Goal: Task Accomplishment & Management: Manage account settings

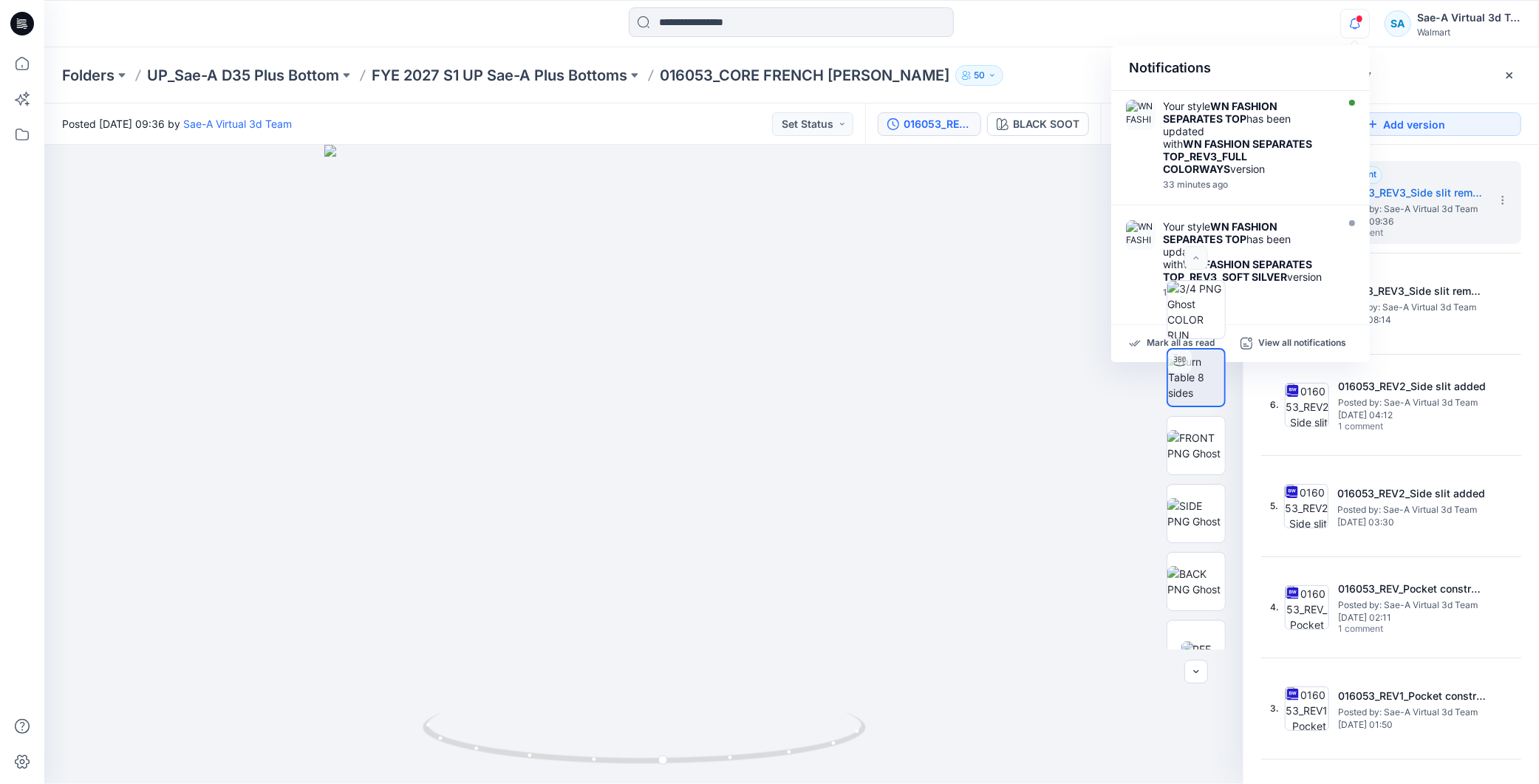
click at [1068, 147] on div at bounding box center [644, 465] width 1200 height 639
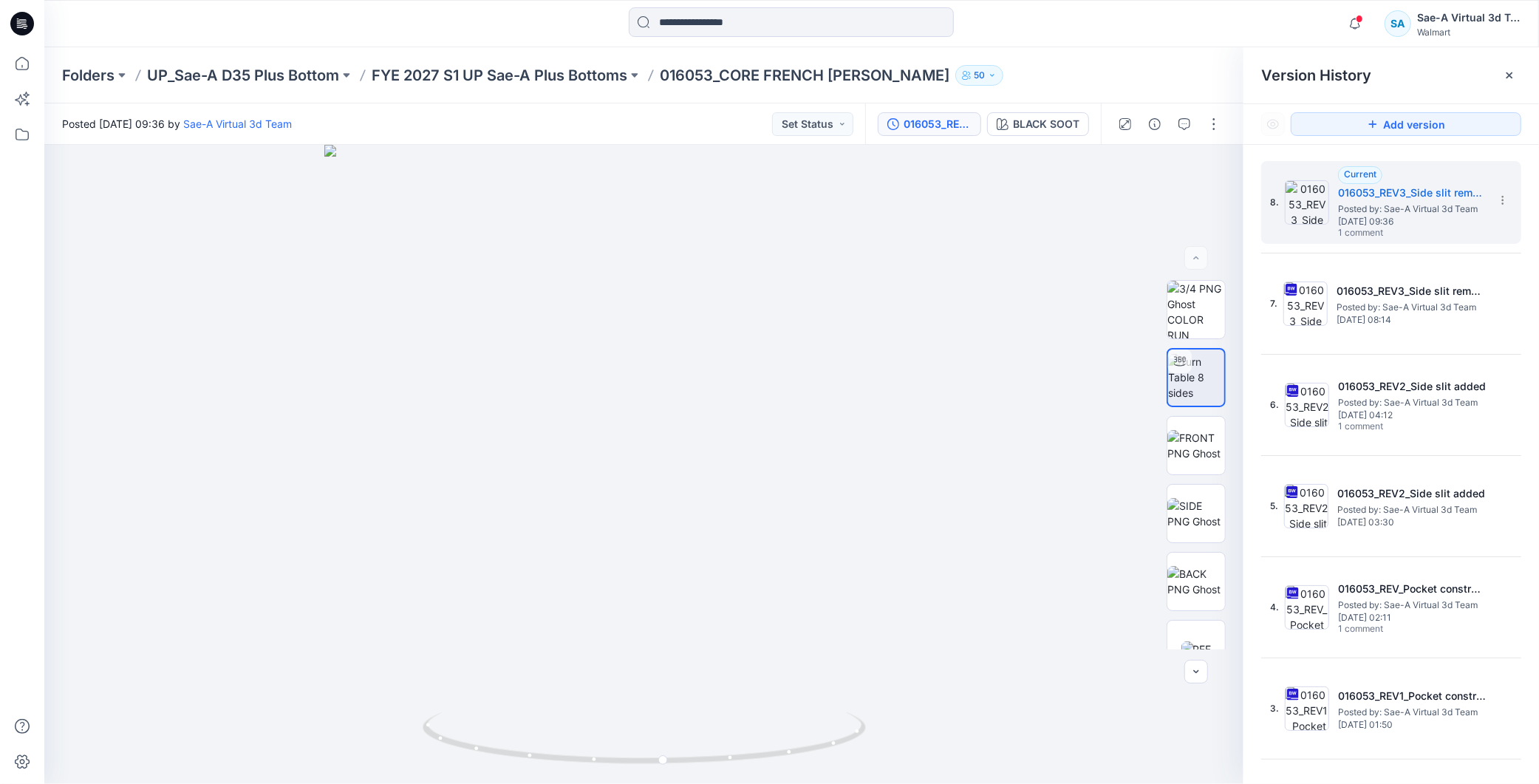
click at [1249, 20] on div "Notifications Your style WN FASHION SEPARATES TOP has been updated with WN FASH…" at bounding box center [792, 24] width 1494 height 32
drag, startPoint x: 707, startPoint y: 71, endPoint x: 666, endPoint y: 75, distance: 41.2
click at [666, 75] on p "016053_CORE FRENCH [PERSON_NAME]" at bounding box center [804, 75] width 290 height 21
copy p "016053"
click at [1008, 128] on icon "button" at bounding box center [1002, 124] width 12 height 12
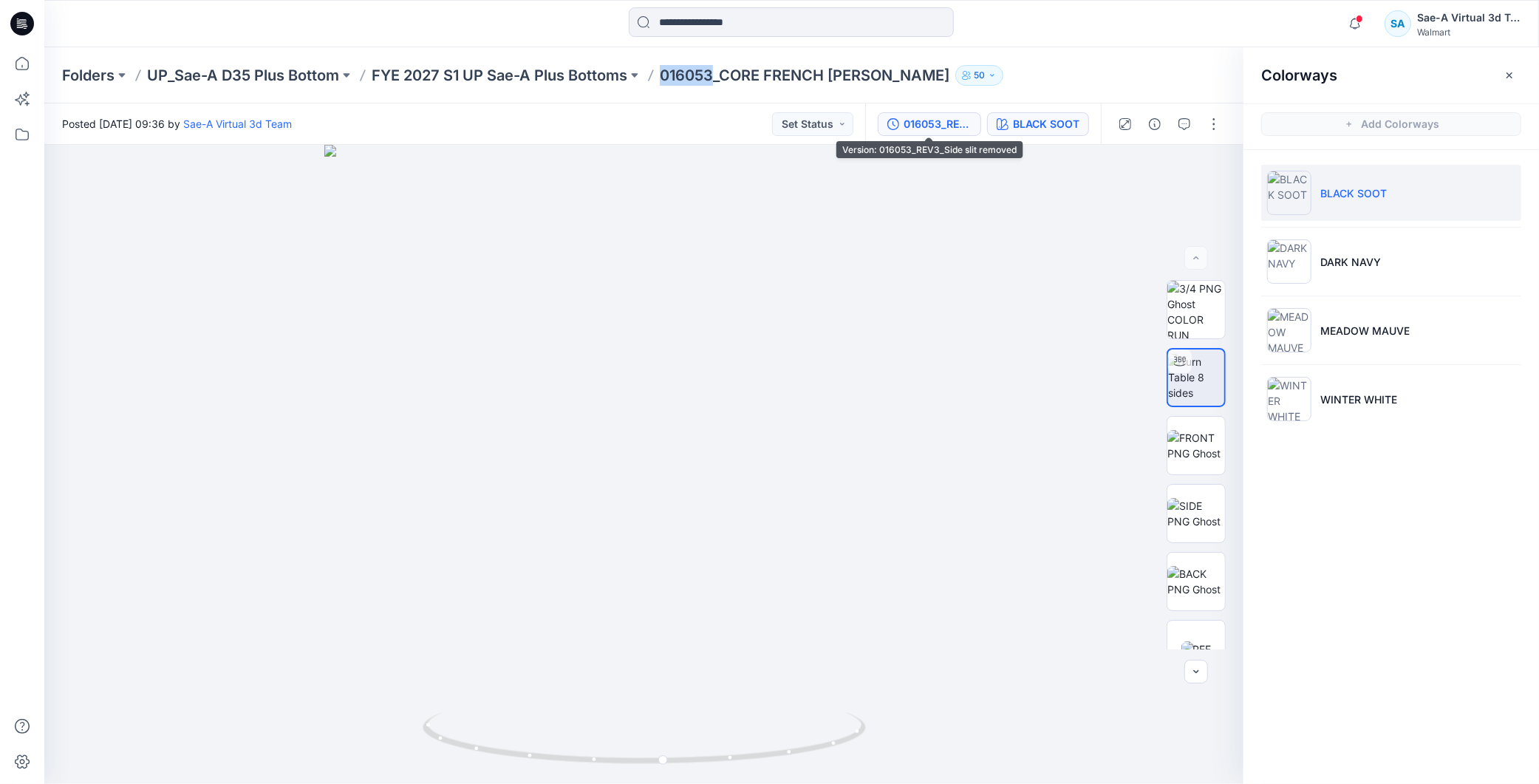
click at [932, 126] on div "016053_REV3_Side slit removed" at bounding box center [938, 124] width 68 height 16
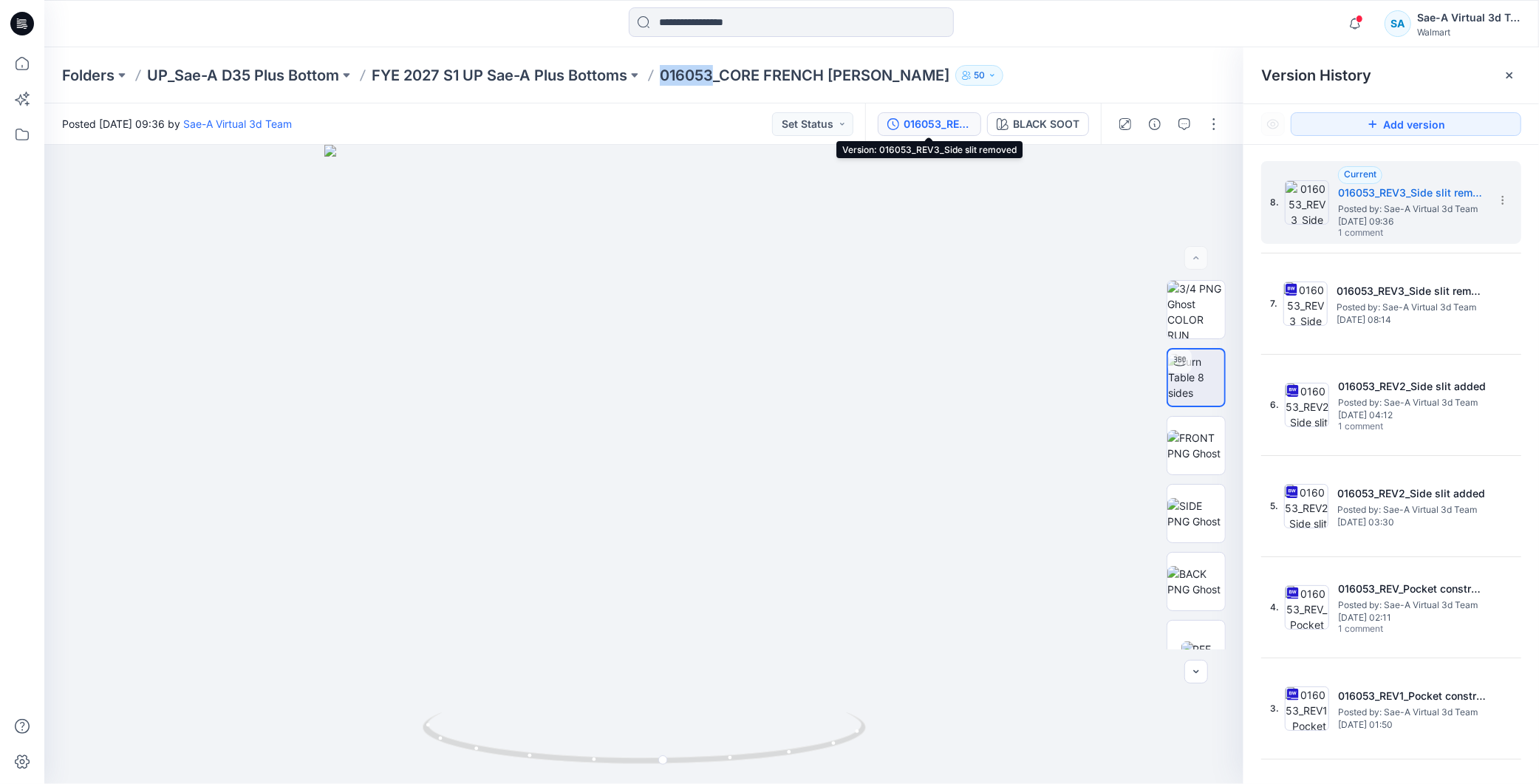
click at [697, 69] on p "016053_CORE FRENCH TERRY" at bounding box center [804, 75] width 290 height 21
click at [1035, 131] on div "BLACK SOOT" at bounding box center [1046, 124] width 67 height 16
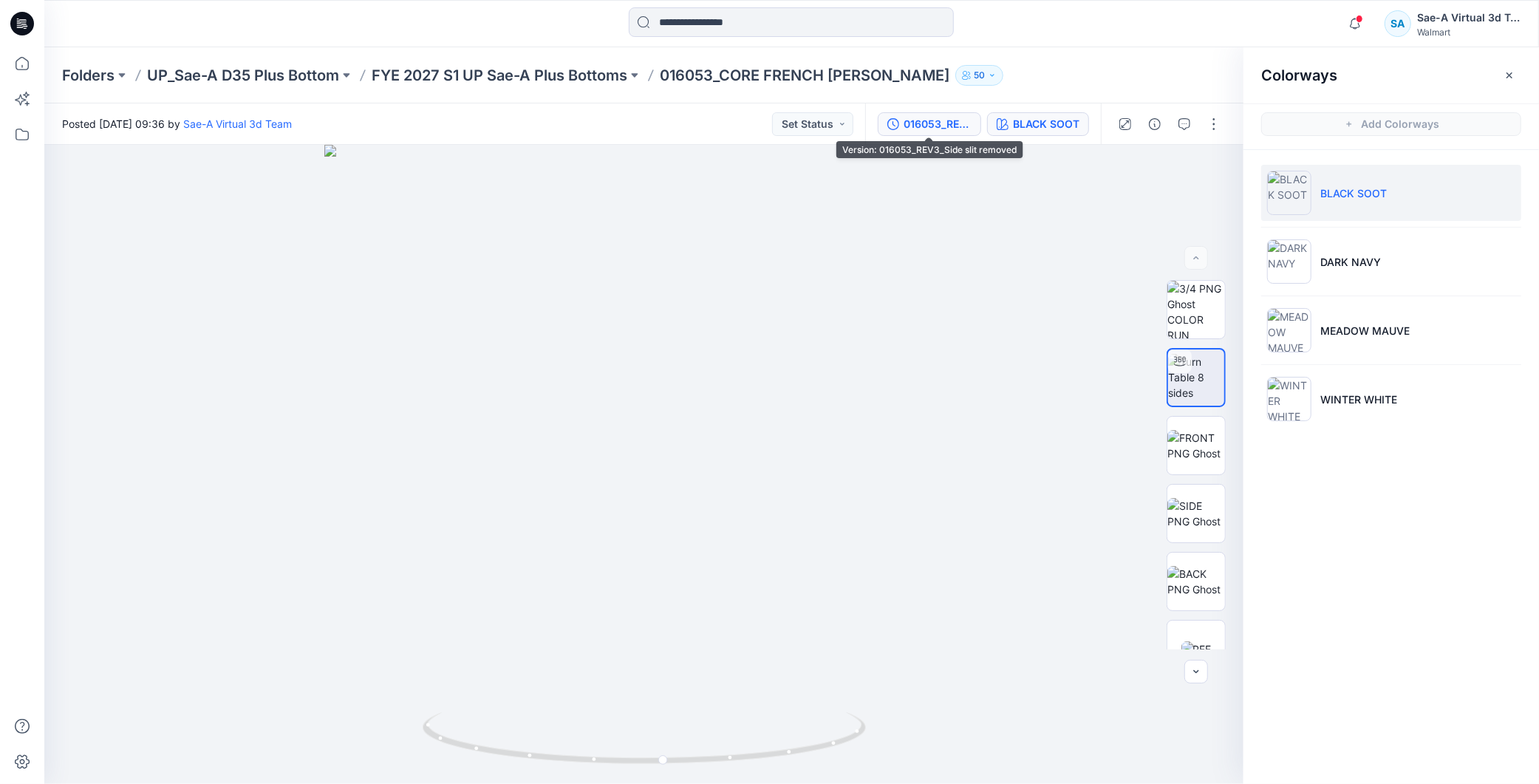
click at [928, 121] on div "016053_REV3_Side slit removed" at bounding box center [938, 124] width 68 height 16
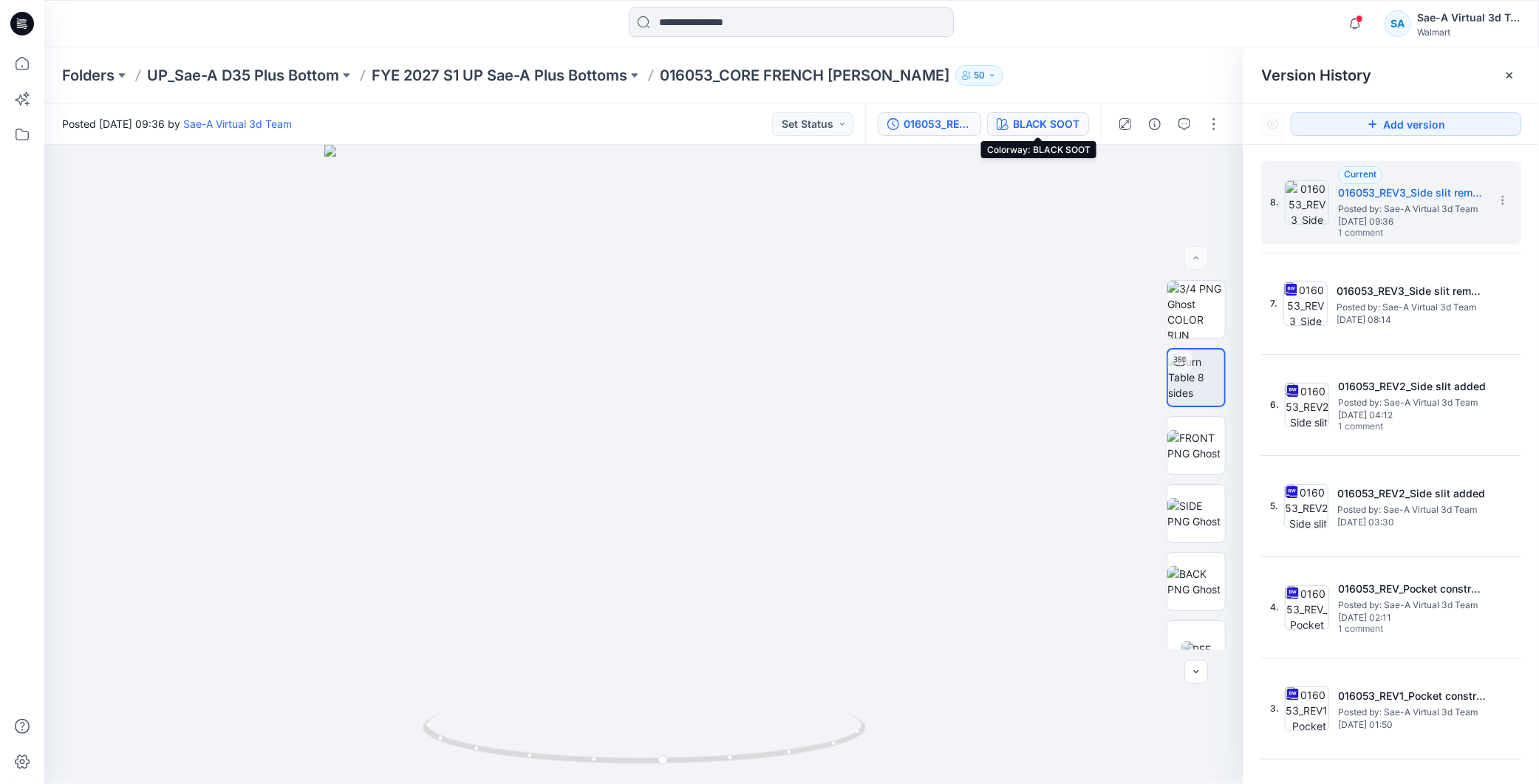
click at [1074, 120] on div "BLACK SOOT" at bounding box center [1046, 124] width 67 height 16
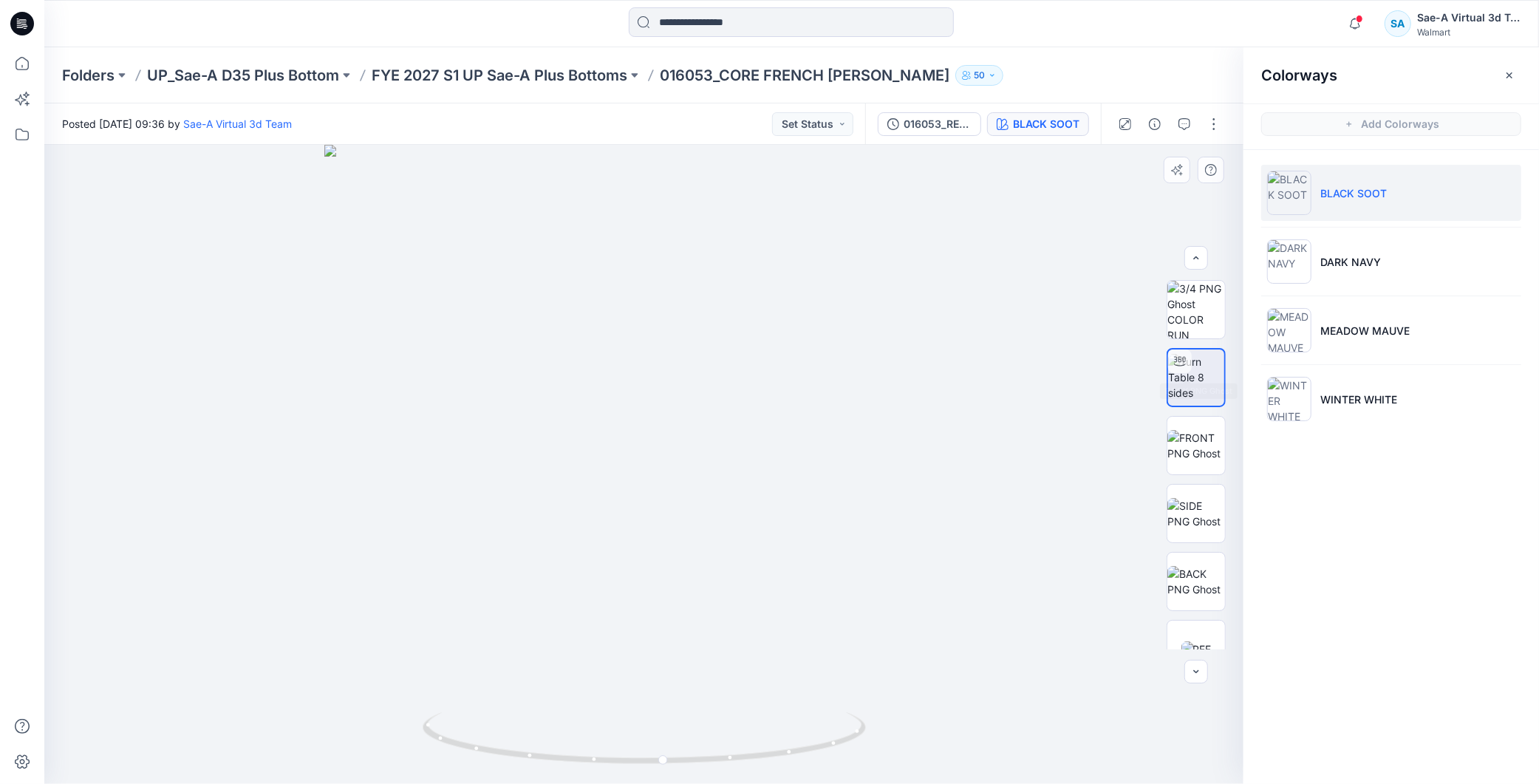
scroll to position [233, 0]
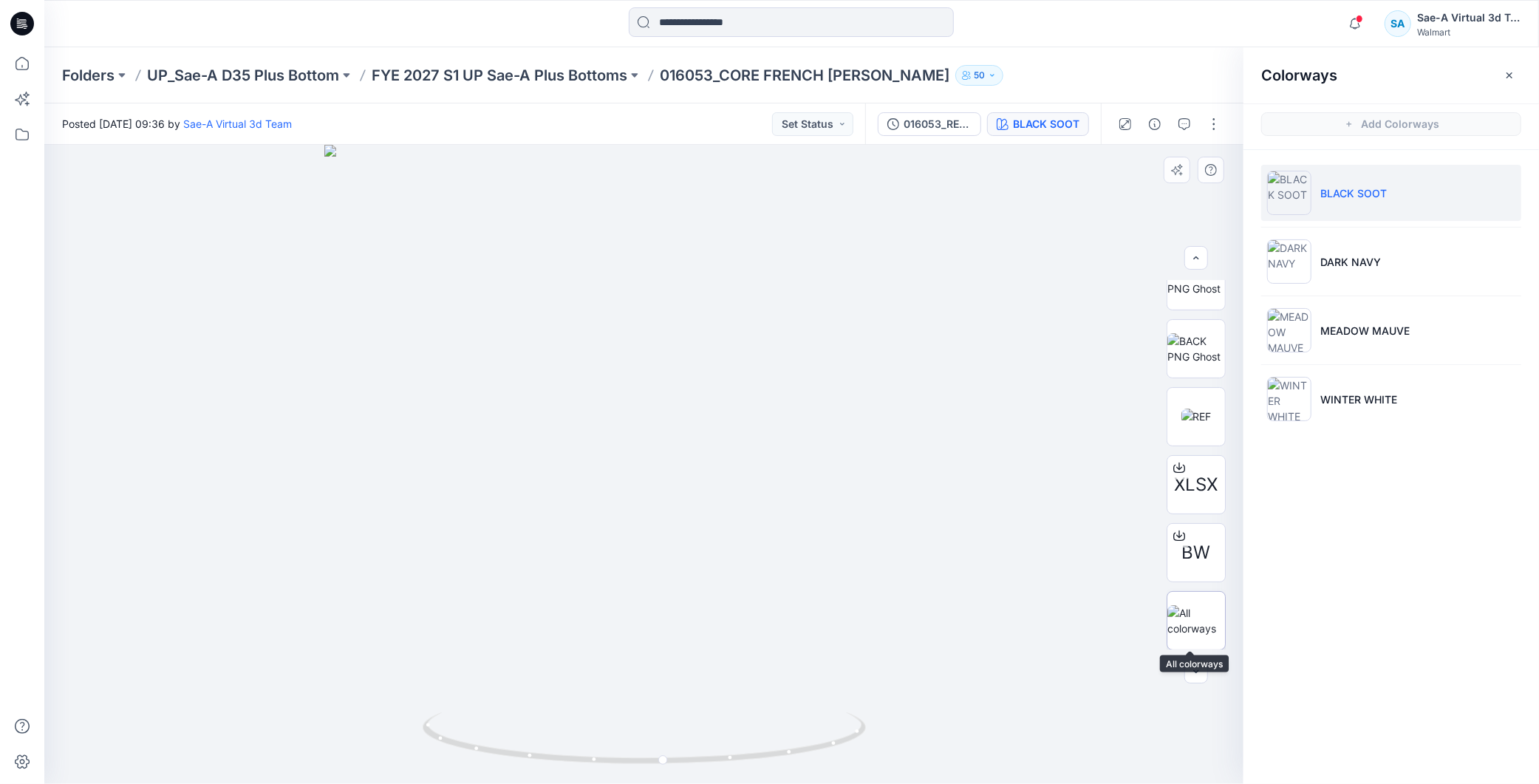
click at [1192, 606] on img at bounding box center [1196, 620] width 58 height 31
click at [1059, 119] on div "BLACK SOOT" at bounding box center [1046, 124] width 67 height 16
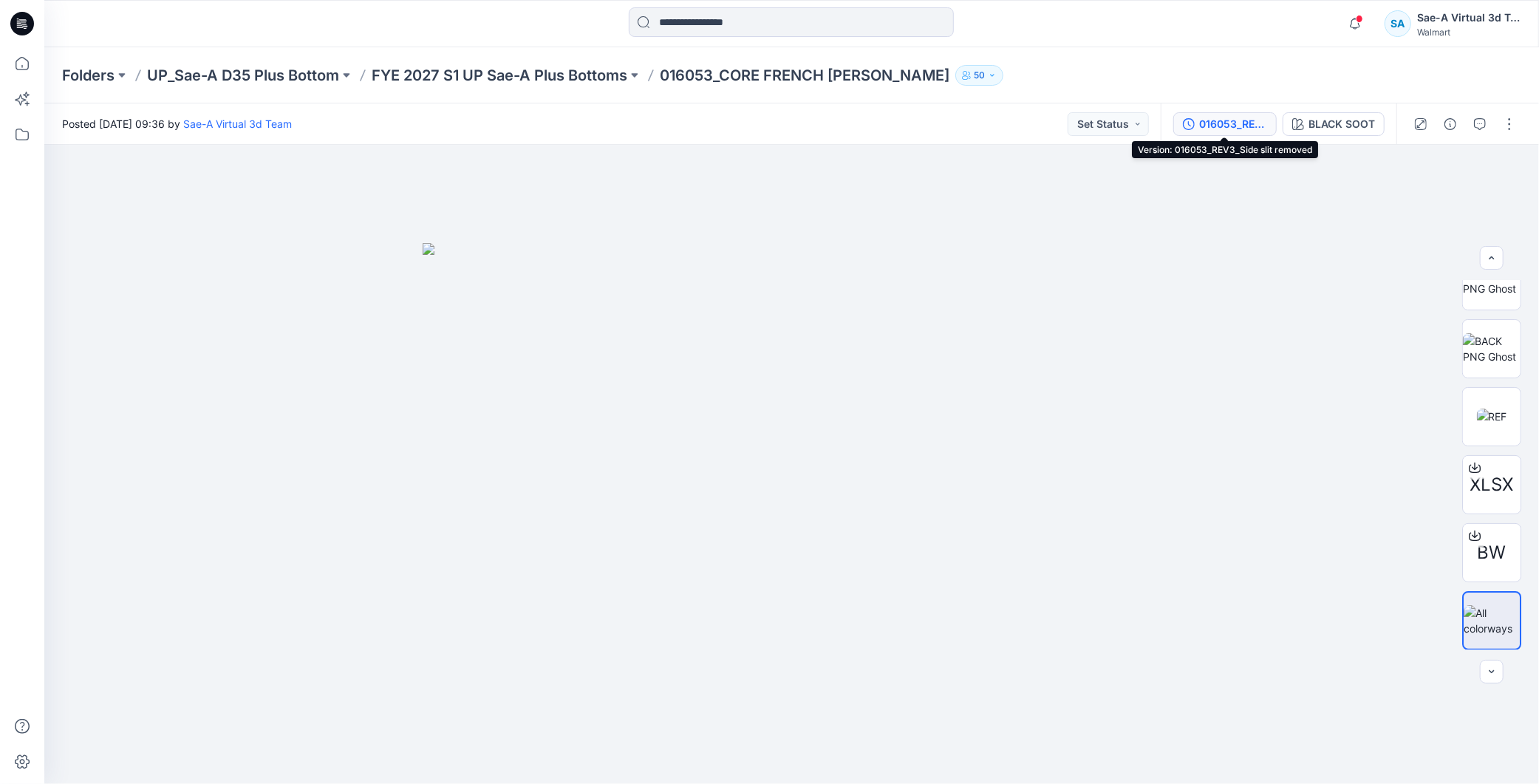
click at [1215, 123] on div "016053_REV3_Side slit removed" at bounding box center [1233, 124] width 68 height 16
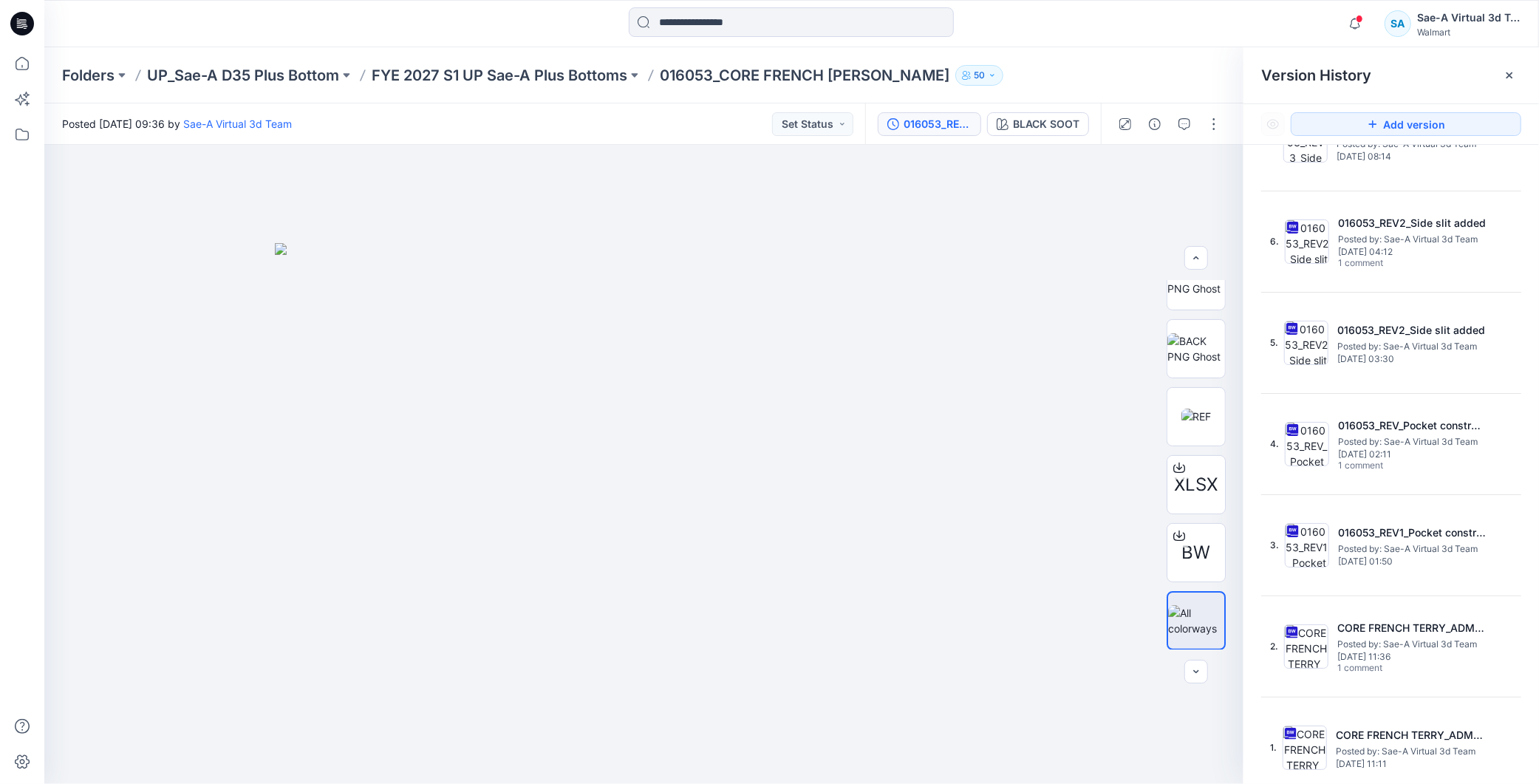
scroll to position [0, 0]
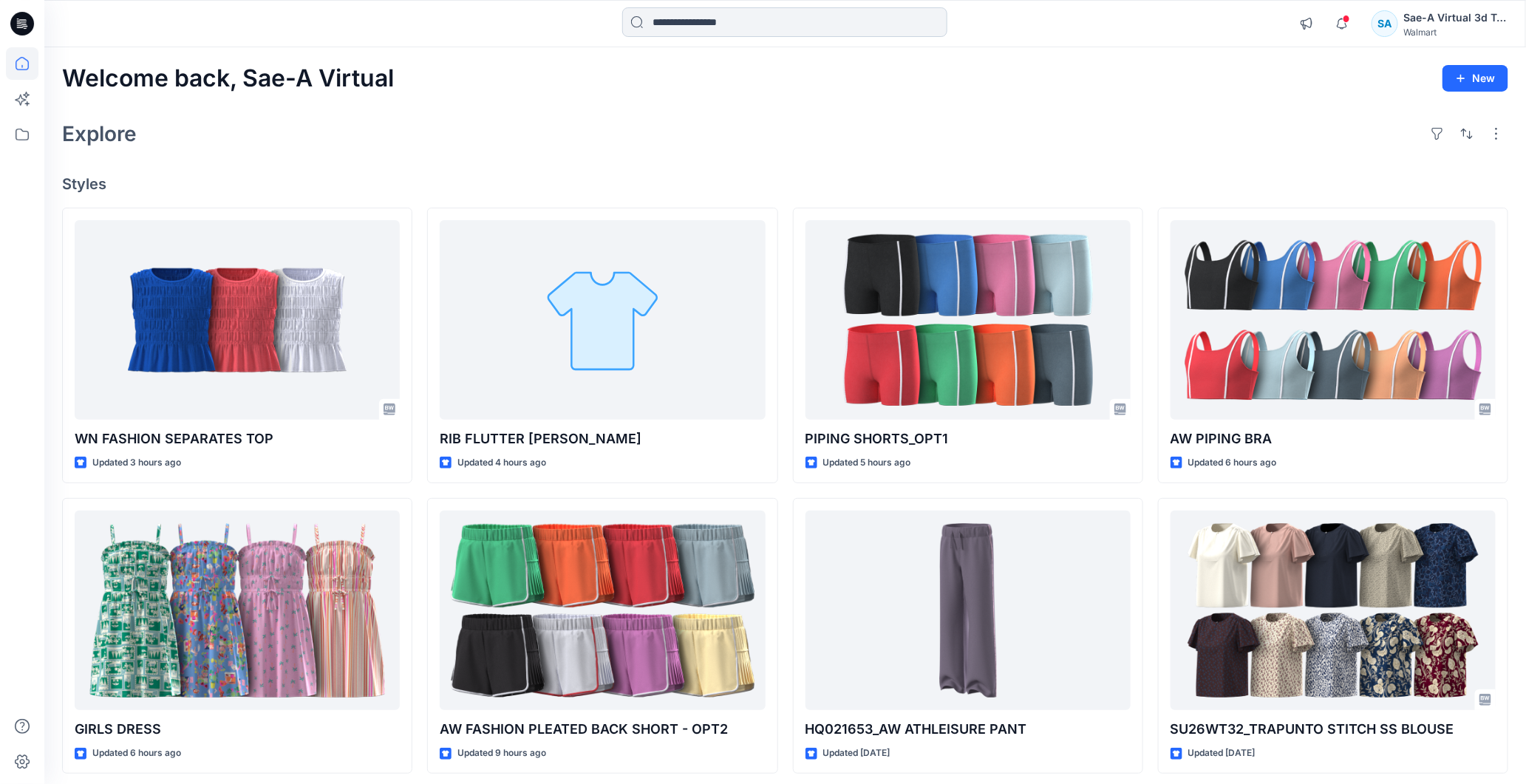
click at [674, 20] on input at bounding box center [784, 22] width 325 height 29
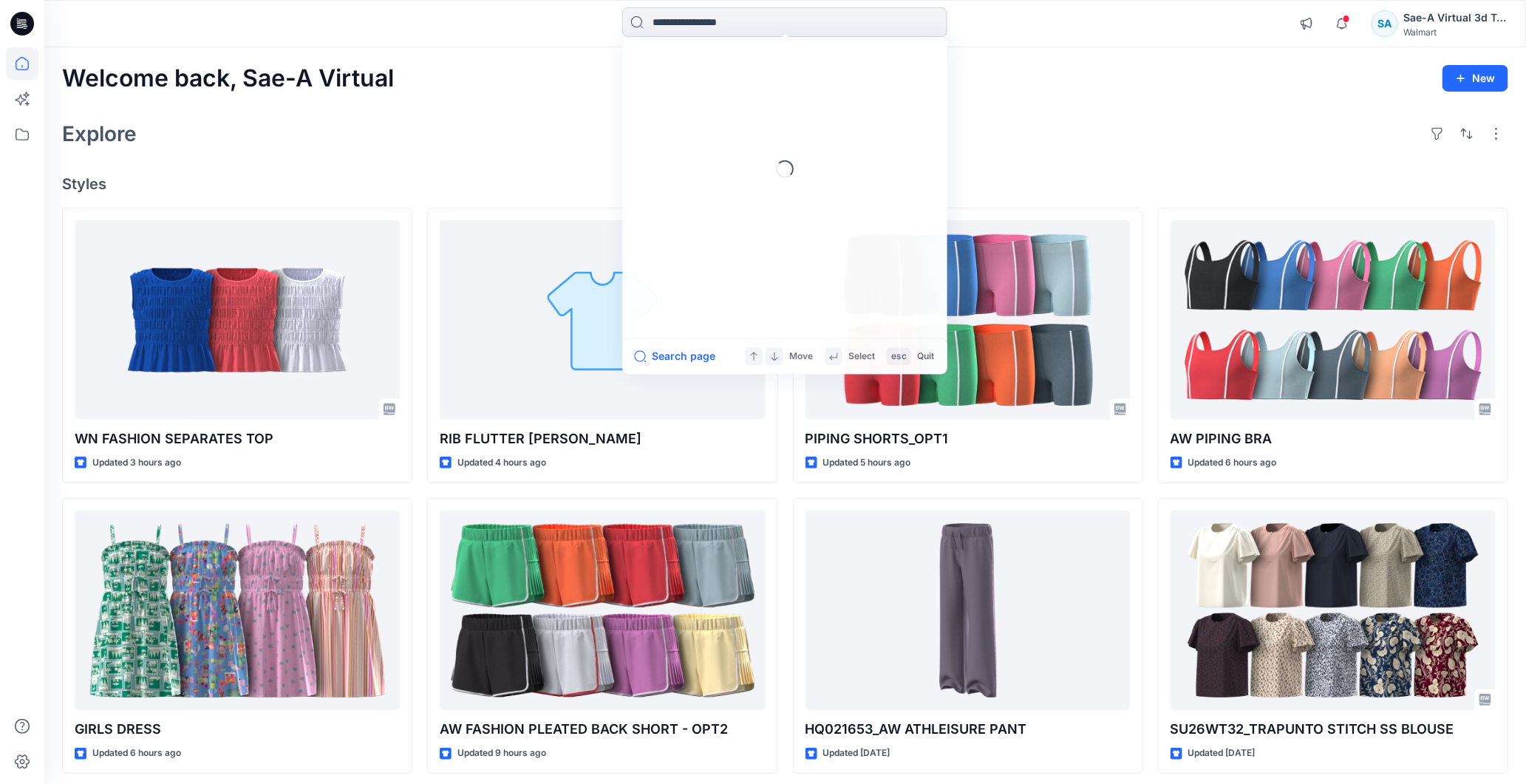
paste input "******"
type input "******"
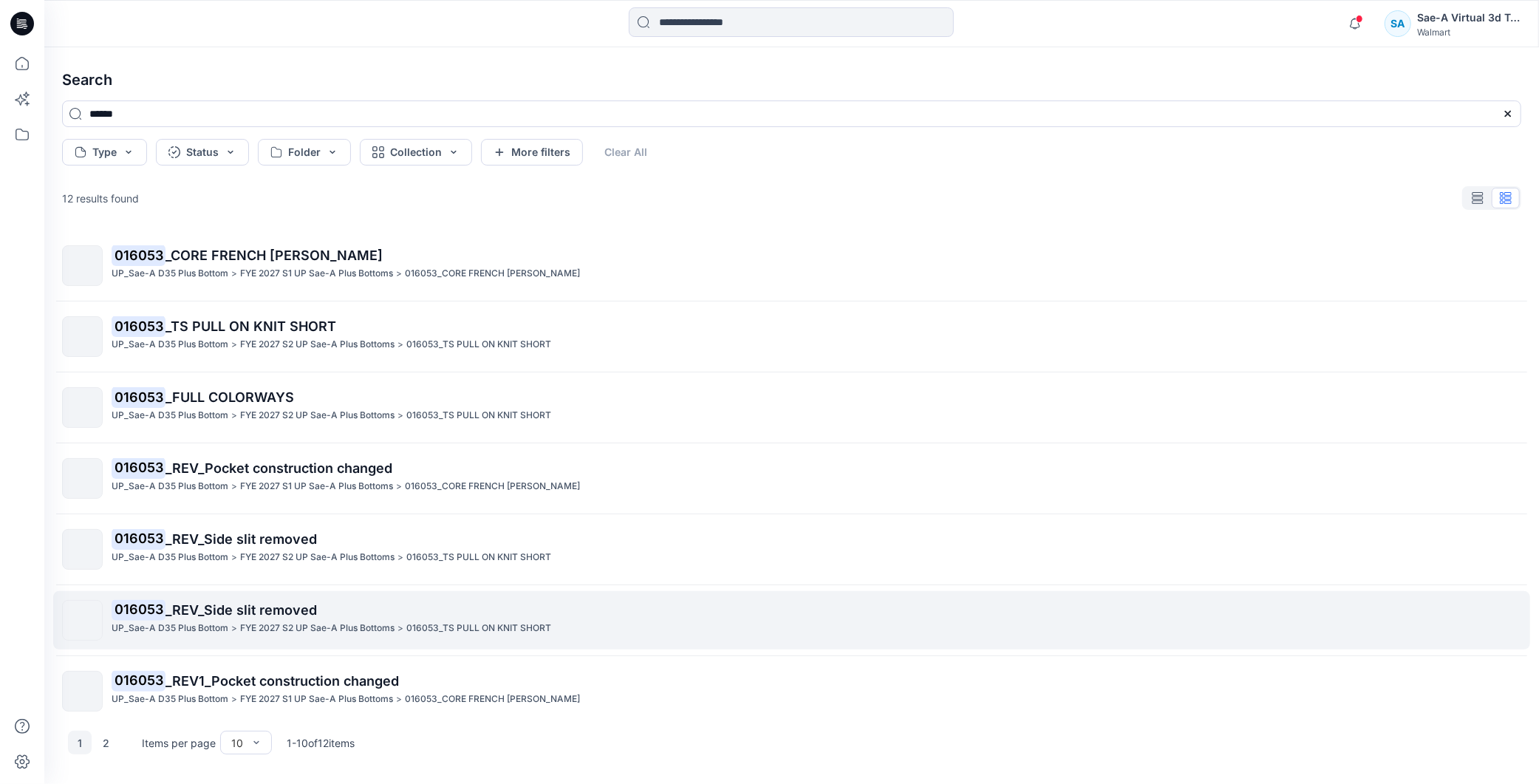
click at [288, 614] on span "_REV_Side slit removed" at bounding box center [241, 610] width 151 height 15
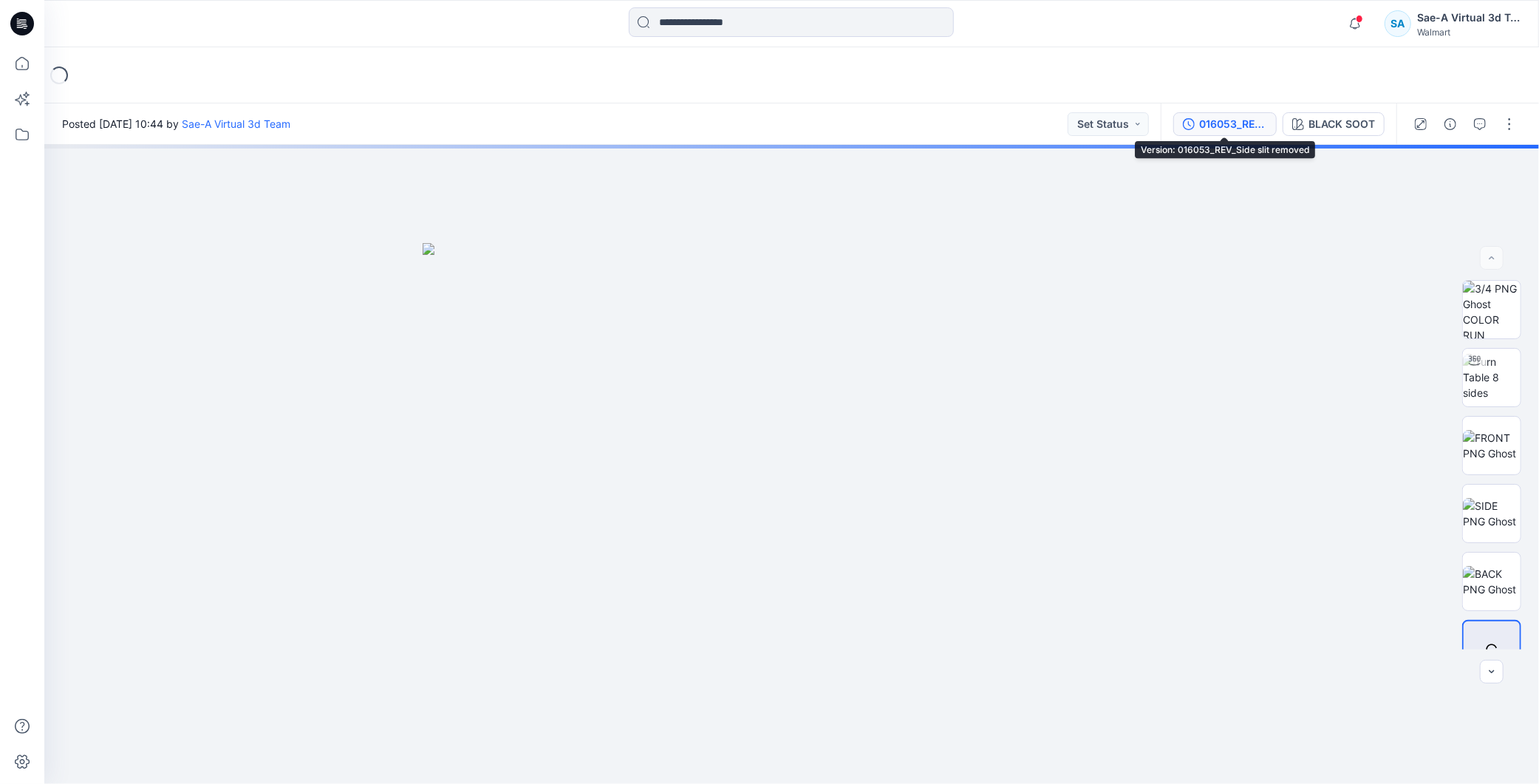
drag, startPoint x: 1224, startPoint y: 127, endPoint x: 1371, endPoint y: 170, distance: 153.2
click at [1225, 127] on div "016053_REV_Side slit removed" at bounding box center [1233, 124] width 68 height 16
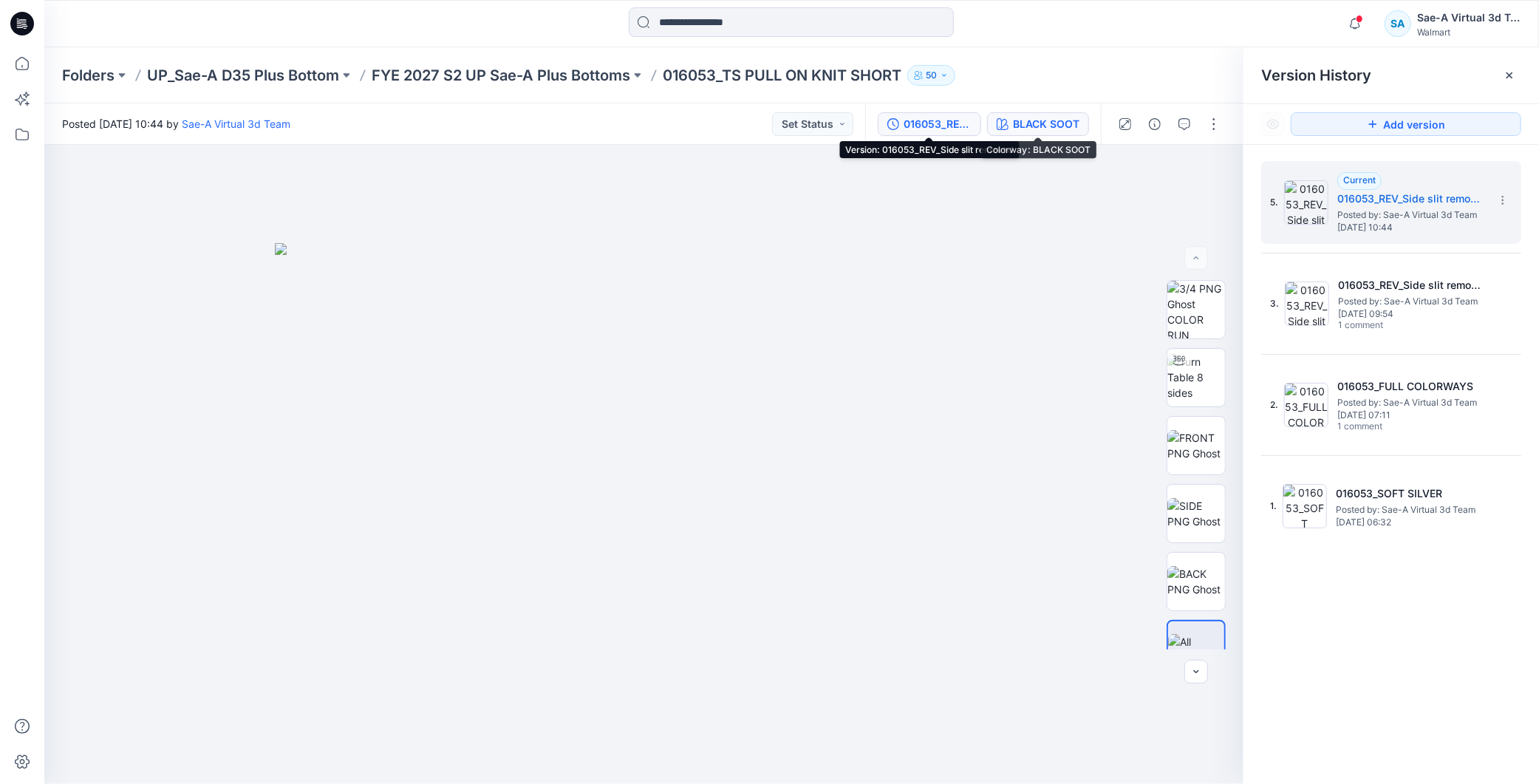
click at [1051, 123] on div "BLACK SOOT" at bounding box center [1046, 124] width 67 height 16
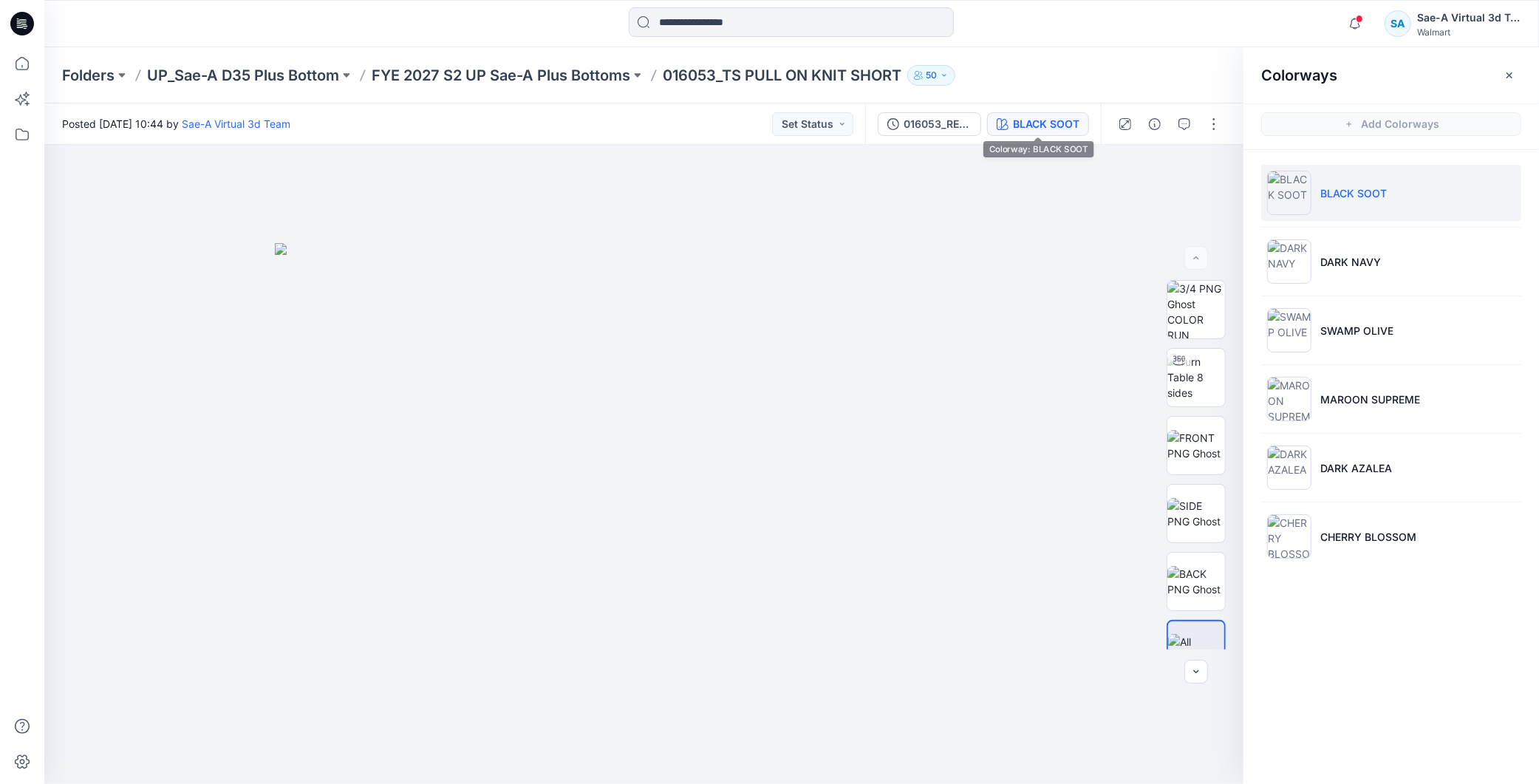
click at [953, 109] on div "016053_REV_Side slit removed BLACK SOOT" at bounding box center [983, 124] width 236 height 41
click at [930, 121] on div "016053_REV_Side slit removed" at bounding box center [938, 124] width 68 height 16
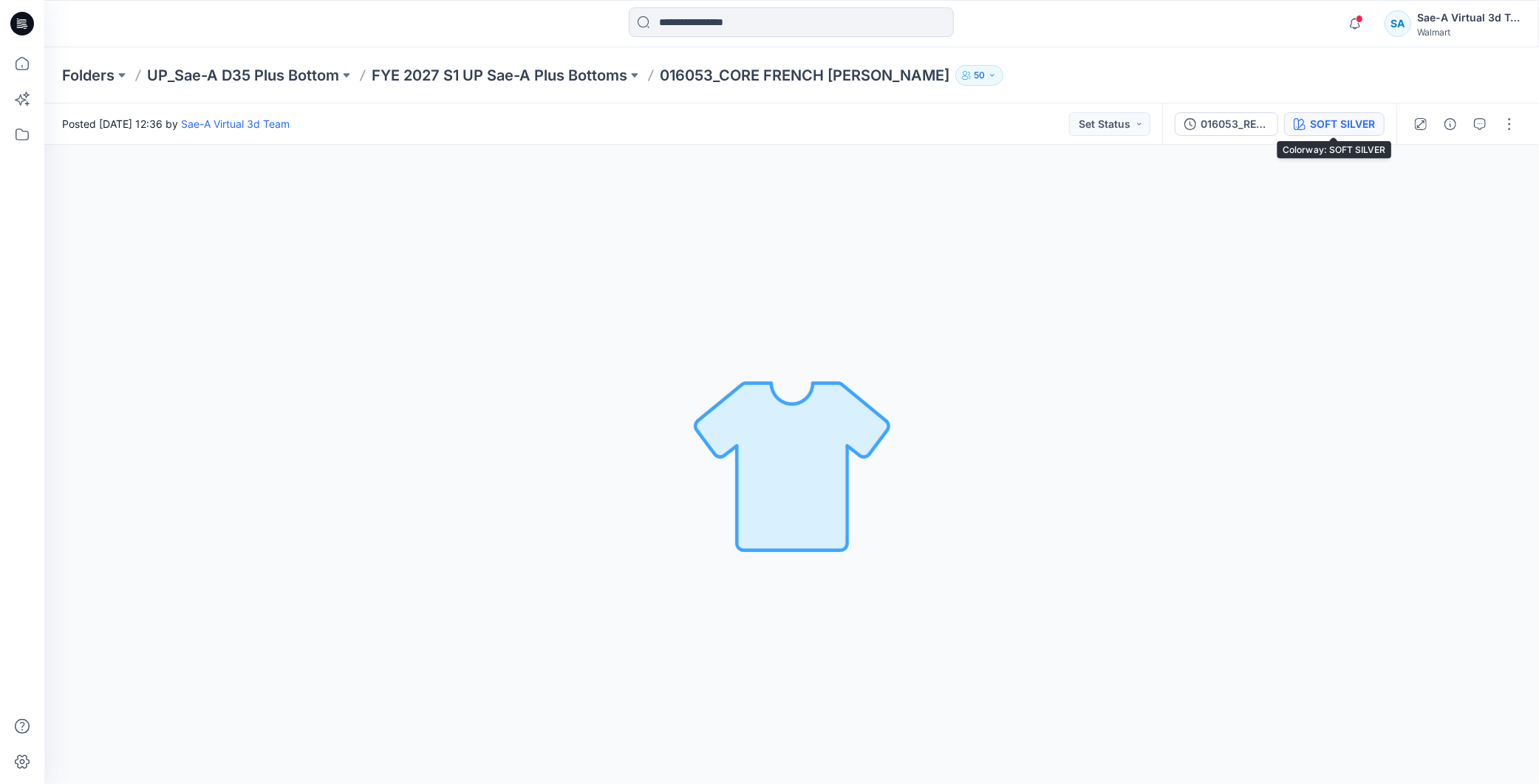
click at [1322, 121] on div "SOFT SILVER" at bounding box center [1342, 124] width 65 height 16
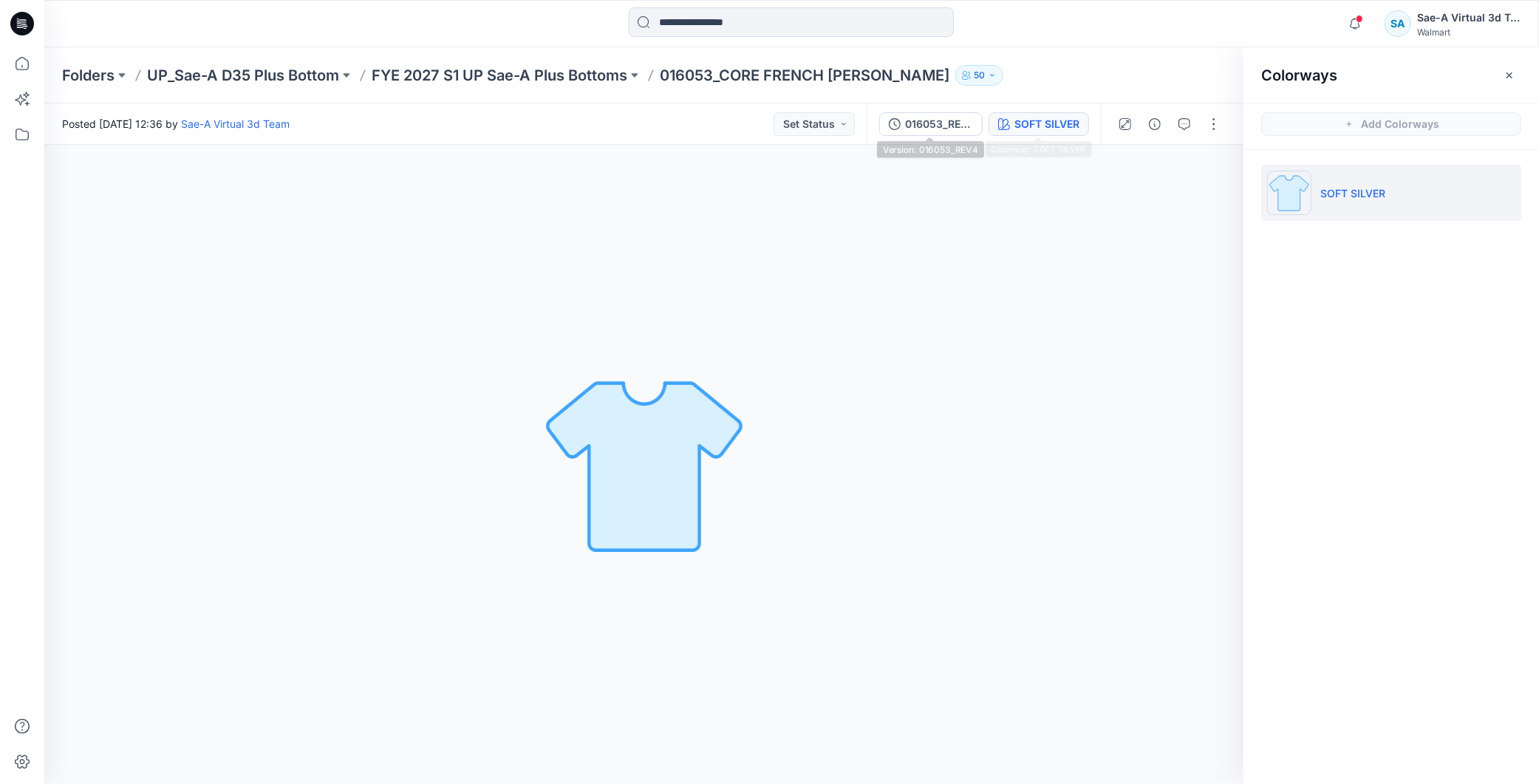
click at [933, 108] on div "016053_REV4 SOFT SILVER" at bounding box center [984, 124] width 234 height 41
click at [976, 124] on button "016053_REV4" at bounding box center [931, 124] width 104 height 24
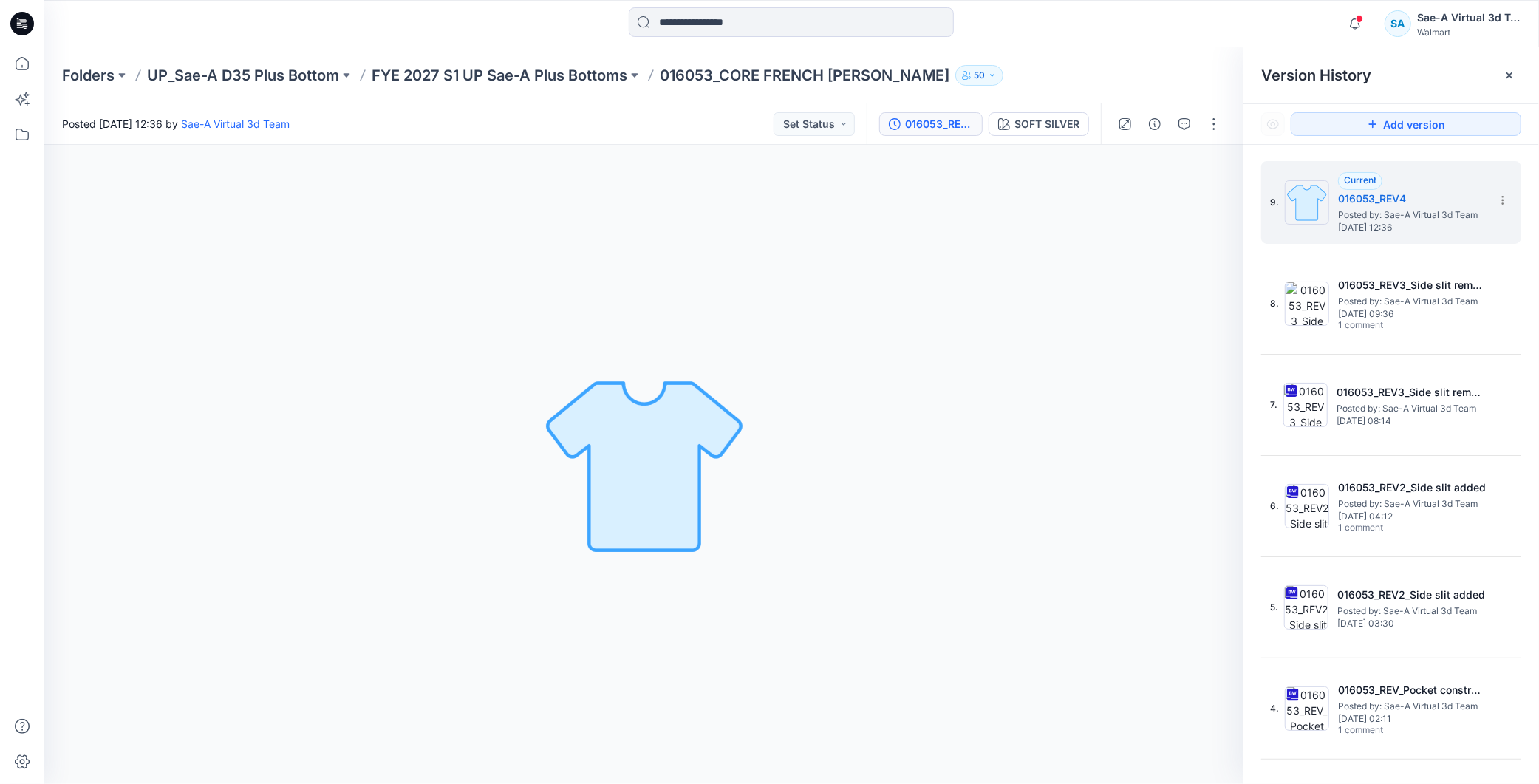
click at [926, 124] on div "016053_REV4" at bounding box center [939, 124] width 68 height 16
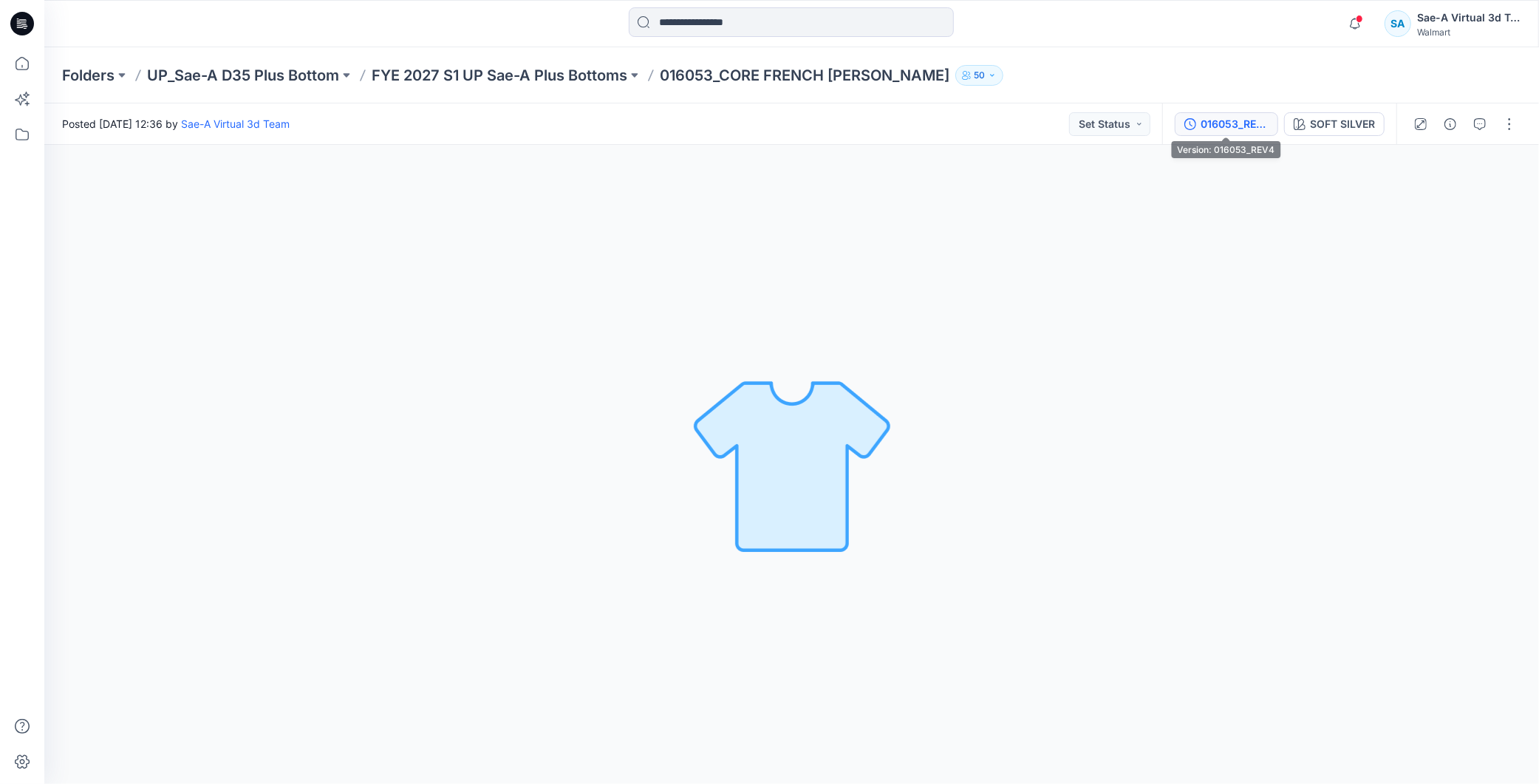
click at [1226, 130] on div "016053_REV4" at bounding box center [1235, 124] width 68 height 16
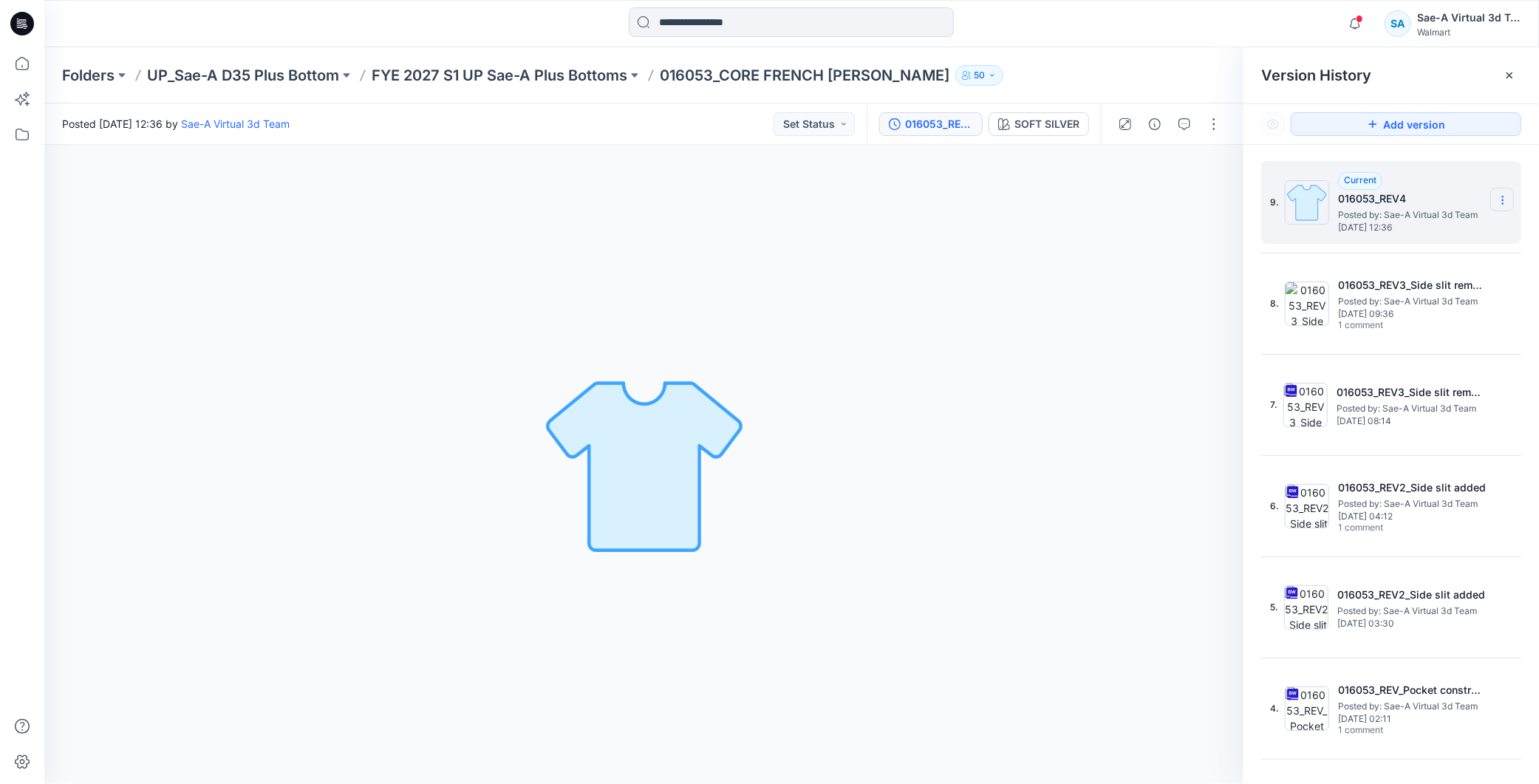
click at [1496, 192] on section at bounding box center [1502, 199] width 24 height 24
click at [1413, 260] on span "Rename Version" at bounding box center [1405, 259] width 77 height 18
click at [1412, 198] on input "**********" at bounding box center [1430, 197] width 163 height 24
type input "**********"
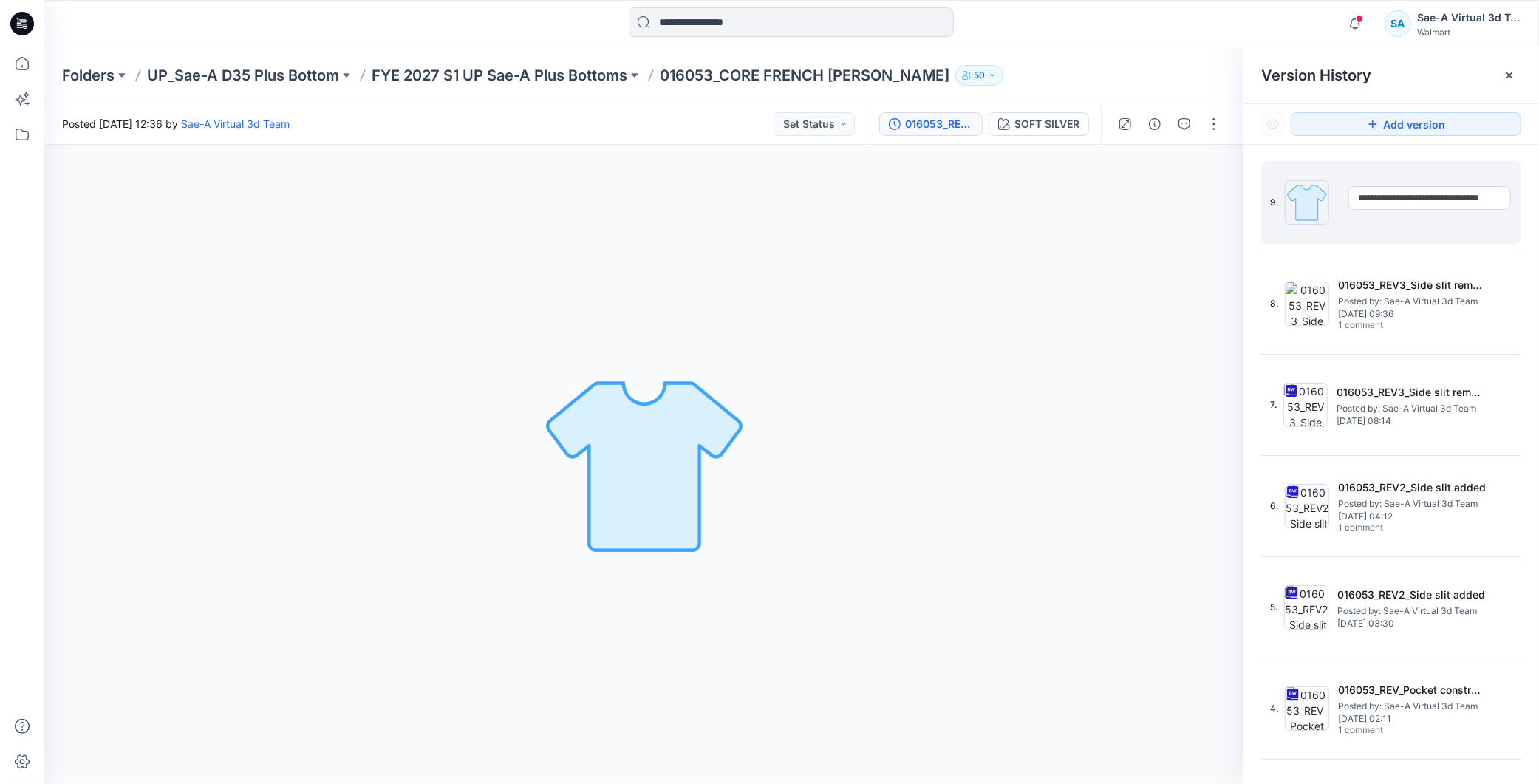
click at [1139, 72] on div "Folders UP_Sae-A D35 Plus Bottom FYE 2027 S1 UP Sae-A Plus Bottoms 016053_CORE …" at bounding box center [734, 75] width 1344 height 21
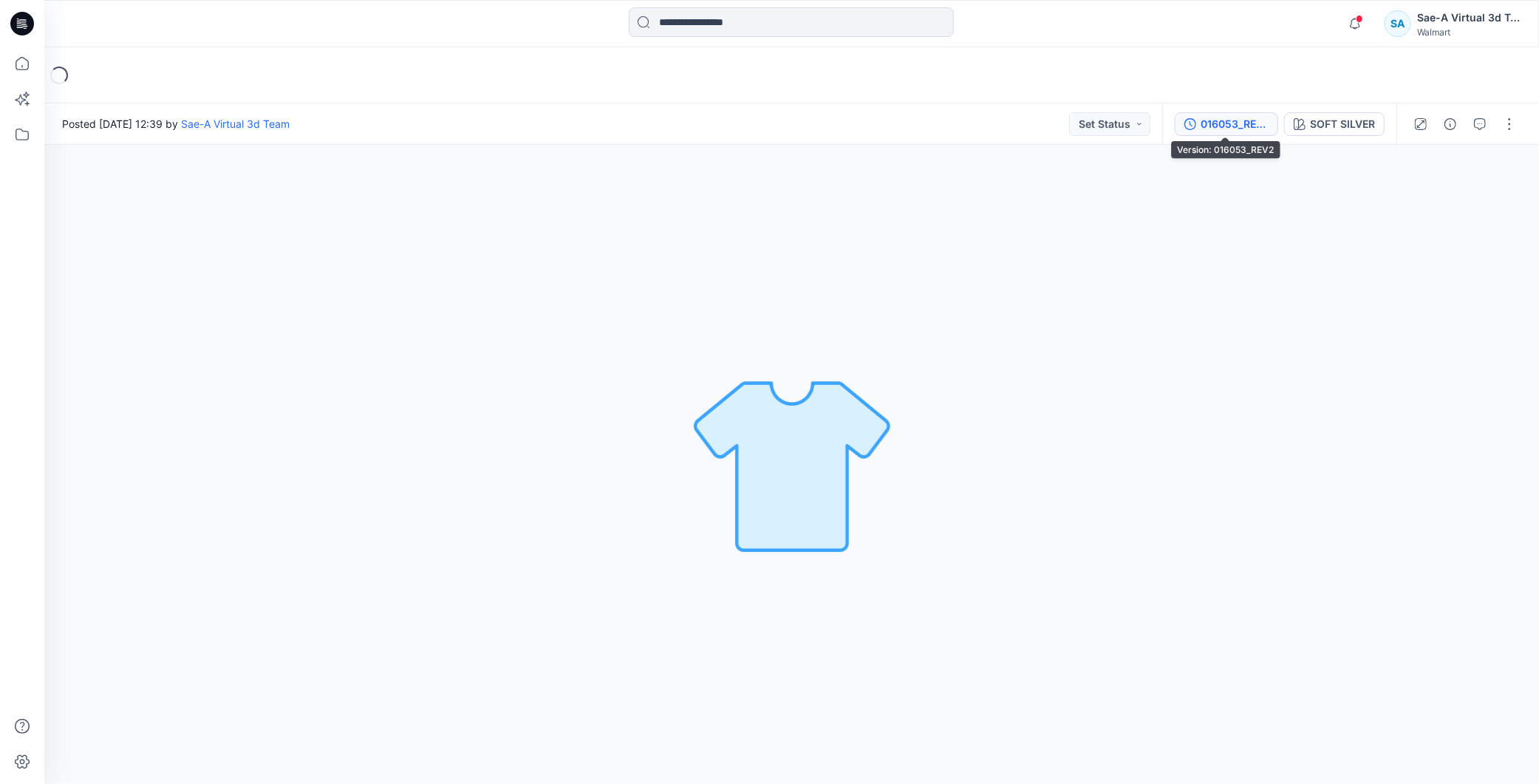
click at [1238, 123] on div "016053_REV2" at bounding box center [1235, 124] width 68 height 16
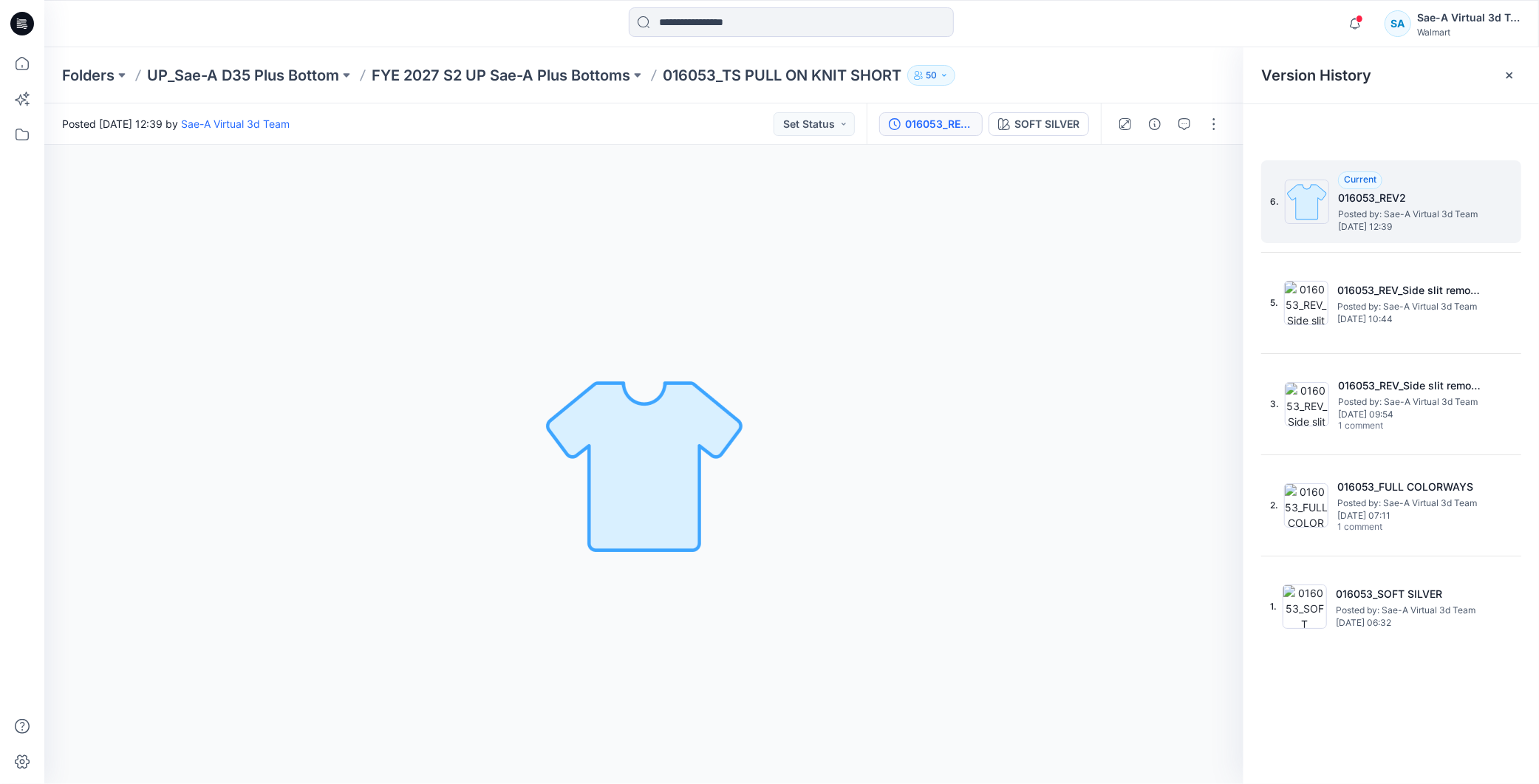
click at [1405, 196] on h5 "016053_REV2" at bounding box center [1412, 197] width 147 height 18
click at [1501, 203] on icon at bounding box center [1503, 200] width 12 height 12
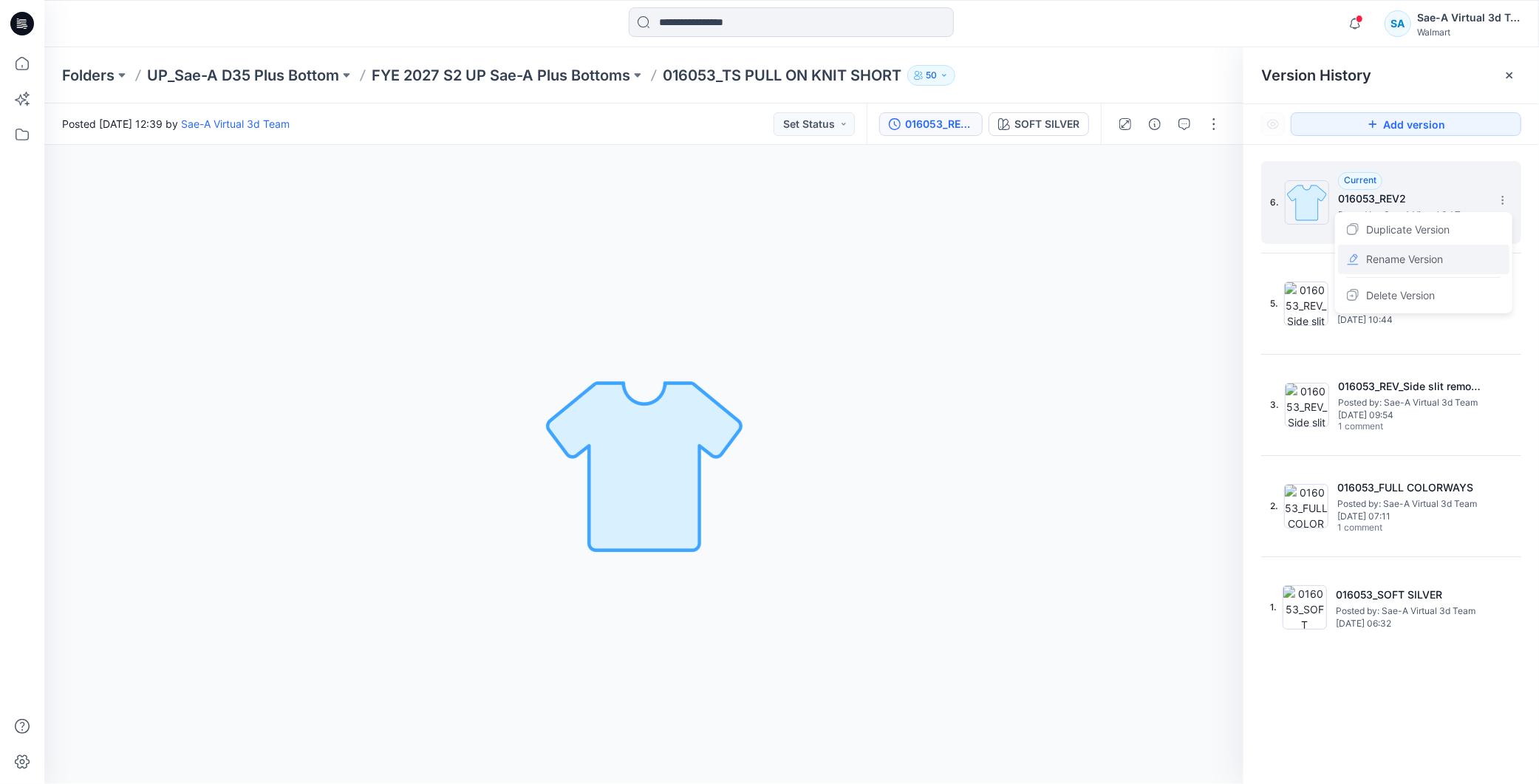
click at [1431, 261] on span "Rename Version" at bounding box center [1405, 259] width 77 height 18
click at [1428, 194] on input "**********" at bounding box center [1430, 197] width 163 height 24
click at [1404, 195] on input "**********" at bounding box center [1430, 197] width 163 height 24
drag, startPoint x: 1402, startPoint y: 200, endPoint x: 1576, endPoint y: 232, distance: 176.9
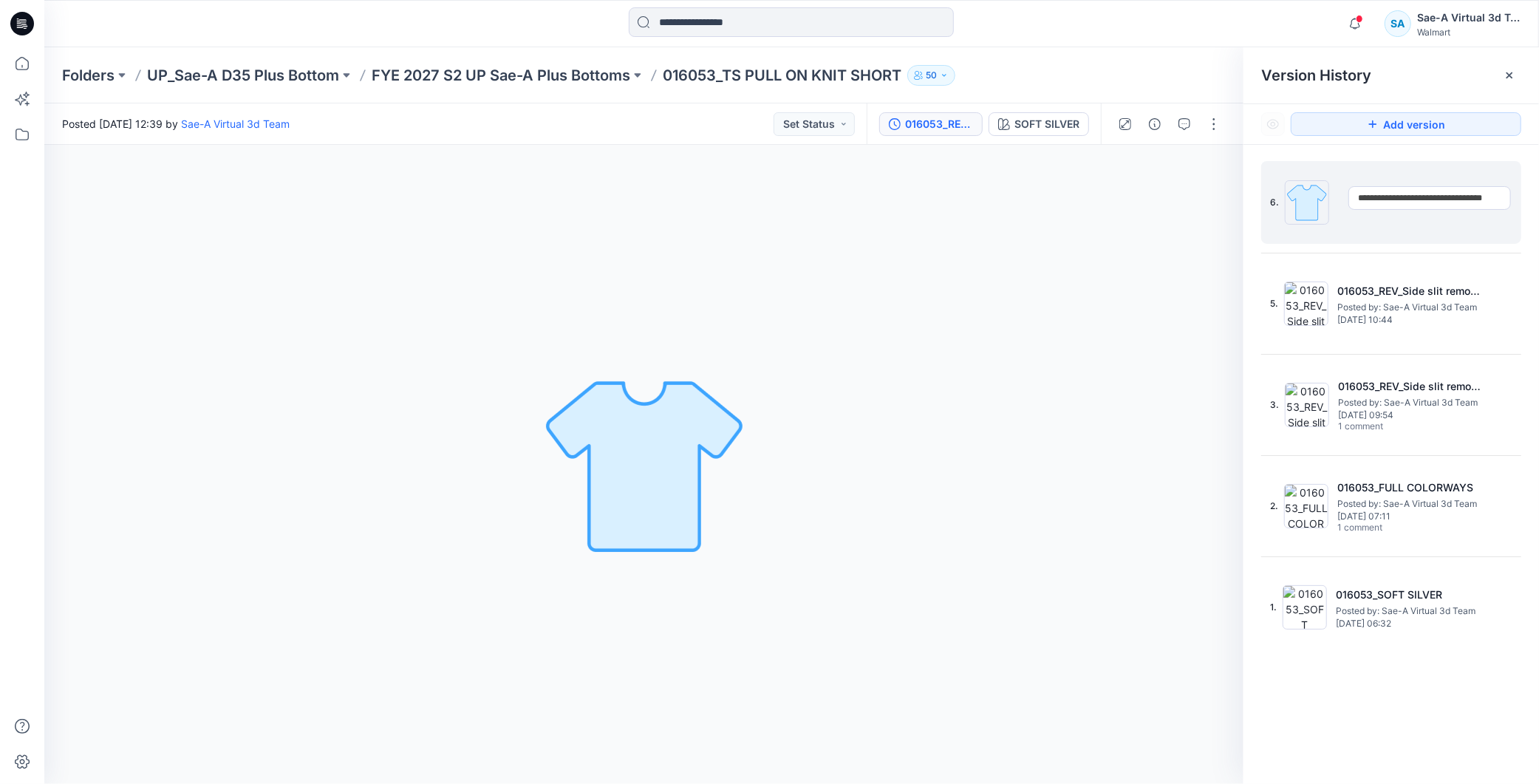
click at [1538, 232] on html "Notifications Your style WN FASHION SEPARATES TOP has been updated with WN FASH…" at bounding box center [770, 392] width 1539 height 784
click at [1497, 198] on input "**********" at bounding box center [1430, 197] width 163 height 24
click at [1506, 195] on input "**********" at bounding box center [1430, 197] width 163 height 24
drag, startPoint x: 1406, startPoint y: 194, endPoint x: 1576, endPoint y: 200, distance: 170.1
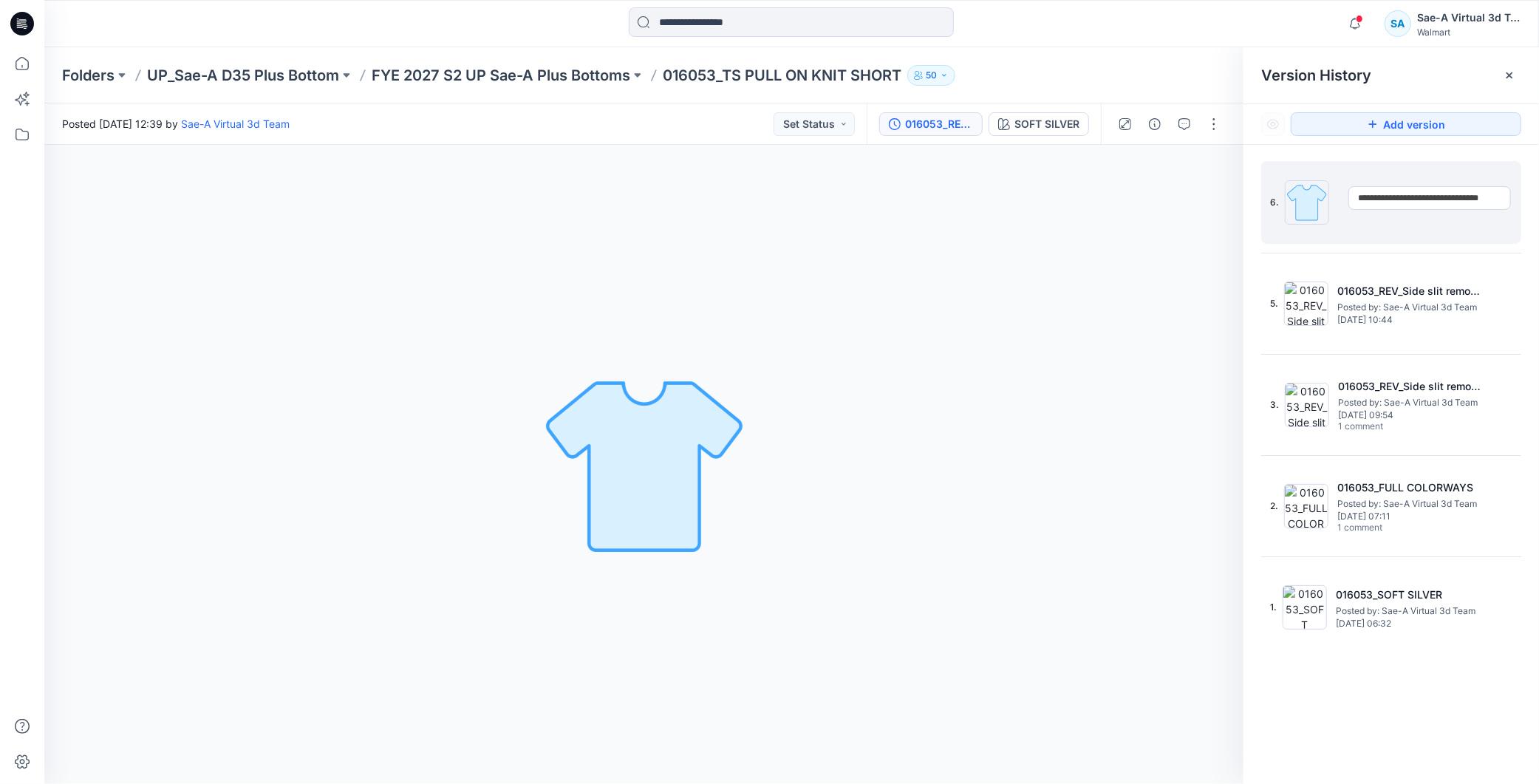
click at [1538, 200] on html "Notifications Your style WN FASHION SEPARATES TOP has been updated with WN FASH…" at bounding box center [770, 392] width 1539 height 784
type input "**********"
click at [1426, 240] on div "**********" at bounding box center [1392, 203] width 260 height 83
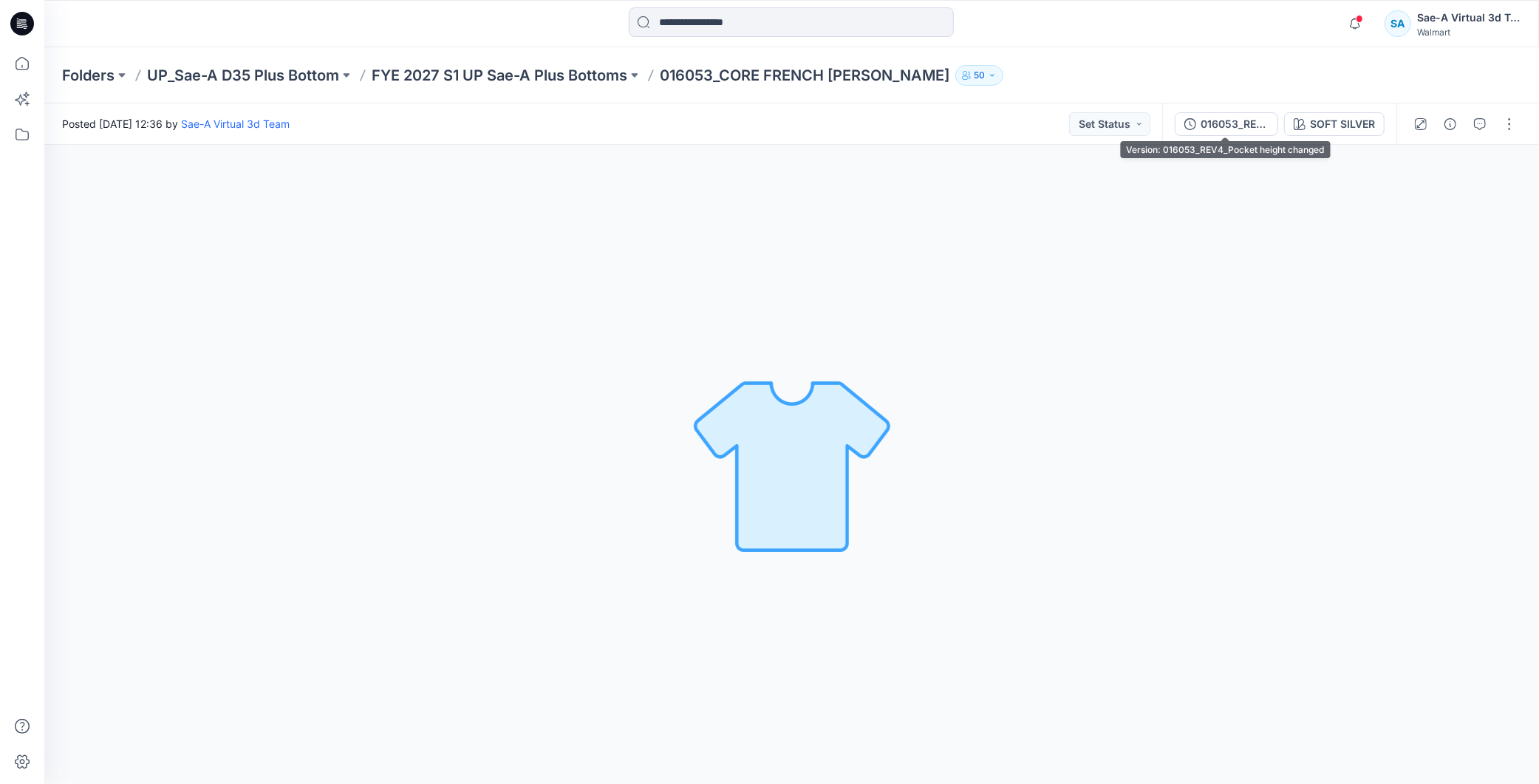
click at [1230, 127] on div "016053_REV4_Pocket height changed" at bounding box center [1235, 124] width 68 height 16
click at [1228, 122] on div "016053_REV2_Pocket height changed" at bounding box center [1235, 124] width 68 height 16
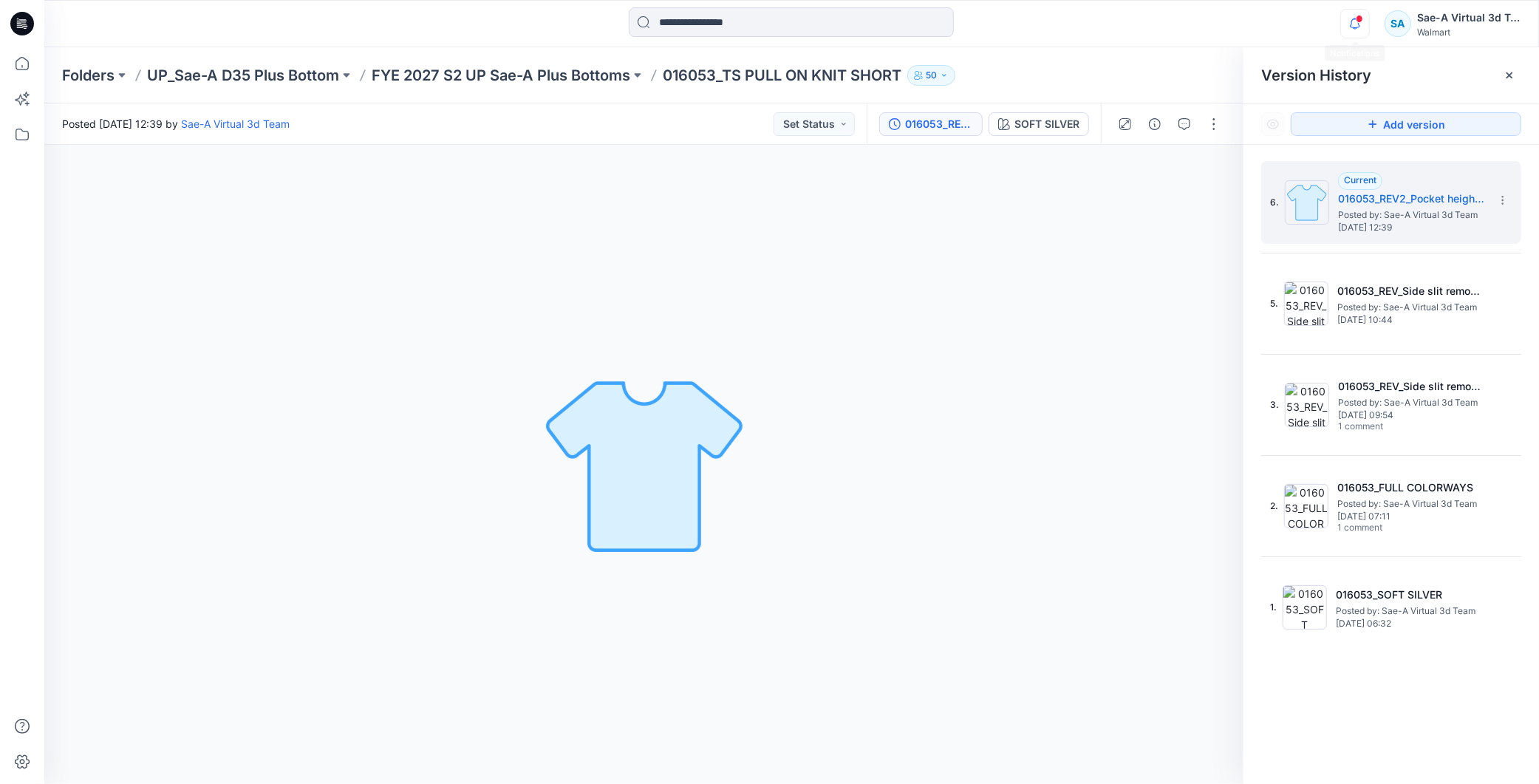
click at [1351, 27] on icon "button" at bounding box center [1355, 23] width 10 height 10
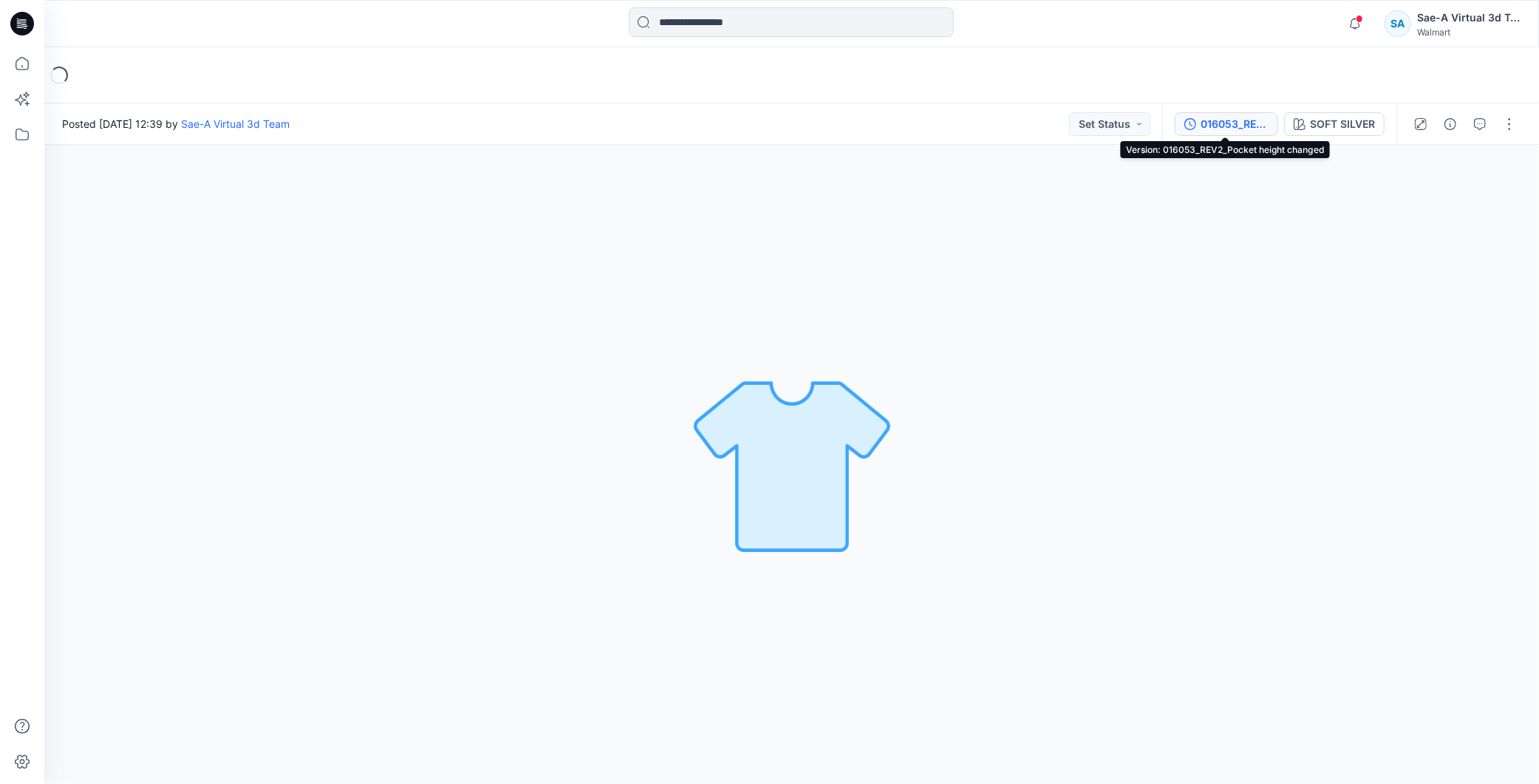
click at [1252, 124] on div "016053_REV2_Pocket height changed" at bounding box center [1235, 124] width 68 height 16
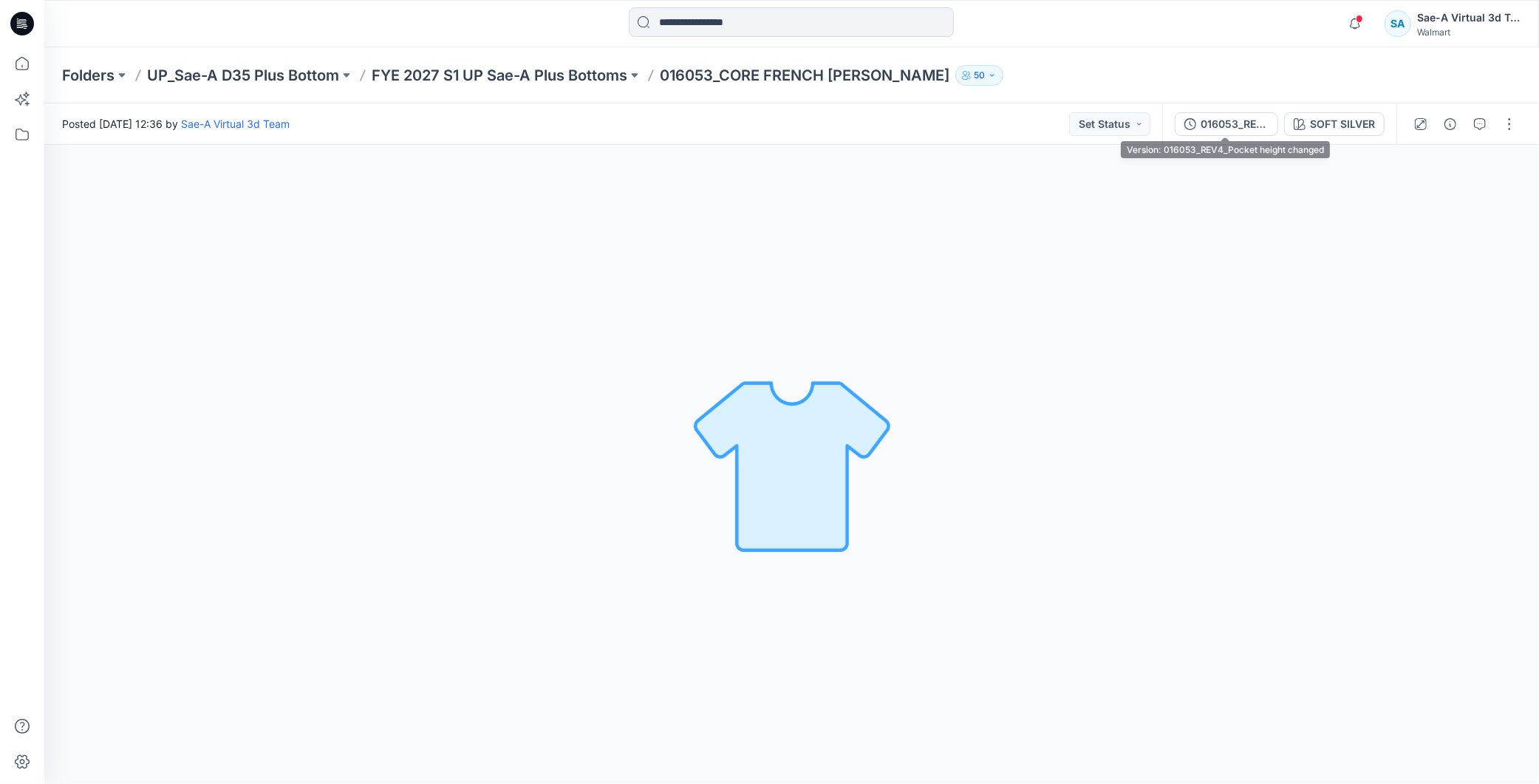
click at [1215, 139] on div "016053_REV4_Pocket height changed SOFT SILVER" at bounding box center [1279, 124] width 234 height 41
click at [1225, 123] on div "016053_REV4_Pocket height changed" at bounding box center [1235, 124] width 68 height 16
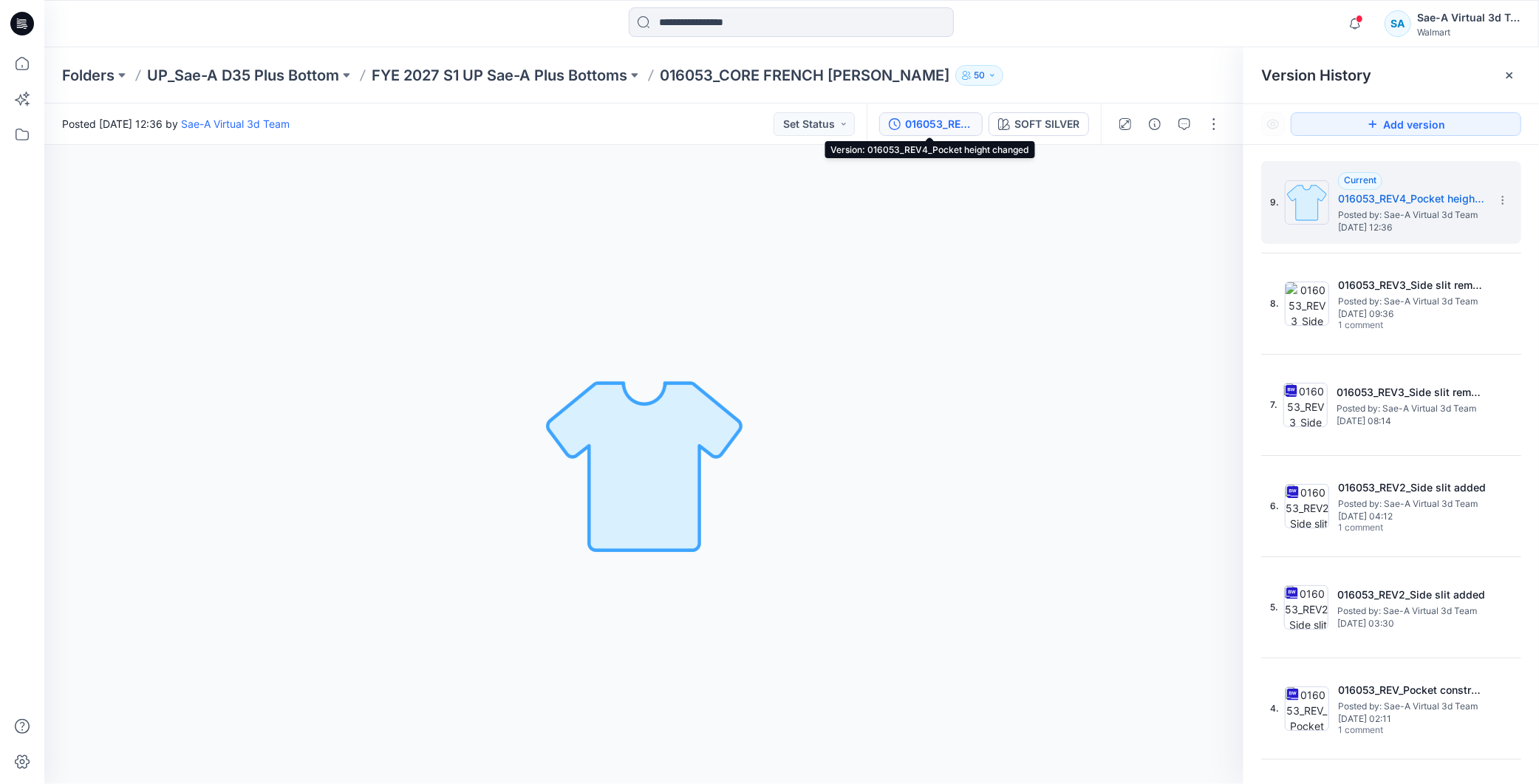
click at [852, 278] on div "SOFT SILVER Loading... Material Properties Loading..." at bounding box center [644, 465] width 1200 height 639
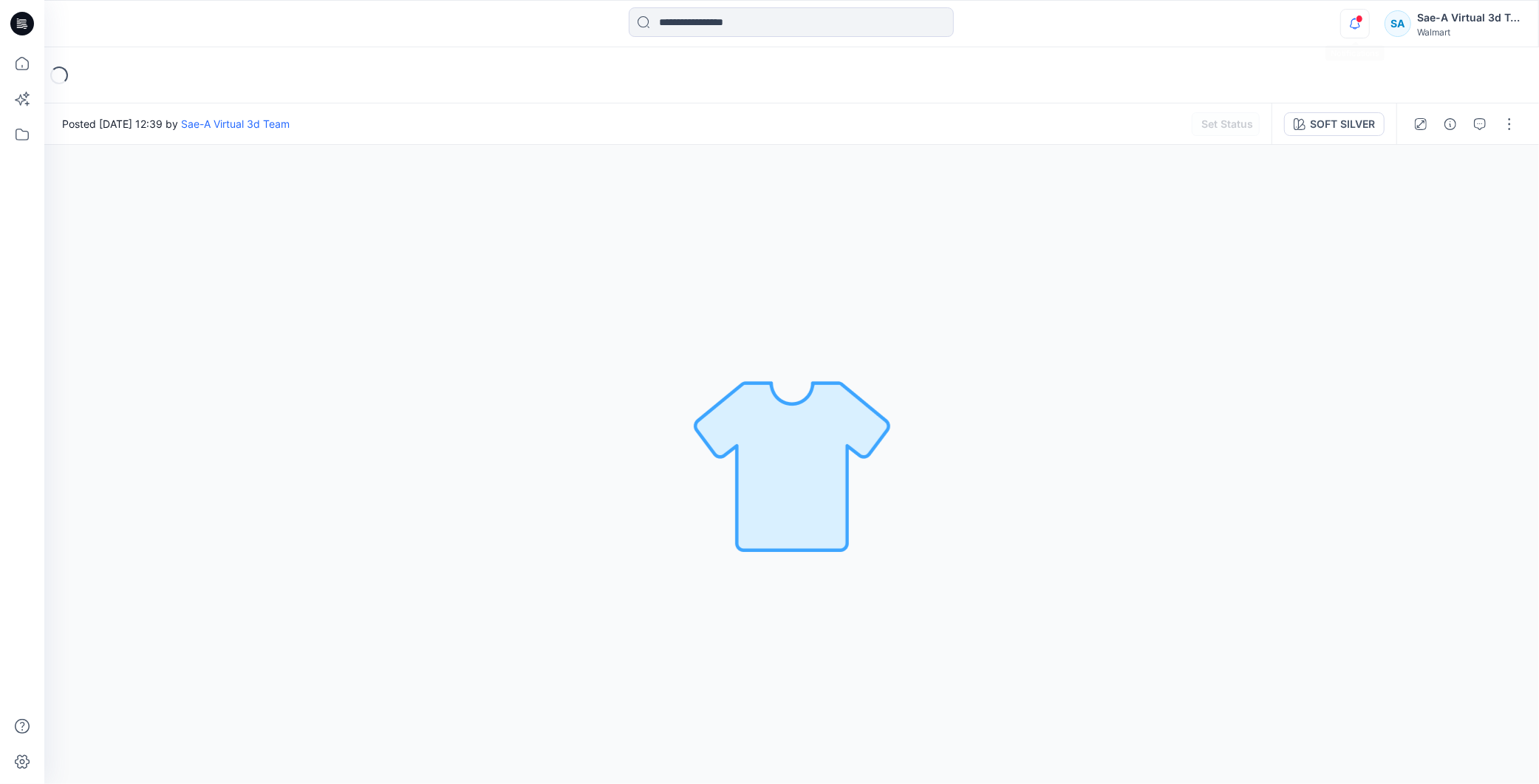
click at [1349, 19] on icon "button" at bounding box center [1355, 24] width 28 height 29
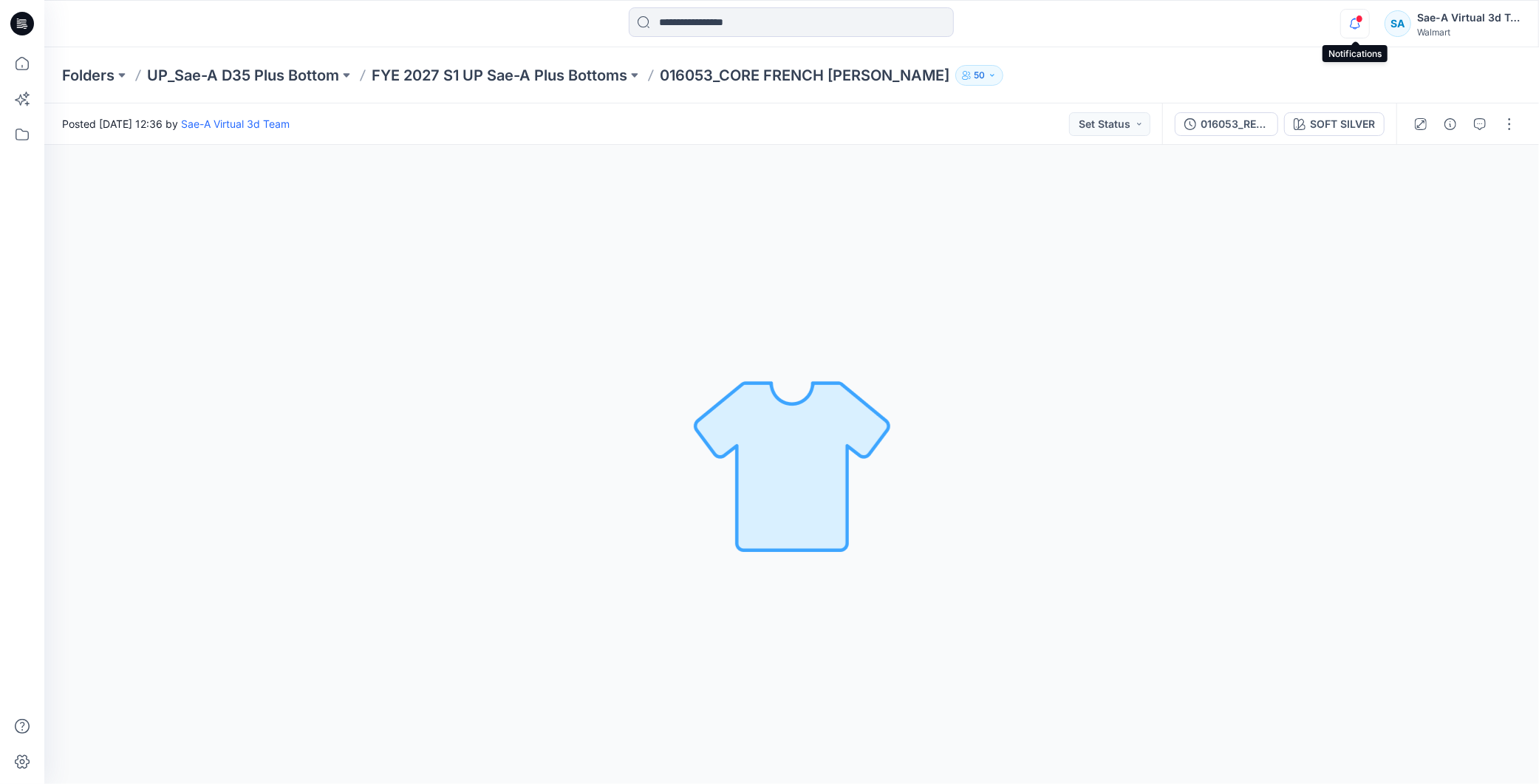
click at [1355, 19] on icon "button" at bounding box center [1355, 24] width 28 height 29
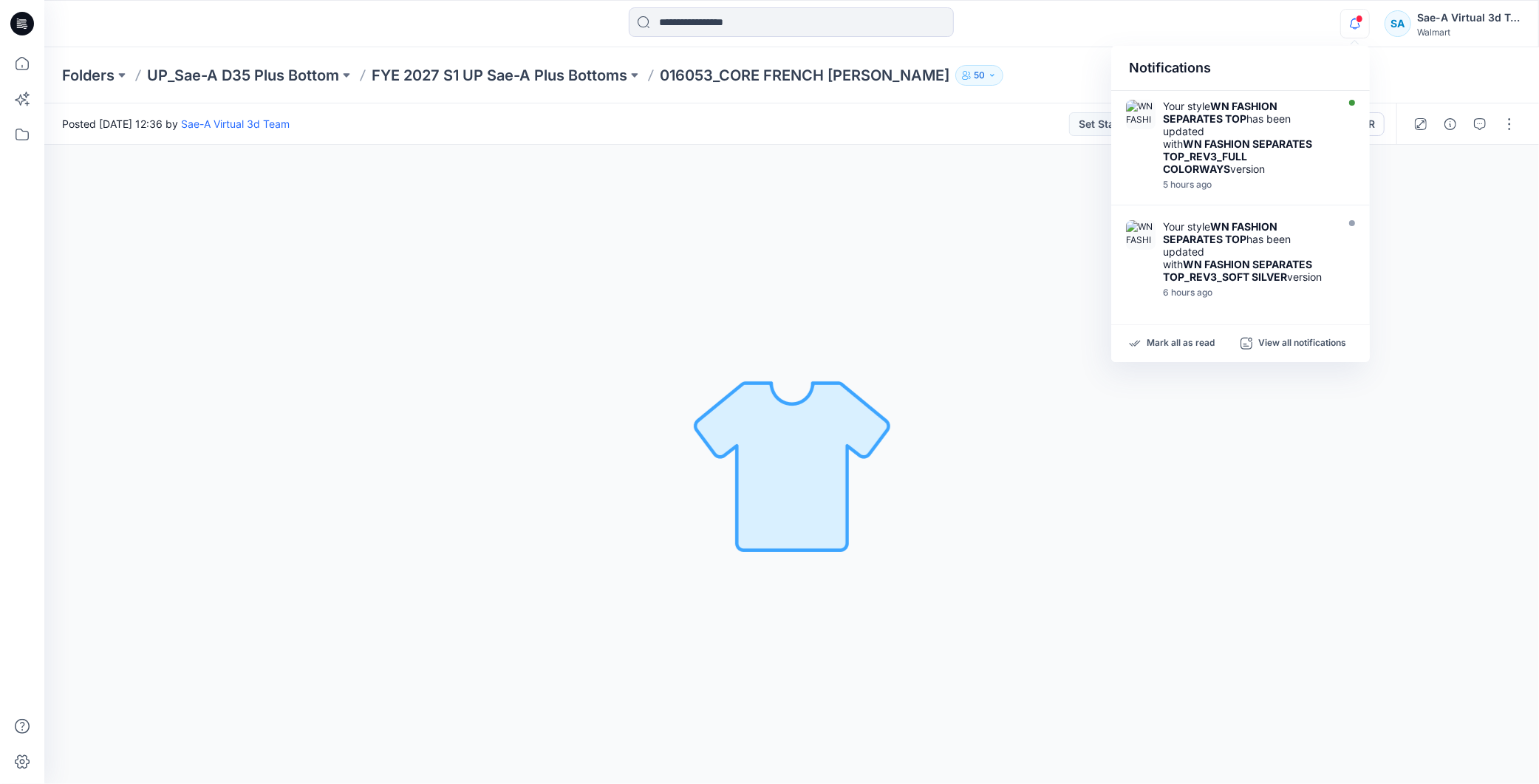
click at [1360, 12] on icon "button" at bounding box center [1355, 24] width 28 height 29
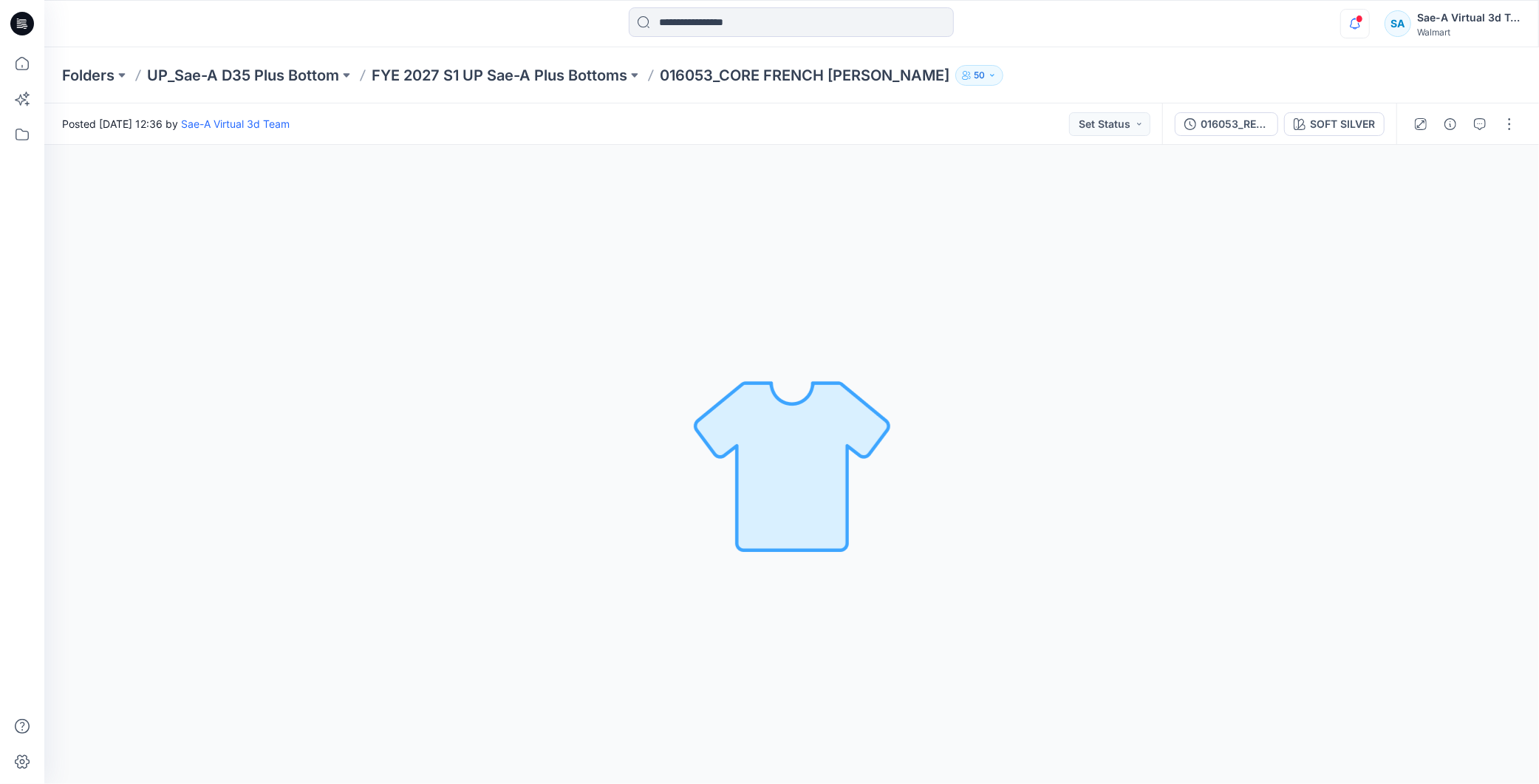
click at [1351, 28] on icon "button" at bounding box center [1355, 24] width 28 height 29
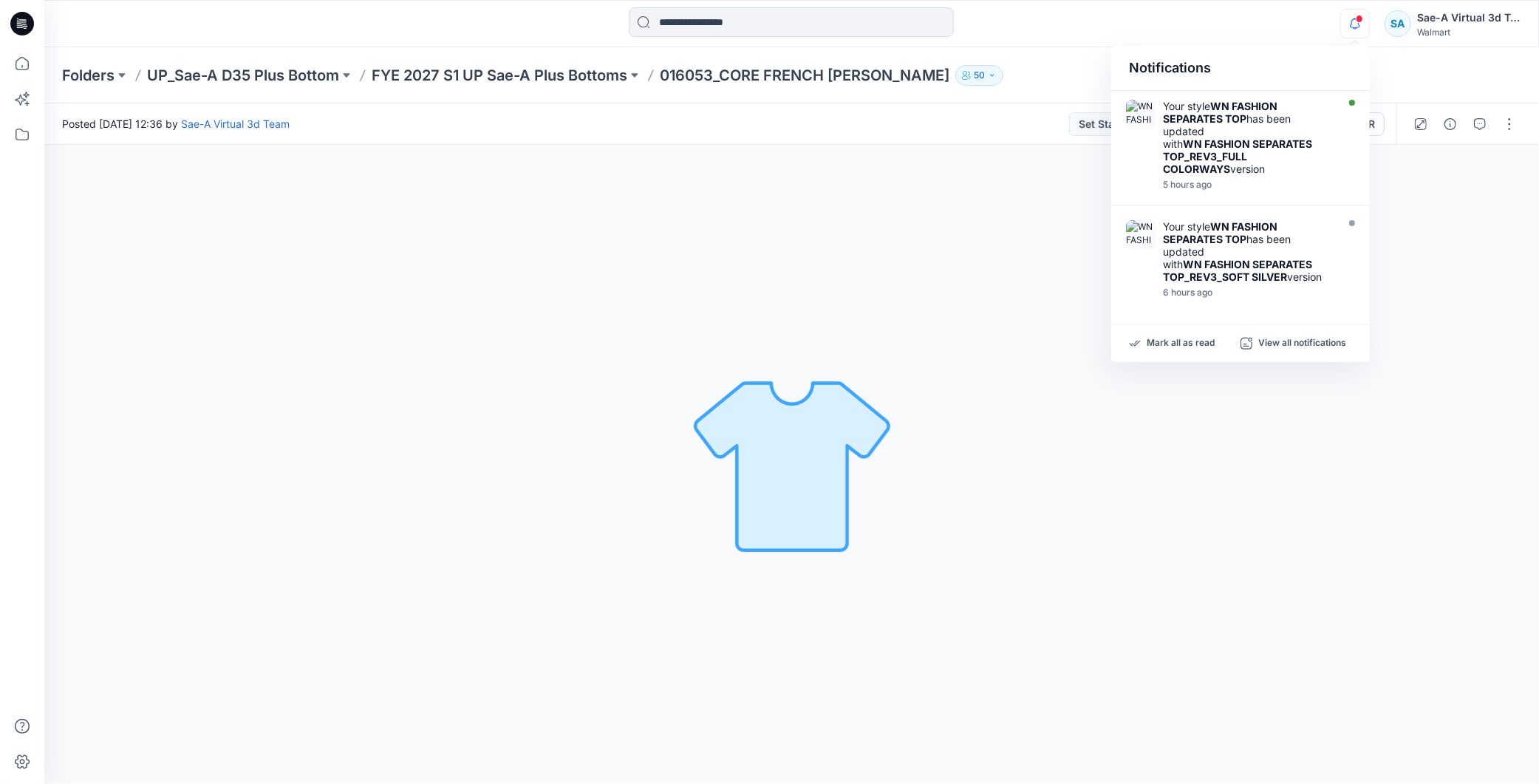
click at [1351, 22] on icon "button" at bounding box center [1355, 24] width 28 height 29
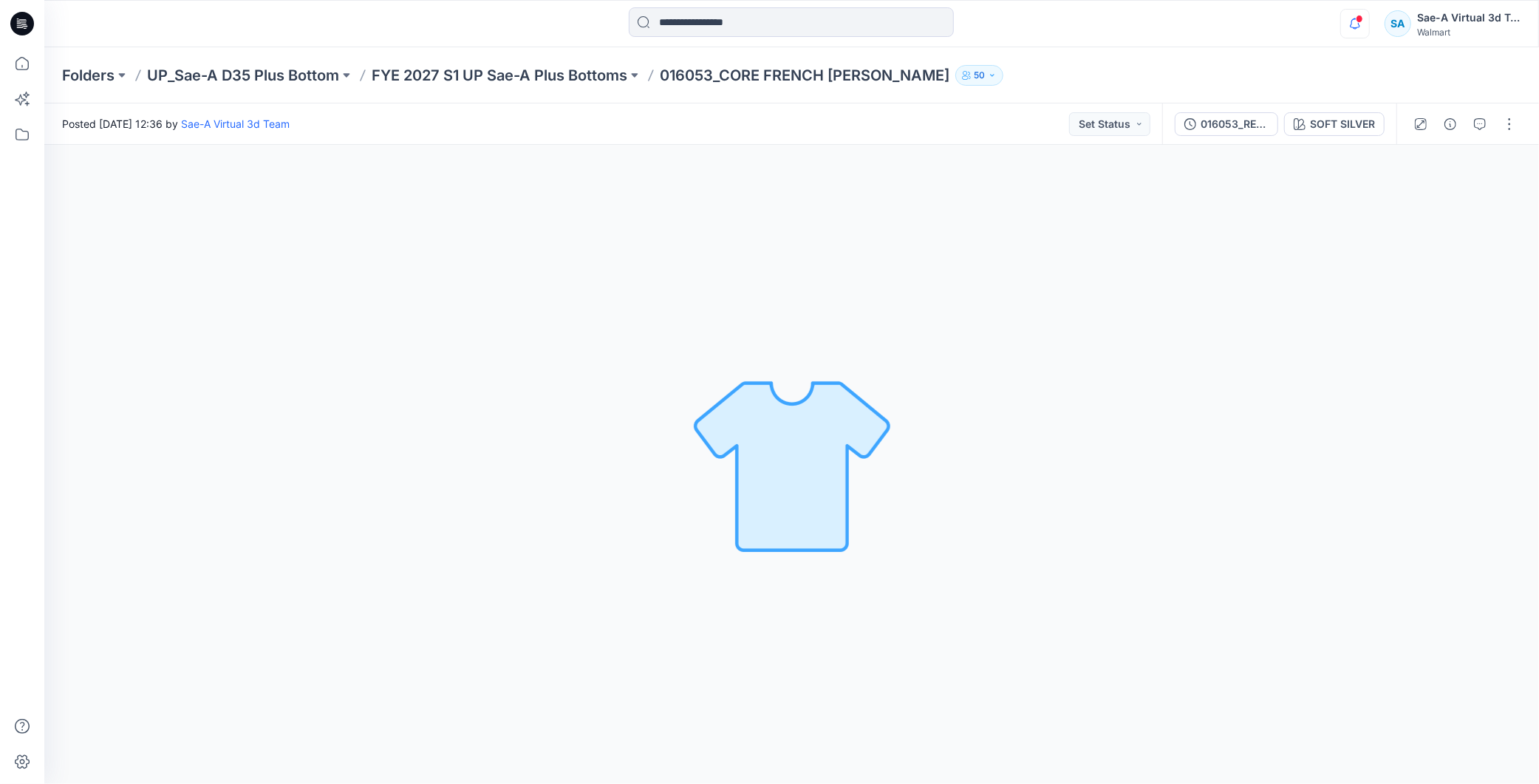
click at [1351, 22] on icon "button" at bounding box center [1355, 24] width 28 height 29
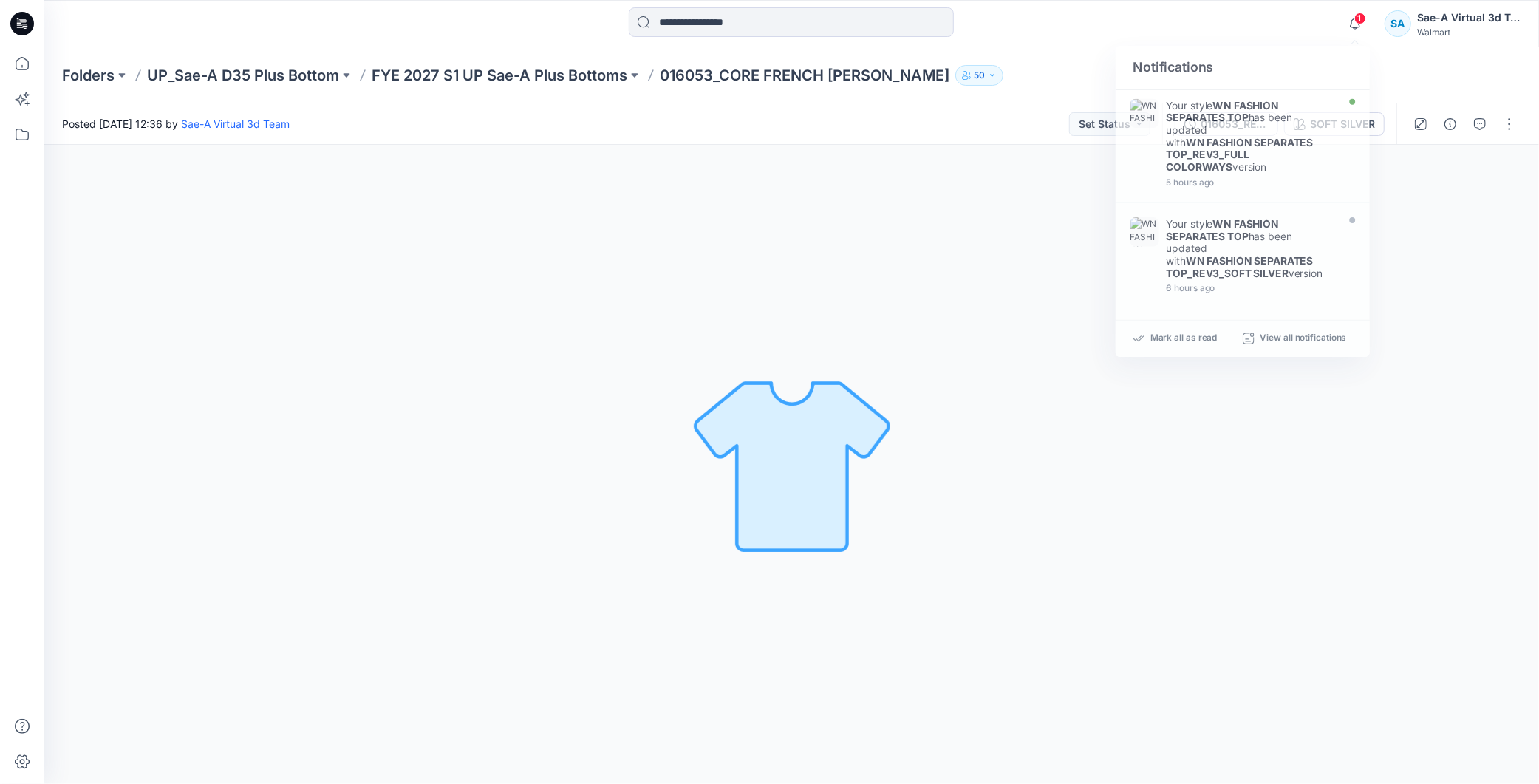
click at [614, 5] on div "1 Notifications Your style WN FASHION SEPARATES TOP has been updated with WN FA…" at bounding box center [792, 24] width 1495 height 48
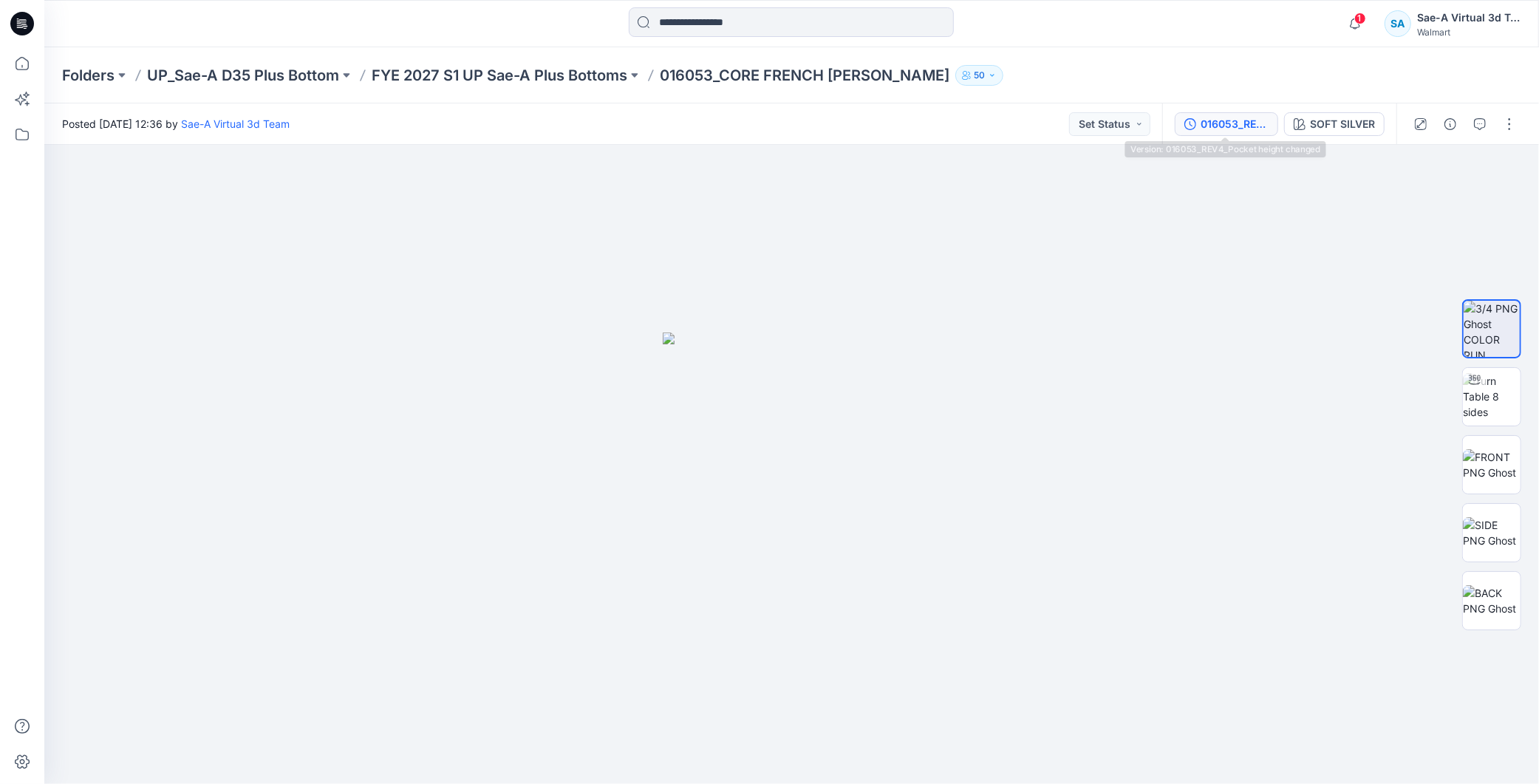
click at [1225, 128] on div "016053_REV4_Pocket height changed" at bounding box center [1235, 124] width 68 height 16
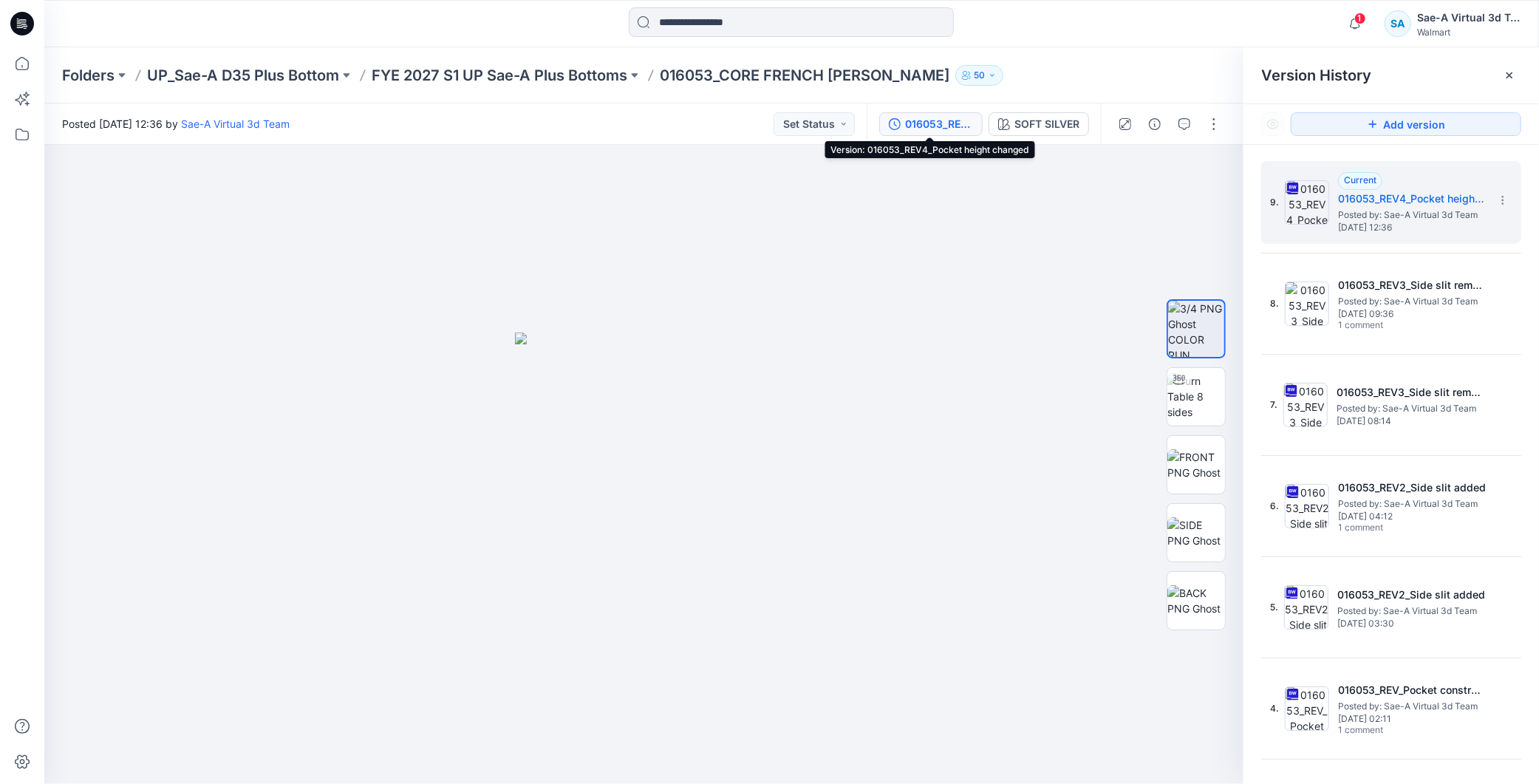
click at [506, 69] on p "FYE 2027 S1 UP Sae-A Plus Bottoms" at bounding box center [499, 75] width 256 height 21
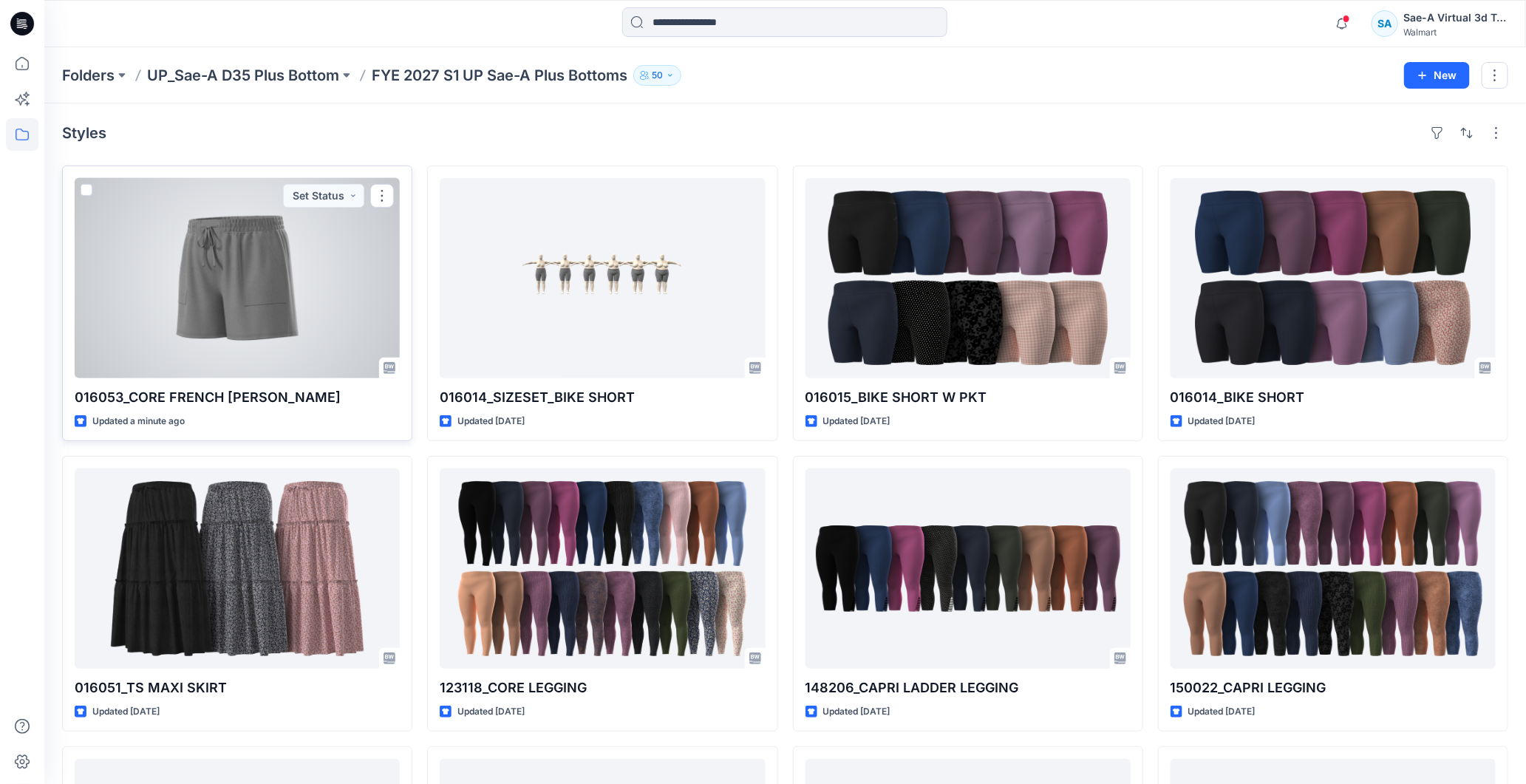
click at [237, 275] on div at bounding box center [237, 278] width 325 height 200
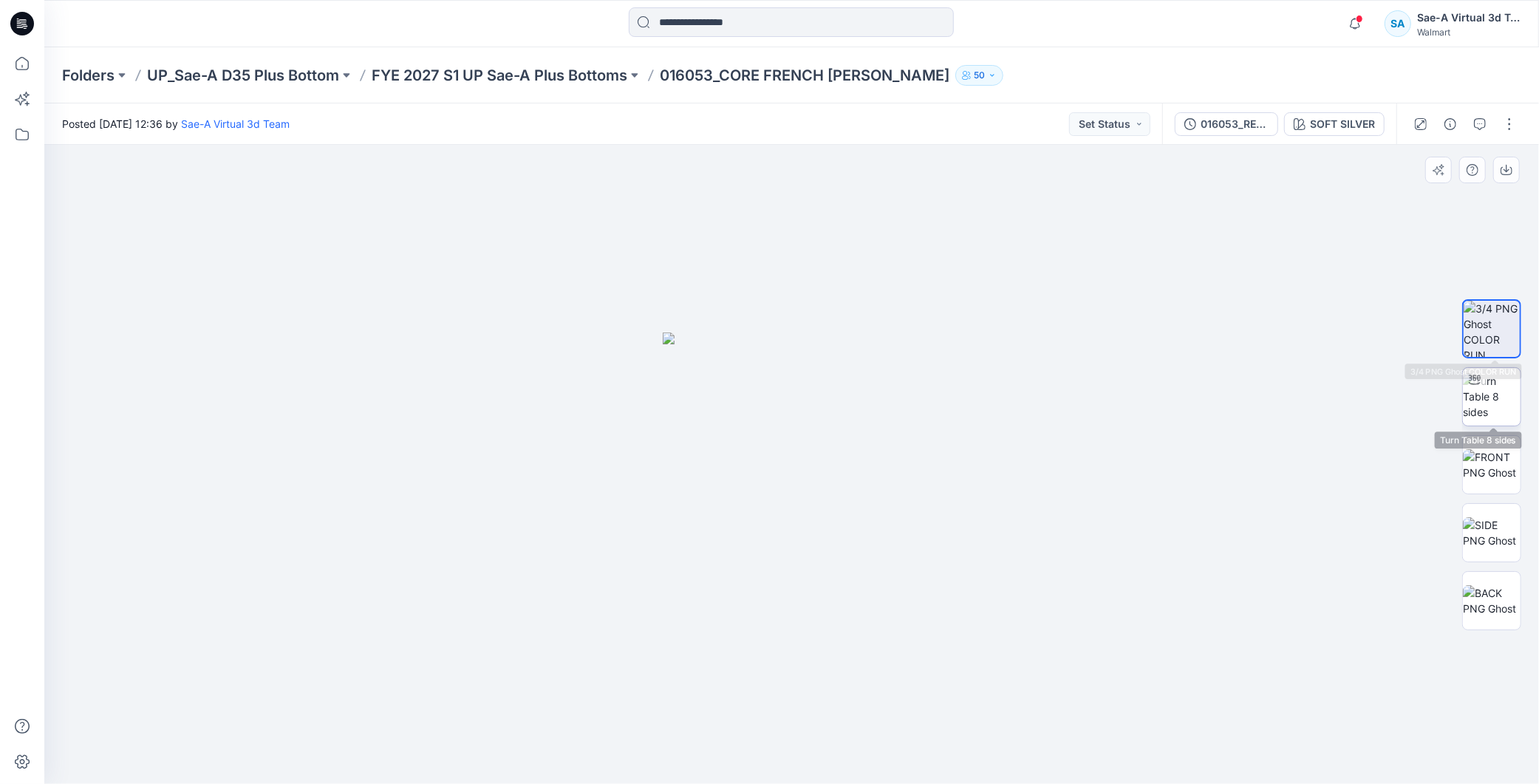
click at [1503, 385] on img at bounding box center [1491, 396] width 58 height 47
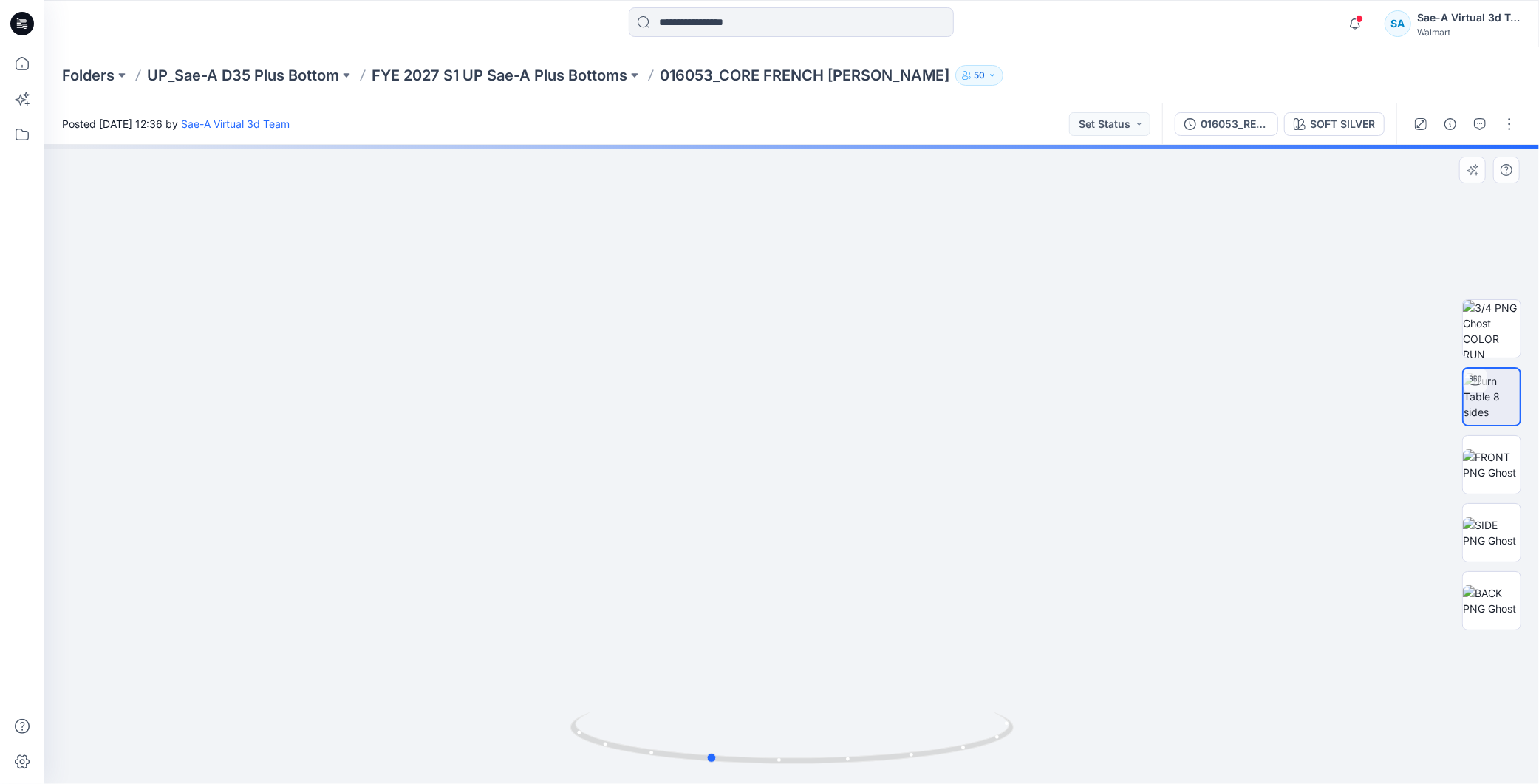
drag, startPoint x: 860, startPoint y: 772, endPoint x: 916, endPoint y: 458, distance: 319.0
click at [737, 746] on icon at bounding box center [794, 740] width 447 height 55
drag, startPoint x: 927, startPoint y: 728, endPoint x: 683, endPoint y: 758, distance: 245.8
click at [683, 758] on icon at bounding box center [794, 740] width 447 height 55
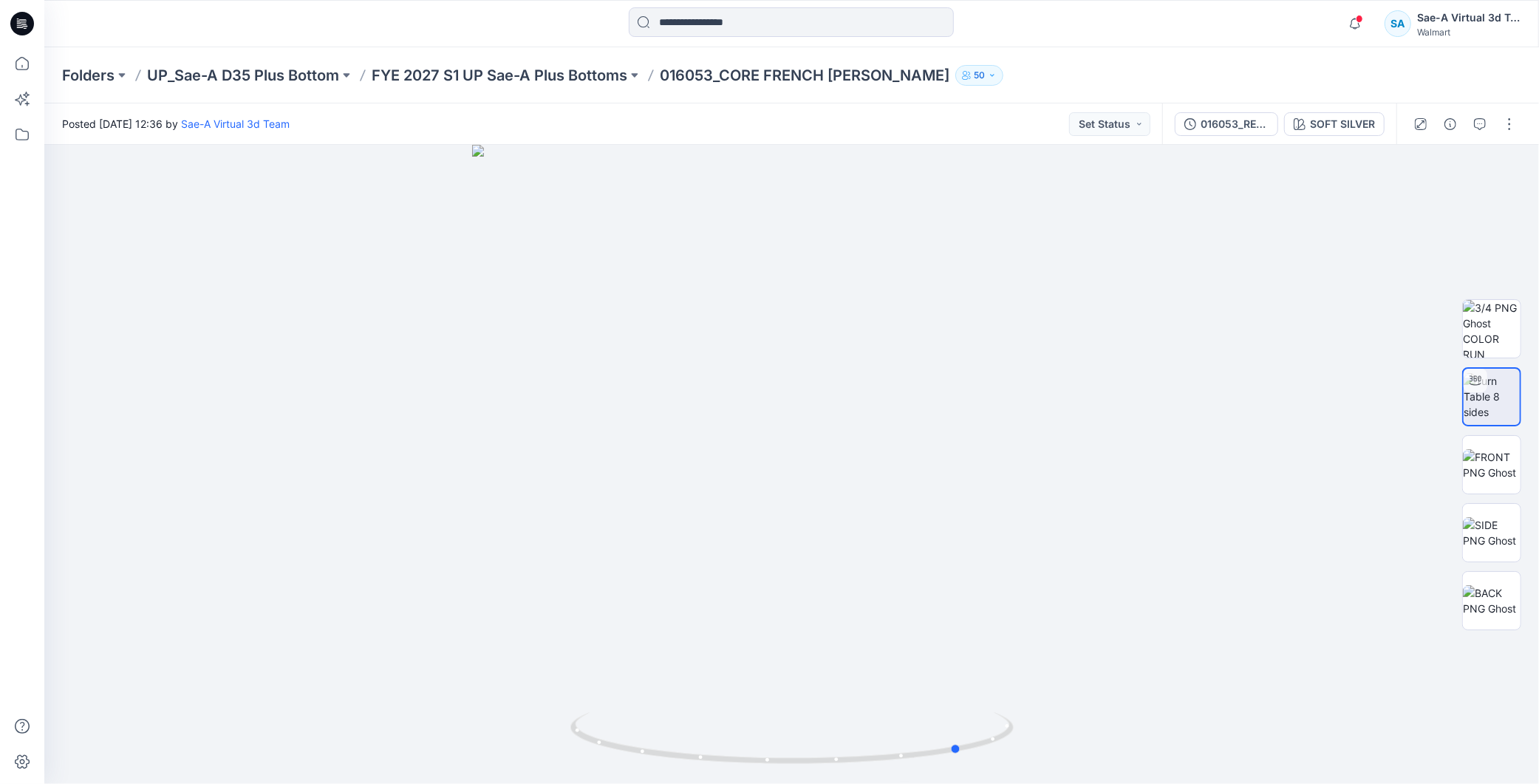
drag, startPoint x: 807, startPoint y: 782, endPoint x: 837, endPoint y: 786, distance: 30.3
click at [837, 783] on html "Notifications Your style 016053_CORE FRENCH TERRY has been updated with 016053_…" at bounding box center [770, 392] width 1539 height 784
click at [1223, 114] on button "016053_REV4_Pocket height changed" at bounding box center [1226, 124] width 104 height 24
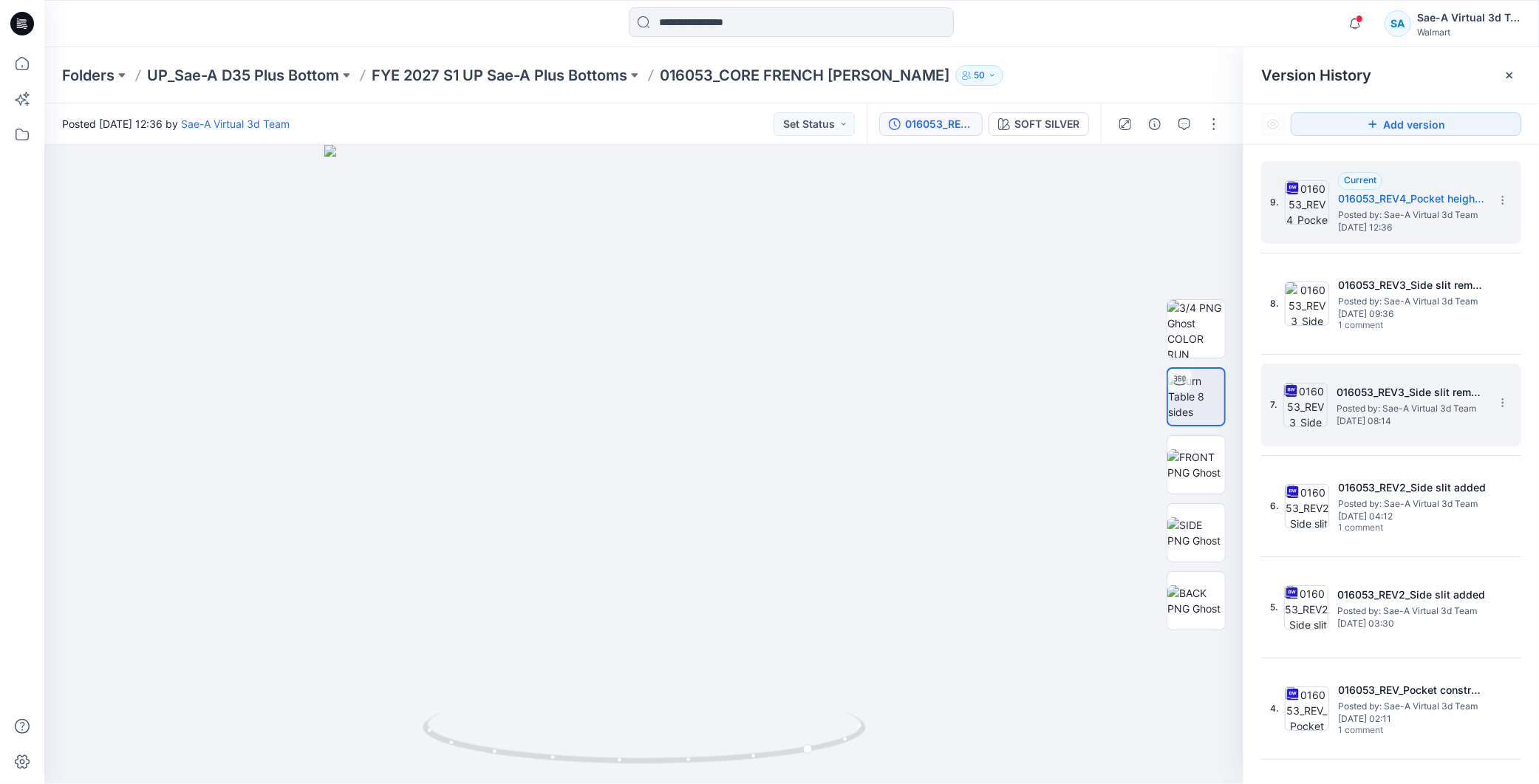
click at [1368, 414] on span "Posted by: Sae-A Virtual 3d Team" at bounding box center [1411, 409] width 147 height 15
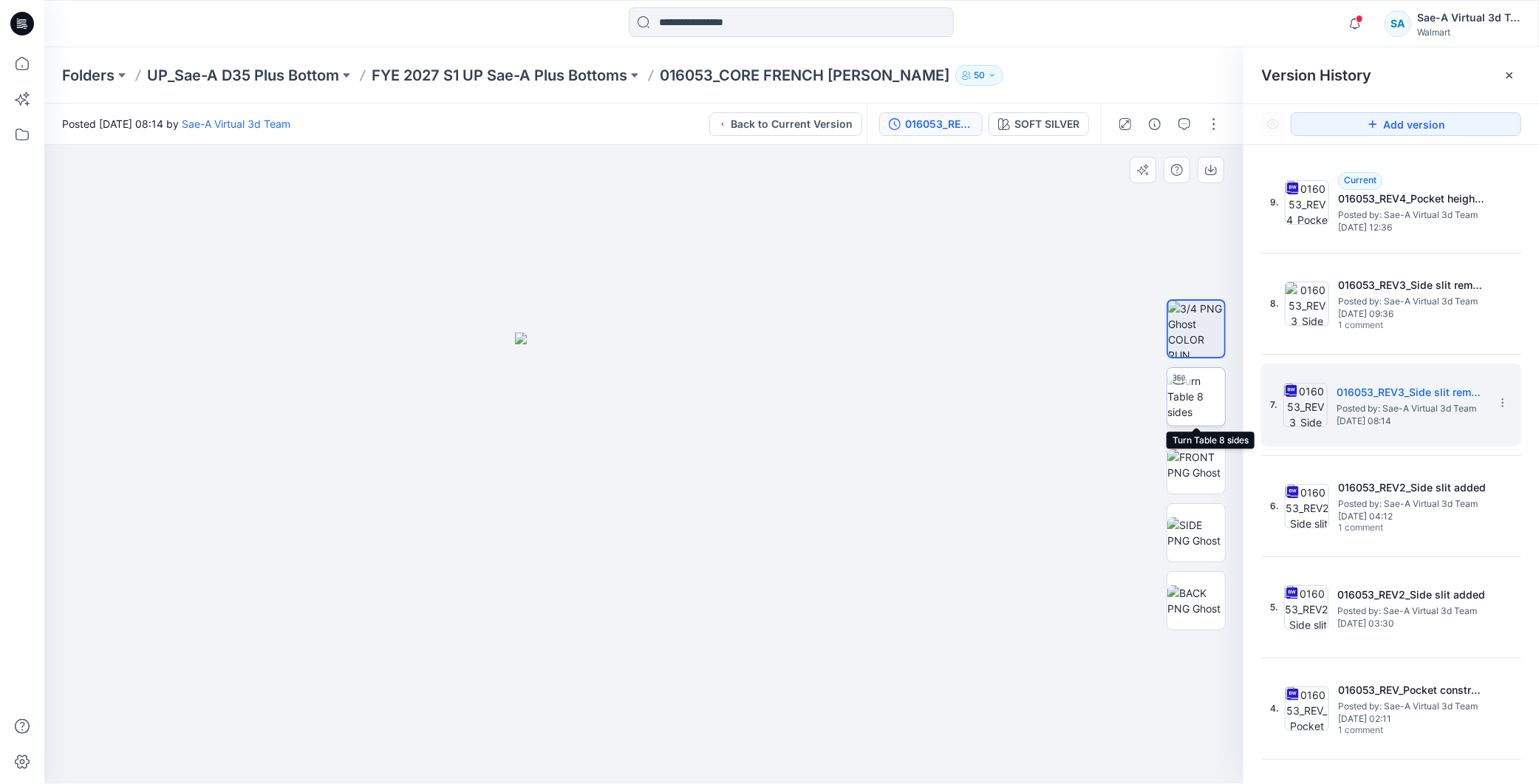
click at [1213, 389] on img at bounding box center [1196, 396] width 58 height 47
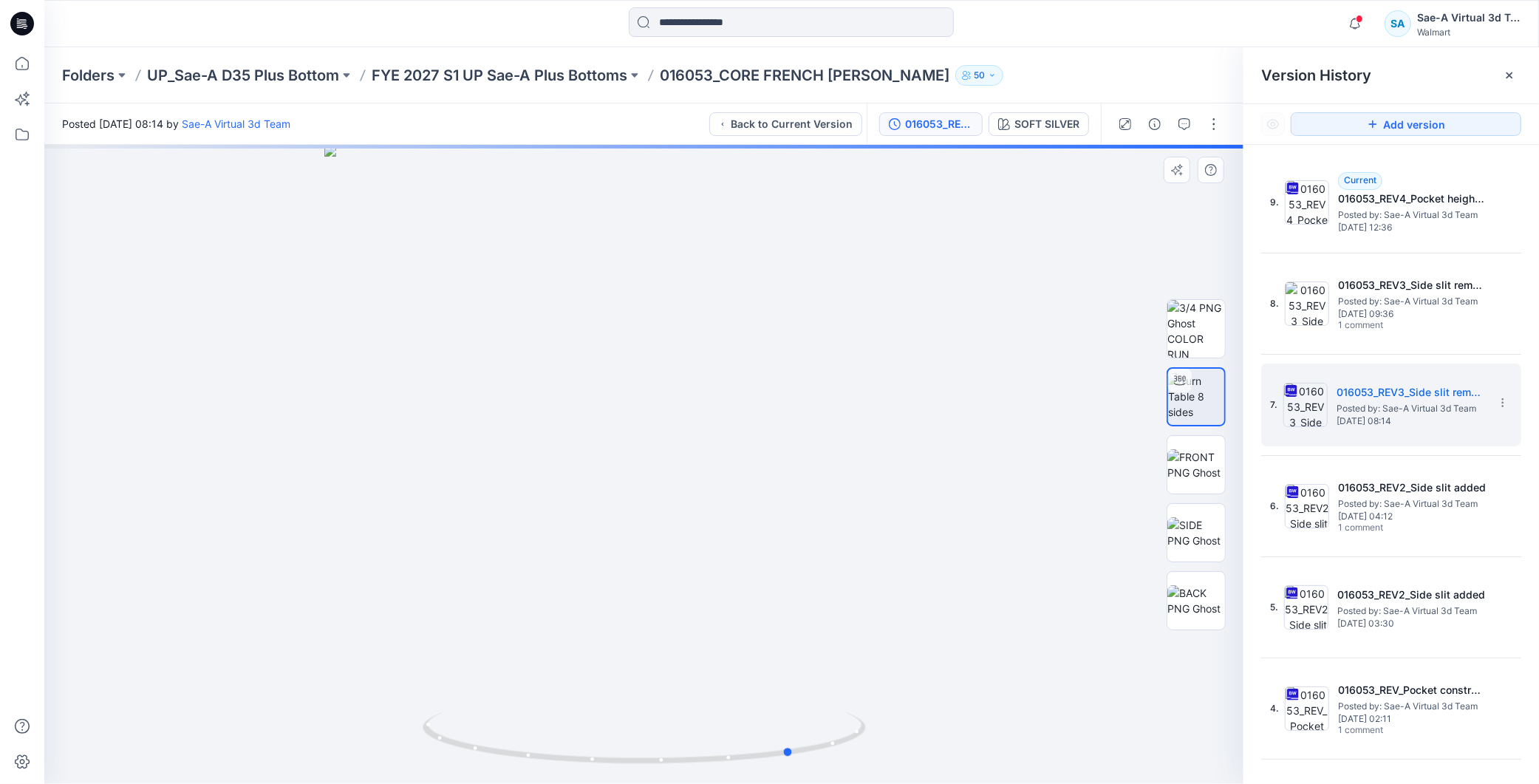
drag, startPoint x: 732, startPoint y: 739, endPoint x: 881, endPoint y: 754, distance: 149.8
click at [881, 754] on div at bounding box center [644, 465] width 1200 height 639
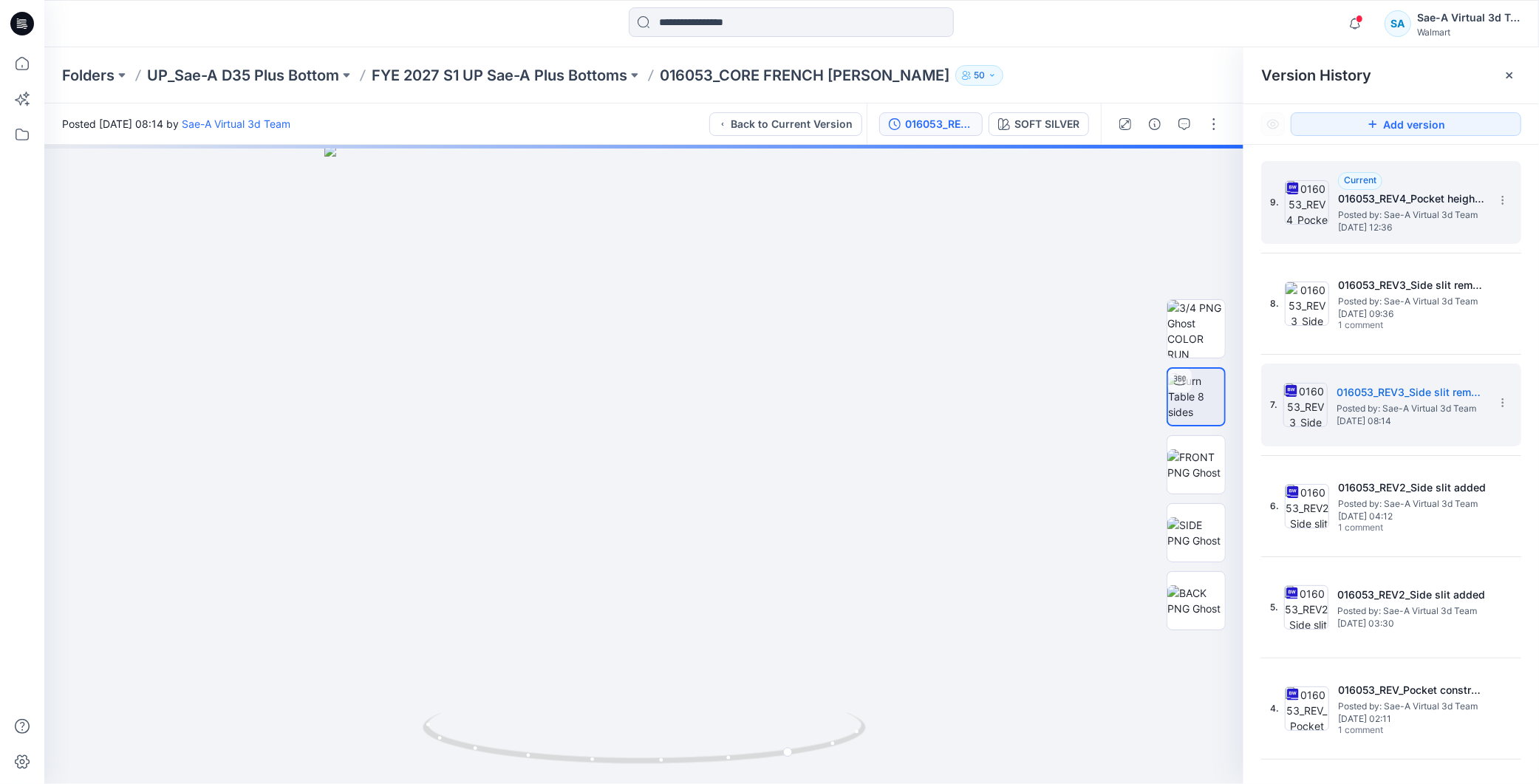
click at [1427, 186] on div "Current 016053_REV4_Pocket height changed Posted by: Sae-A Virtual 3d Team Mond…" at bounding box center [1412, 202] width 147 height 61
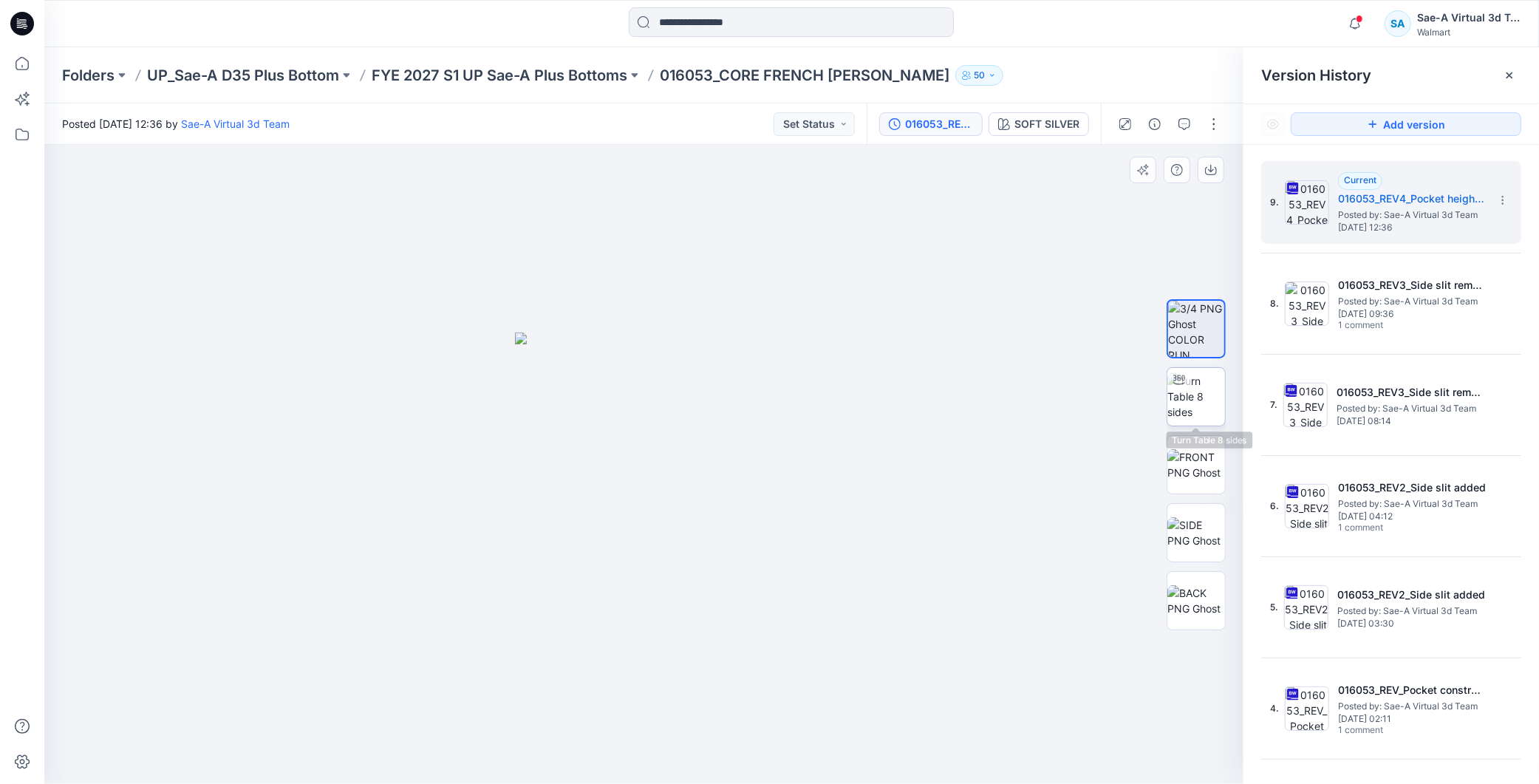
click at [1205, 404] on img at bounding box center [1196, 396] width 58 height 47
drag, startPoint x: 719, startPoint y: 751, endPoint x: 862, endPoint y: 758, distance: 143.2
click at [862, 758] on icon at bounding box center [646, 740] width 447 height 55
click at [1205, 397] on img at bounding box center [1196, 396] width 56 height 47
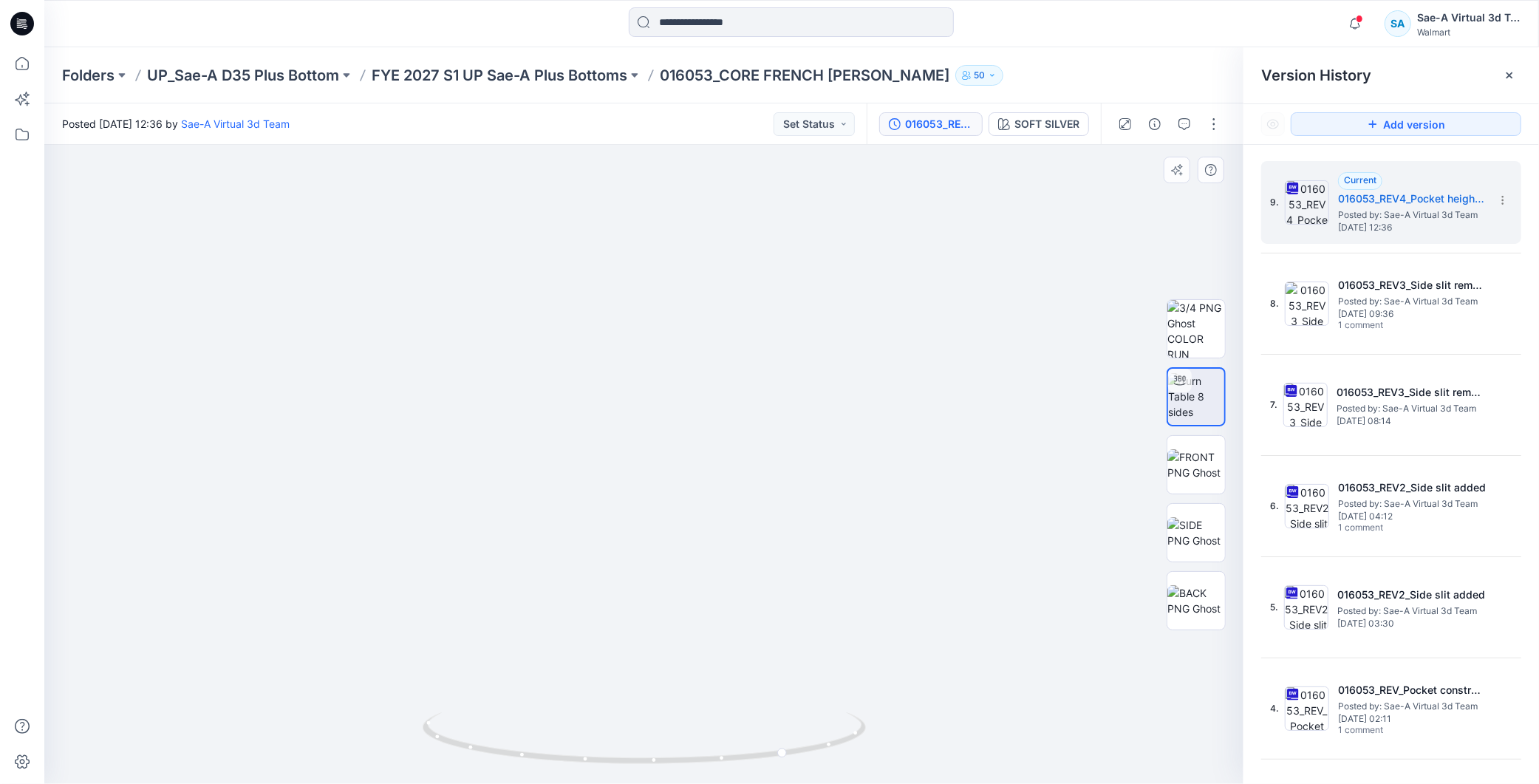
drag, startPoint x: 866, startPoint y: 367, endPoint x: 869, endPoint y: 434, distance: 67.1
drag, startPoint x: 817, startPoint y: 746, endPoint x: 844, endPoint y: 675, distance: 76.0
click at [798, 766] on icon at bounding box center [646, 740] width 447 height 55
drag, startPoint x: 814, startPoint y: 756, endPoint x: 475, endPoint y: 620, distance: 365.3
click at [462, 759] on icon at bounding box center [646, 740] width 447 height 55
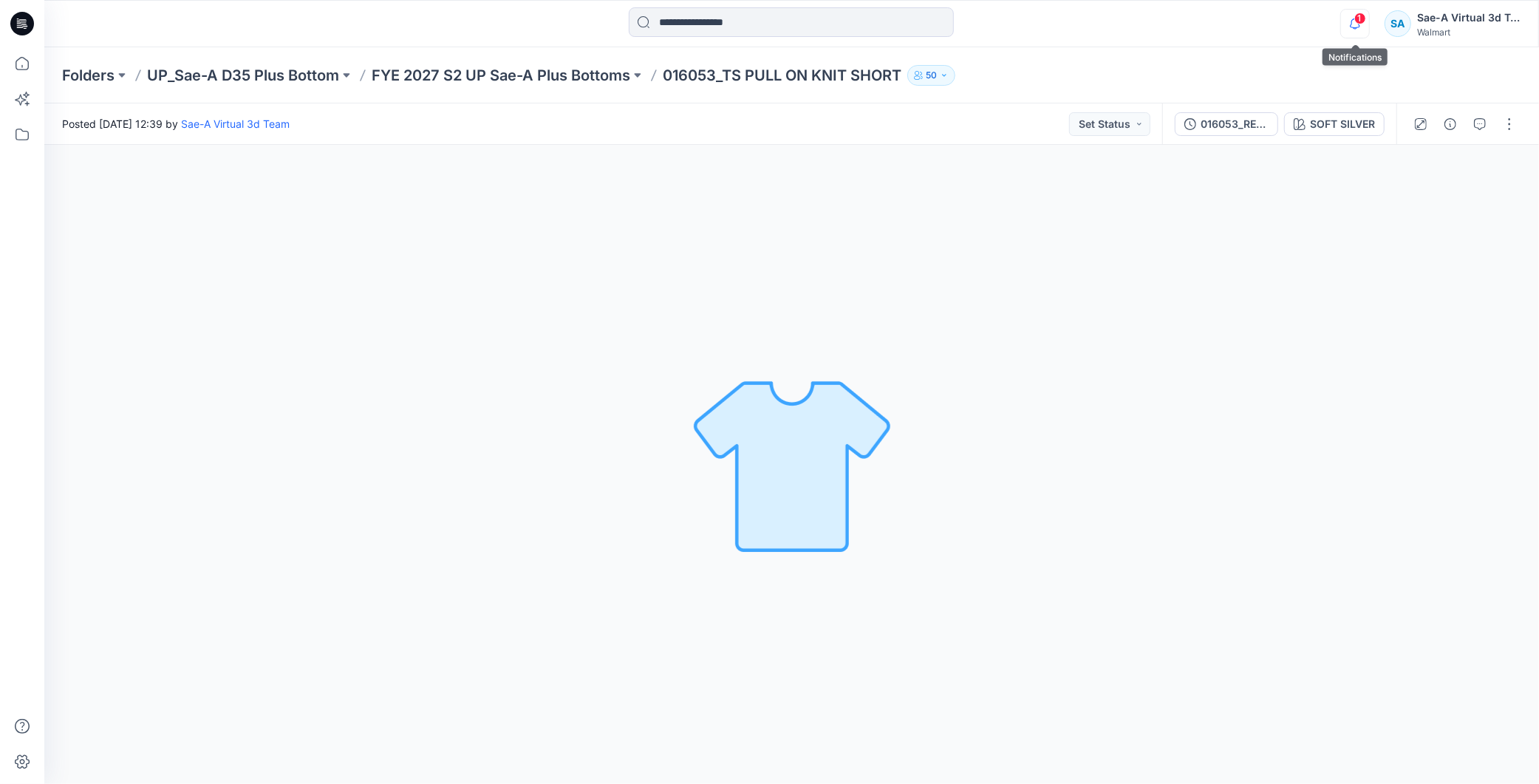
click at [1353, 24] on icon "button" at bounding box center [1355, 24] width 28 height 29
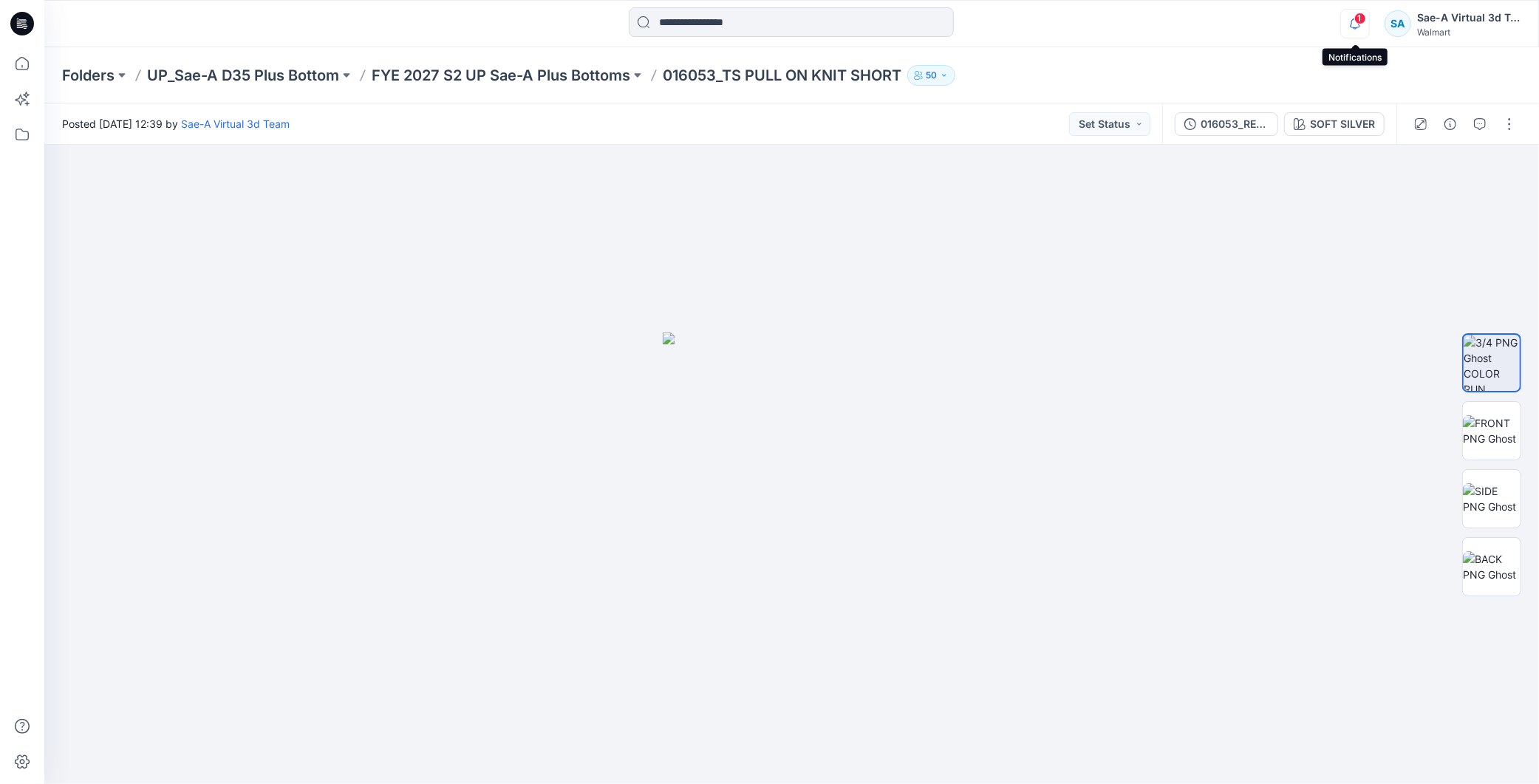
click at [1355, 30] on icon "button" at bounding box center [1355, 24] width 28 height 29
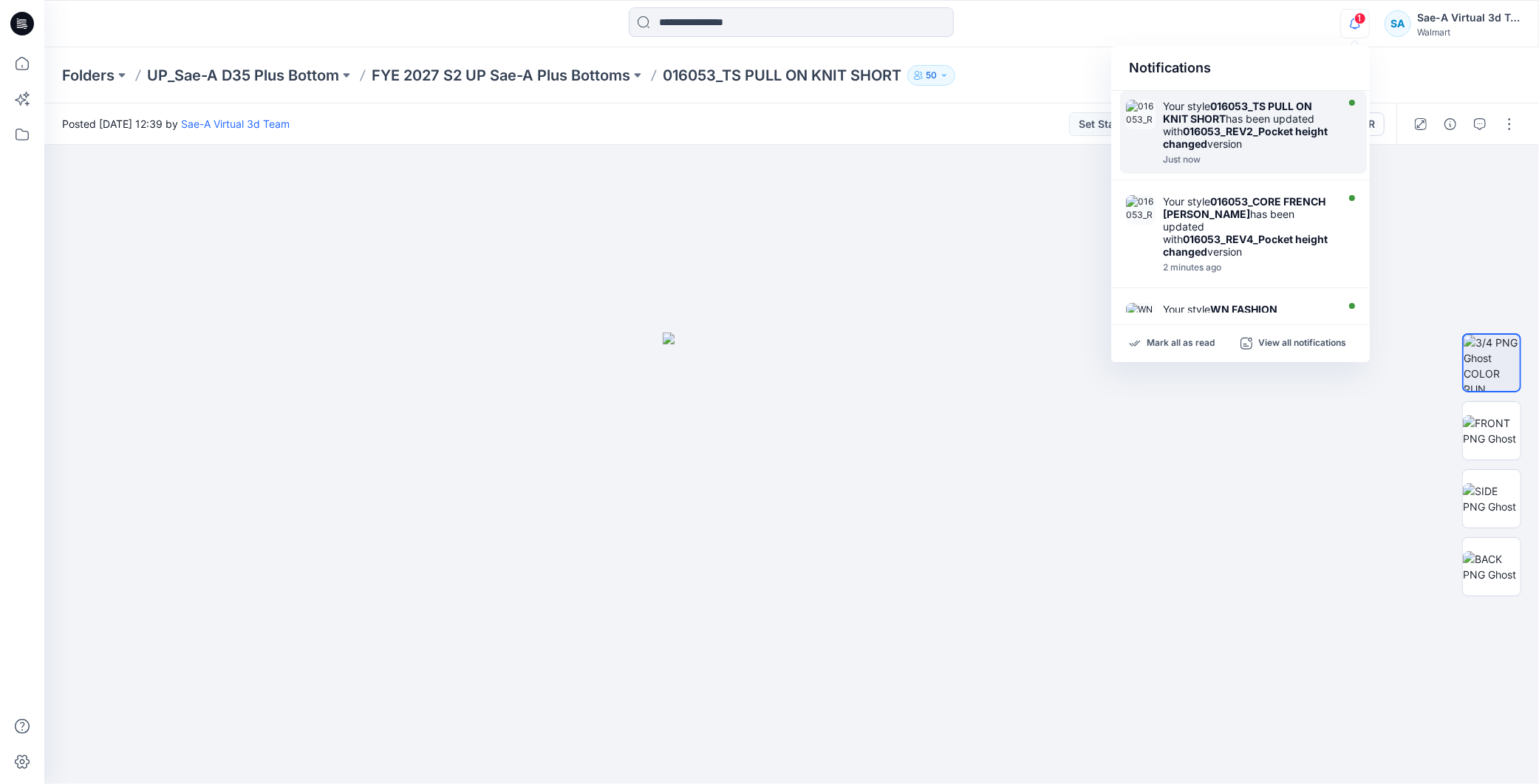
click at [1249, 127] on strong "016053_REV2_Pocket height changed" at bounding box center [1246, 137] width 165 height 25
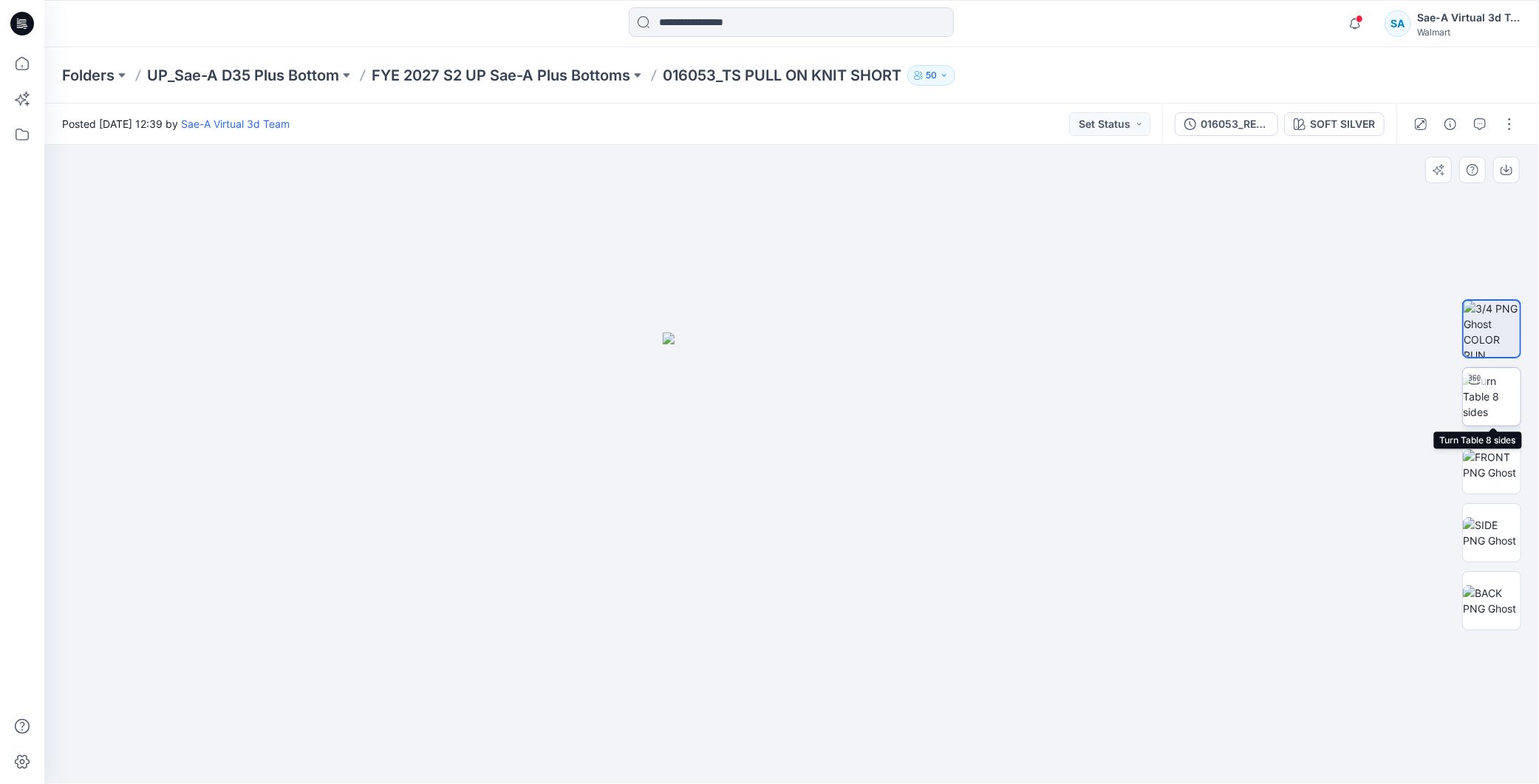
click at [1490, 396] on img at bounding box center [1491, 396] width 58 height 47
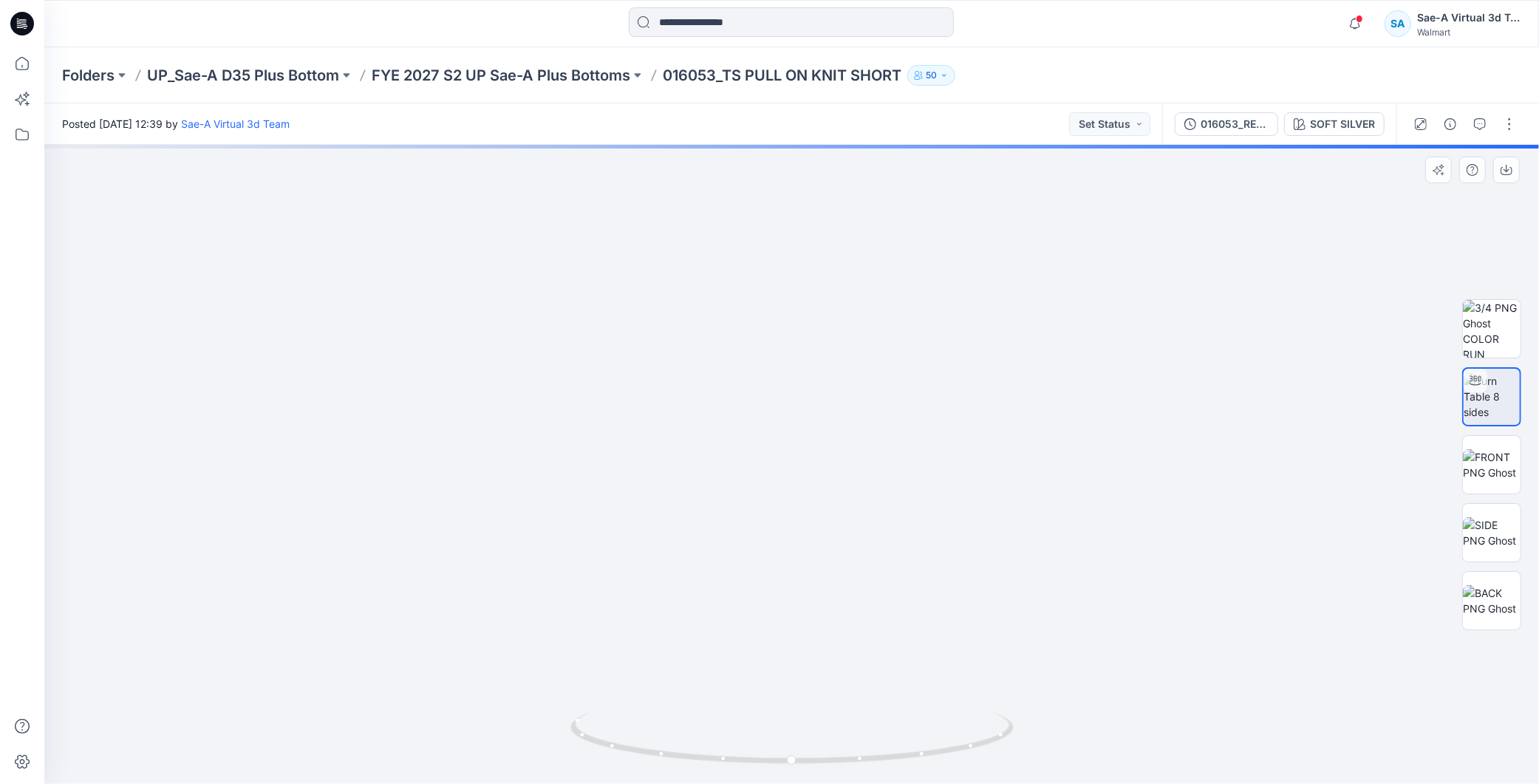
drag, startPoint x: 1021, startPoint y: 488, endPoint x: 1016, endPoint y: 513, distance: 25.5
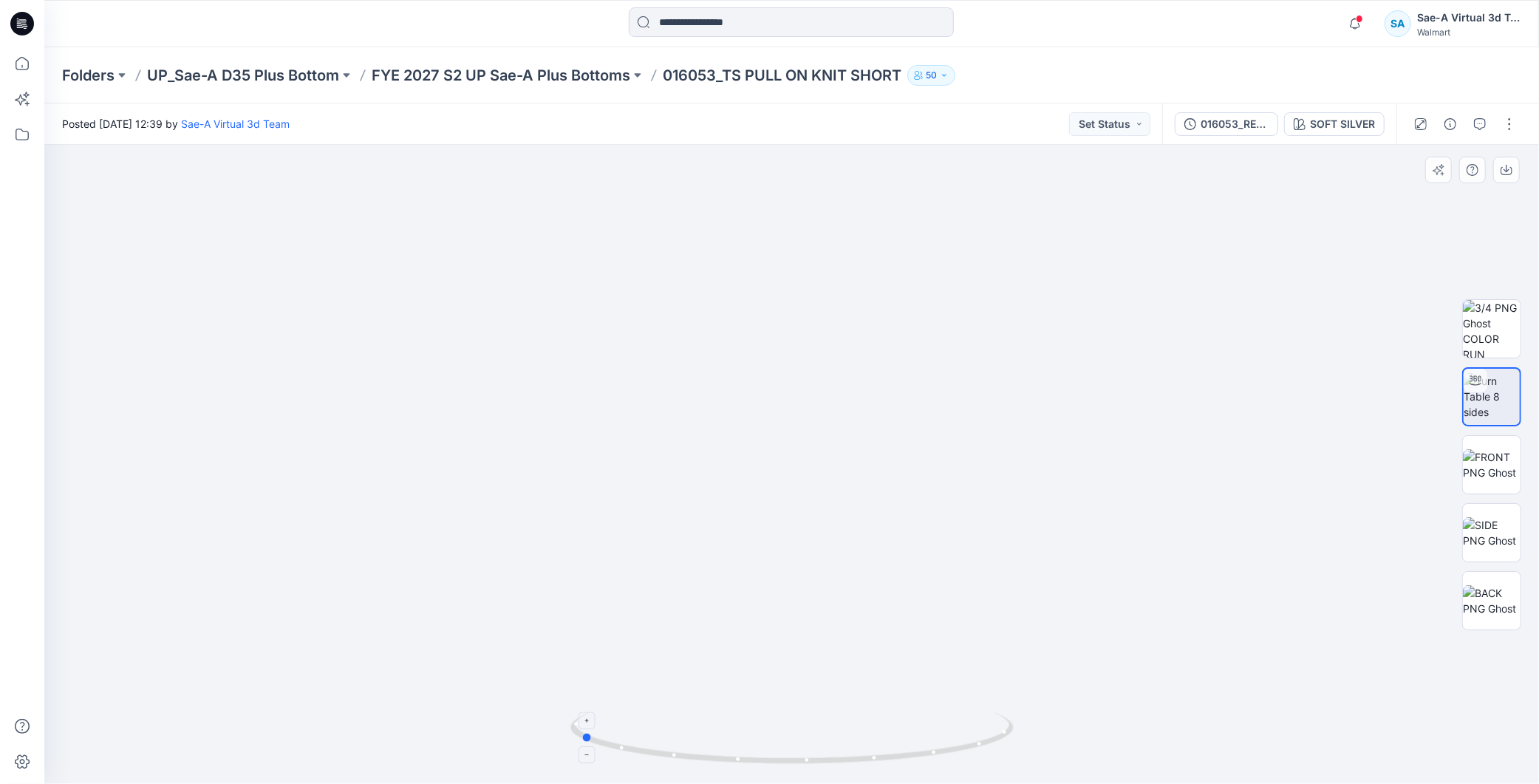
drag, startPoint x: 985, startPoint y: 745, endPoint x: 773, endPoint y: 764, distance: 212.8
click at [773, 764] on icon at bounding box center [794, 740] width 447 height 55
click at [1357, 10] on icon "button" at bounding box center [1355, 24] width 28 height 29
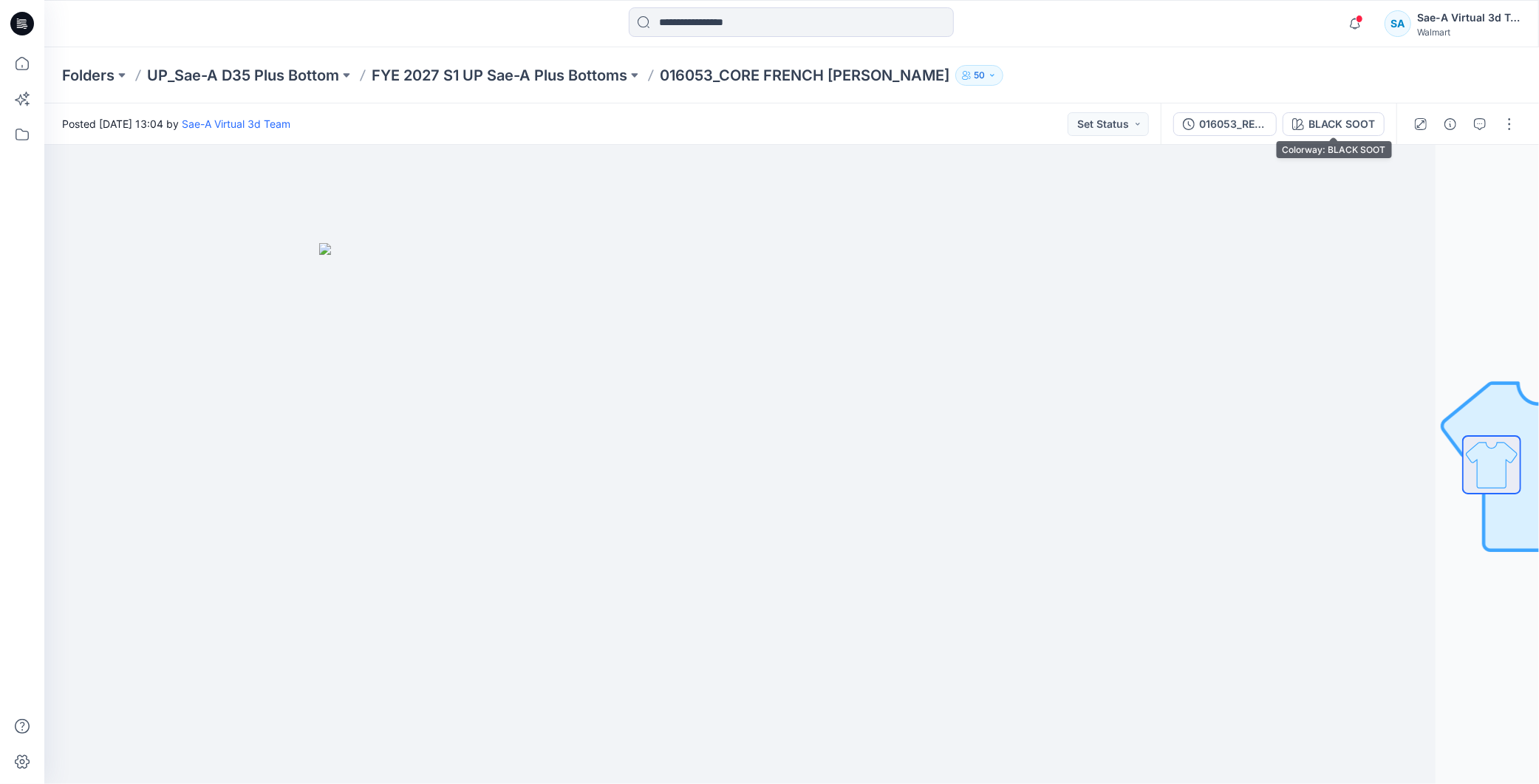
click at [1346, 124] on div "BLACK SOOT" at bounding box center [1342, 124] width 67 height 16
drag, startPoint x: 1335, startPoint y: 115, endPoint x: 1349, endPoint y: 118, distance: 14.3
click at [1335, 116] on div "BLACK SOOT" at bounding box center [1342, 124] width 67 height 16
